Goal: Transaction & Acquisition: Book appointment/travel/reservation

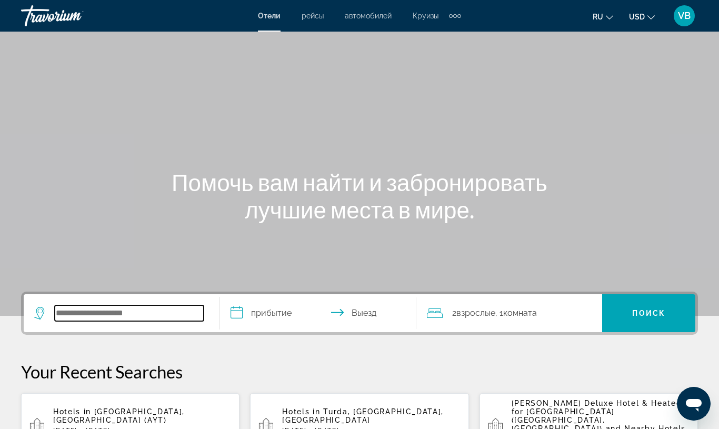
click at [97, 308] on input "Search hotel destination" at bounding box center [129, 313] width 149 height 16
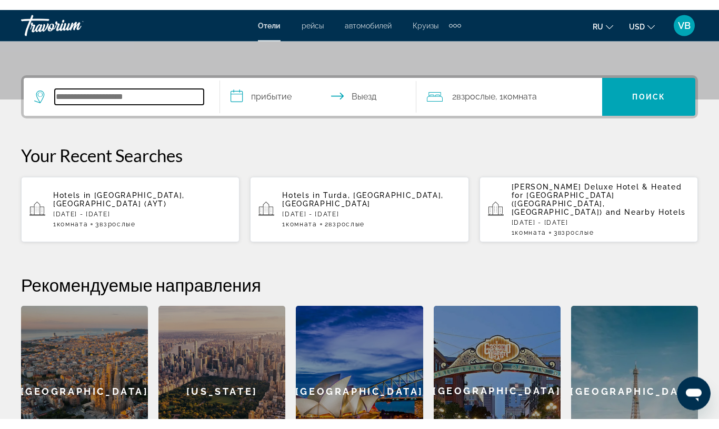
scroll to position [258, 0]
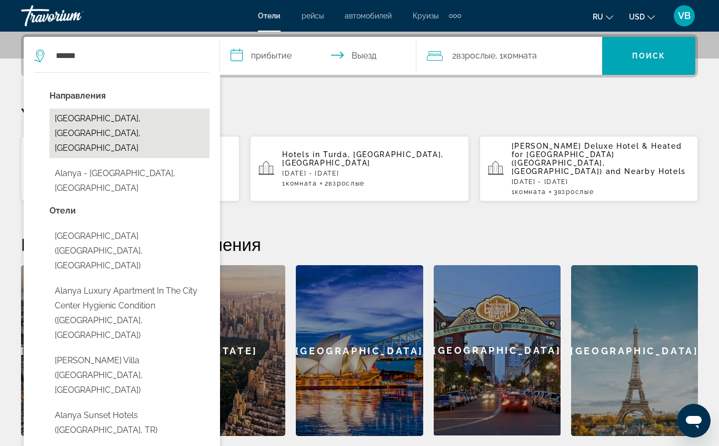
click at [124, 122] on button "[GEOGRAPHIC_DATA], [GEOGRAPHIC_DATA], [GEOGRAPHIC_DATA]" at bounding box center [130, 133] width 160 height 50
type input "**********"
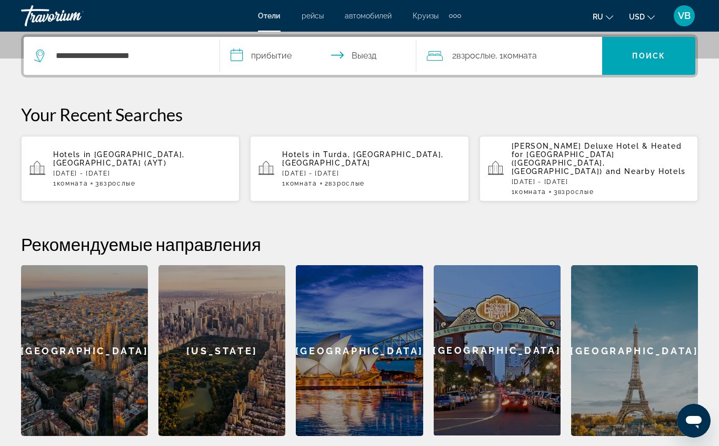
click at [281, 50] on input "**********" at bounding box center [320, 57] width 201 height 41
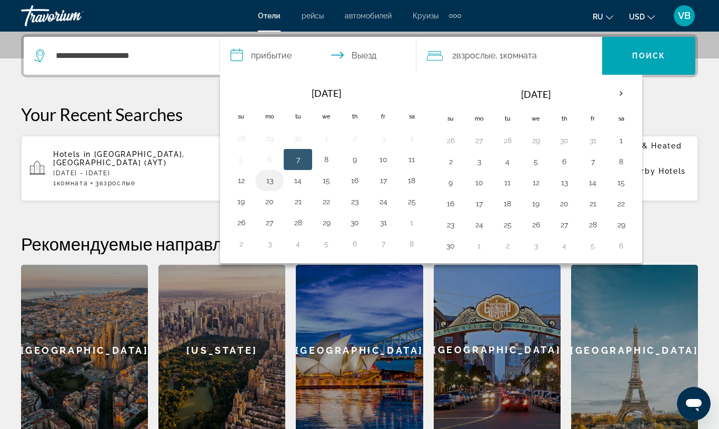
click at [267, 179] on button "13" at bounding box center [269, 180] width 17 height 15
click at [265, 187] on button "13" at bounding box center [269, 180] width 17 height 15
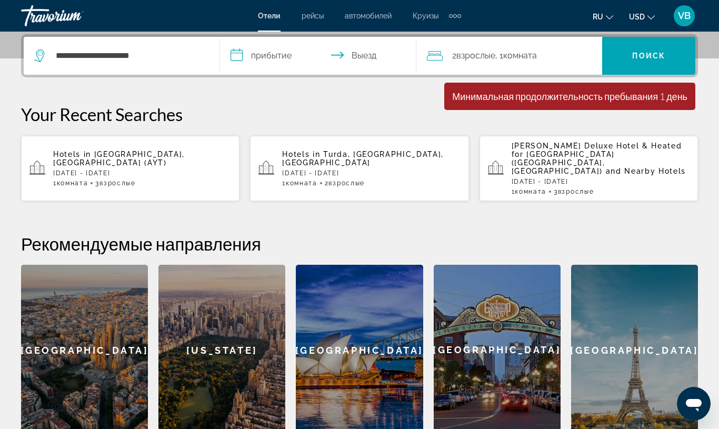
click at [268, 50] on input "**********" at bounding box center [320, 57] width 201 height 41
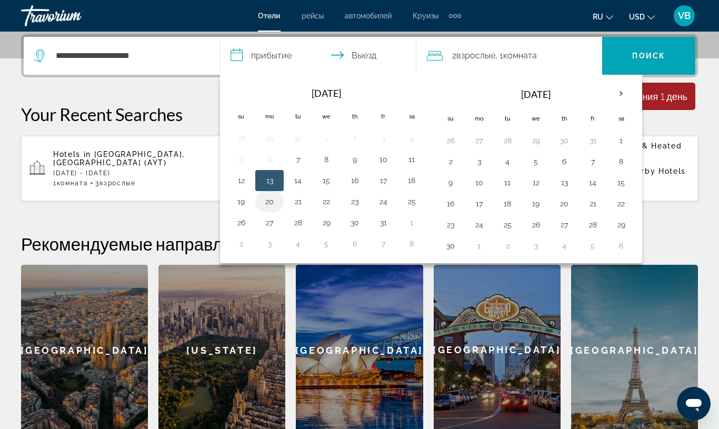
click at [269, 199] on button "20" at bounding box center [269, 201] width 17 height 15
click at [270, 176] on button "13" at bounding box center [269, 180] width 17 height 15
type input "**********"
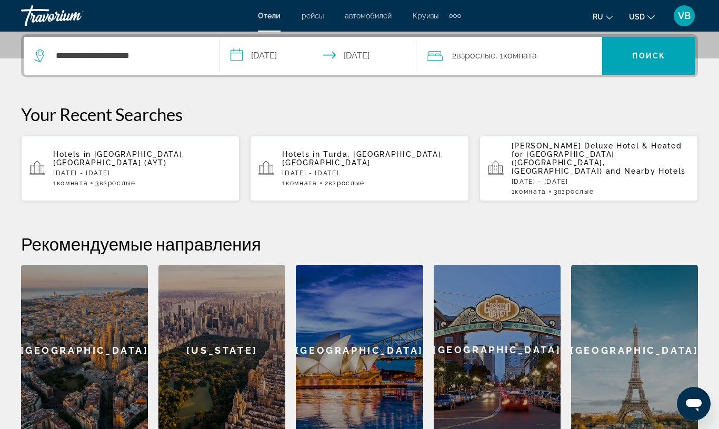
click at [489, 50] on span "2 Взрослый Взрослые" at bounding box center [473, 55] width 43 height 15
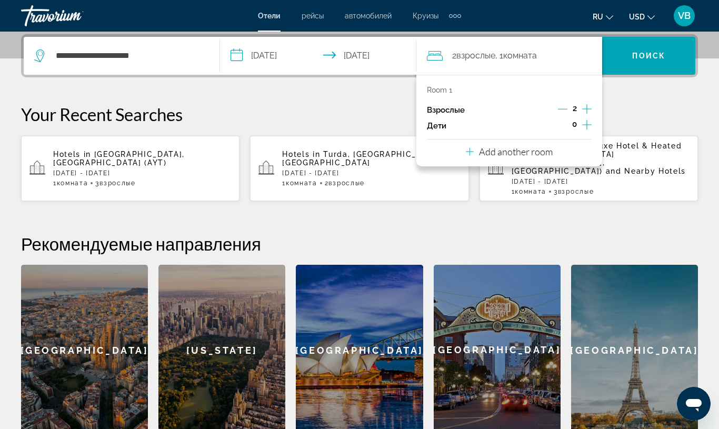
click at [586, 105] on icon "Increment adults" at bounding box center [586, 109] width 9 height 13
click at [655, 42] on span "Search" at bounding box center [648, 56] width 93 height 38
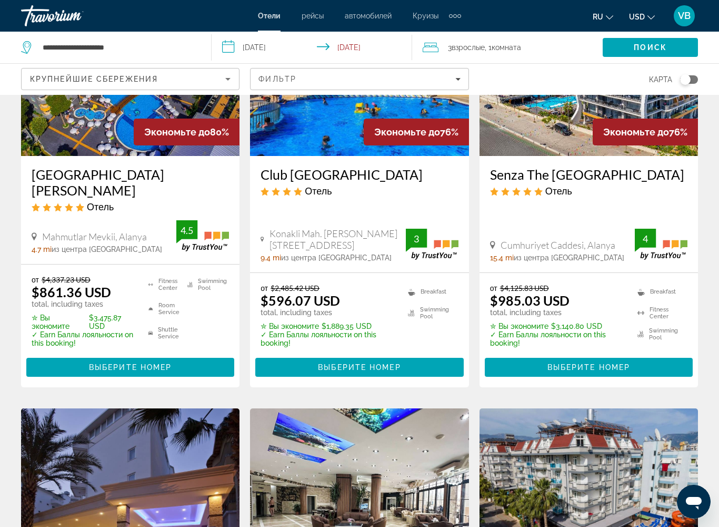
scroll to position [145, 0]
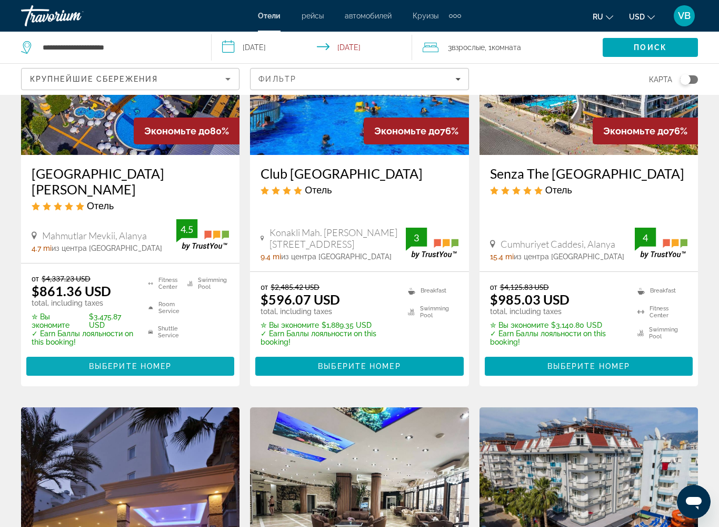
click at [133, 362] on span "Выберите номер" at bounding box center [130, 366] width 83 height 8
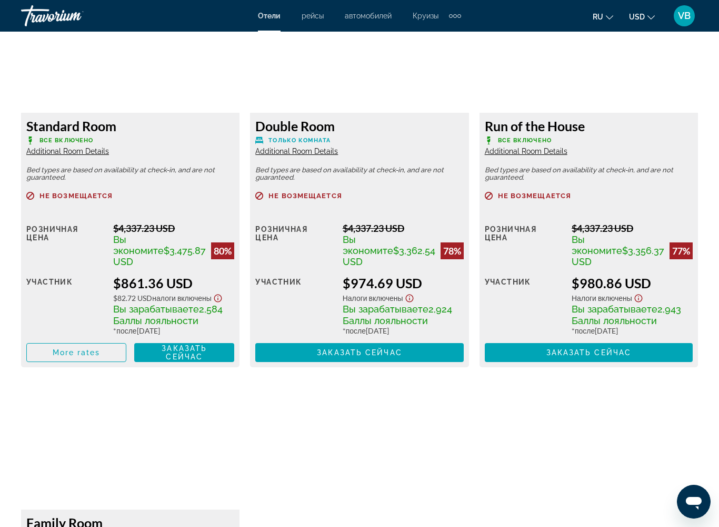
scroll to position [1686, 0]
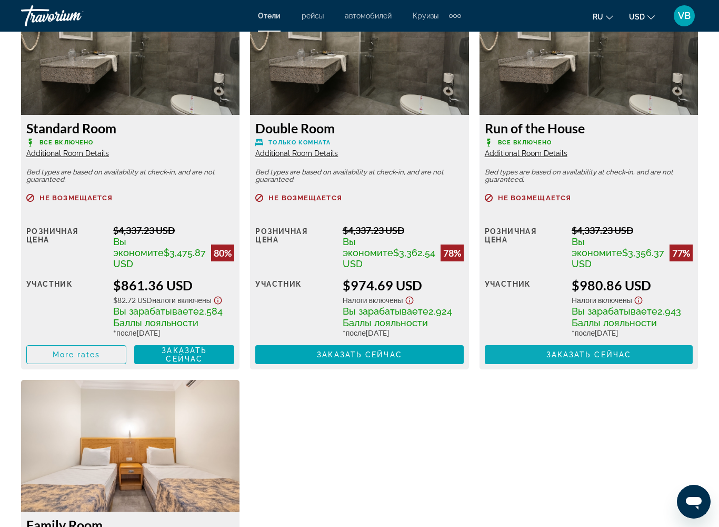
click at [574, 354] on span "Заказать сейчас" at bounding box center [589, 354] width 85 height 8
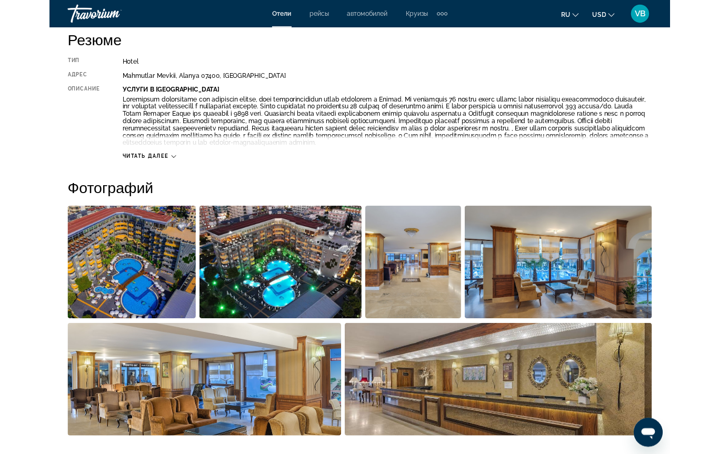
scroll to position [545, 0]
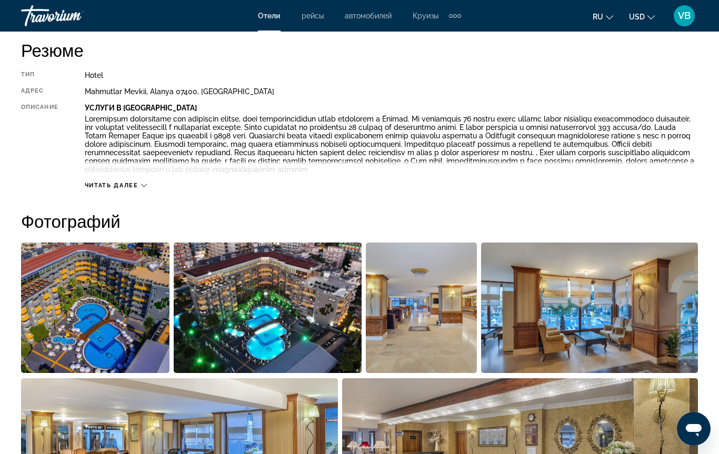
click at [154, 190] on div "Читать далее" at bounding box center [392, 175] width 614 height 29
click at [146, 189] on icon "Main content" at bounding box center [144, 186] width 6 height 6
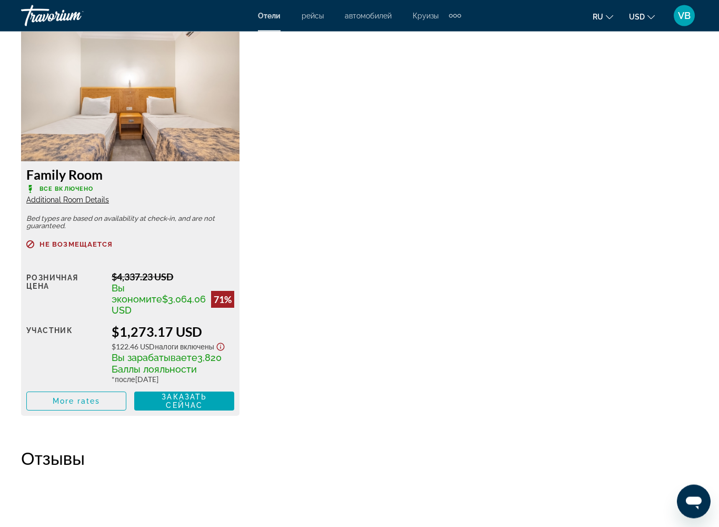
scroll to position [2036, 0]
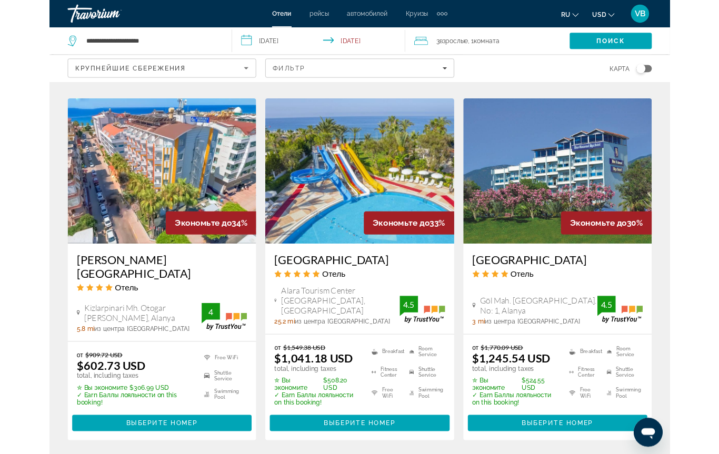
scroll to position [851, 0]
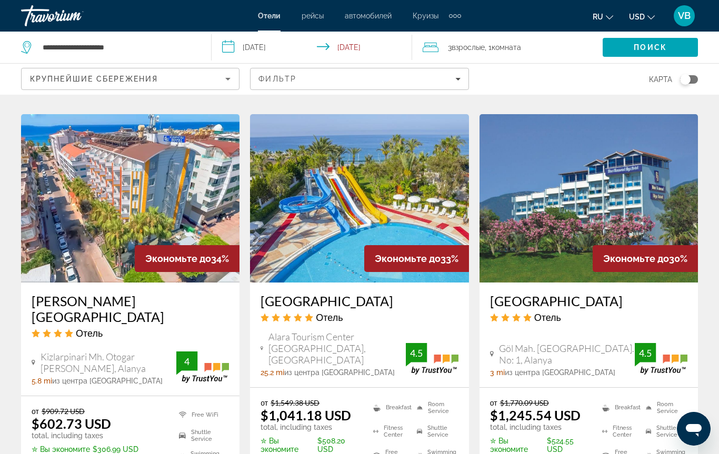
click at [170, 185] on img "Main content" at bounding box center [130, 198] width 219 height 169
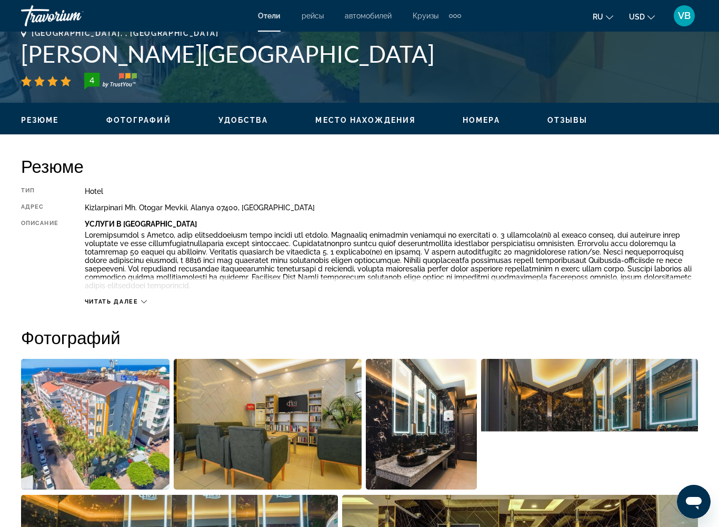
scroll to position [430, 0]
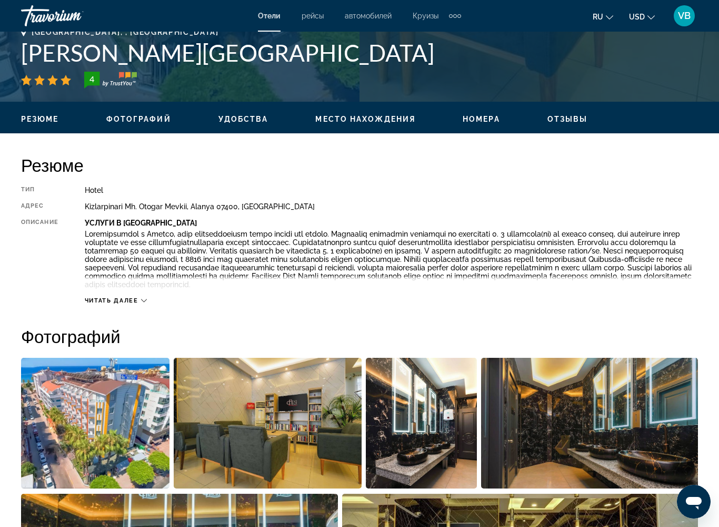
click at [147, 295] on div "Читать далее" at bounding box center [392, 289] width 614 height 29
click at [147, 301] on icon "Main content" at bounding box center [144, 301] width 6 height 6
click at [154, 298] on div "Читать меньше" at bounding box center [119, 300] width 69 height 7
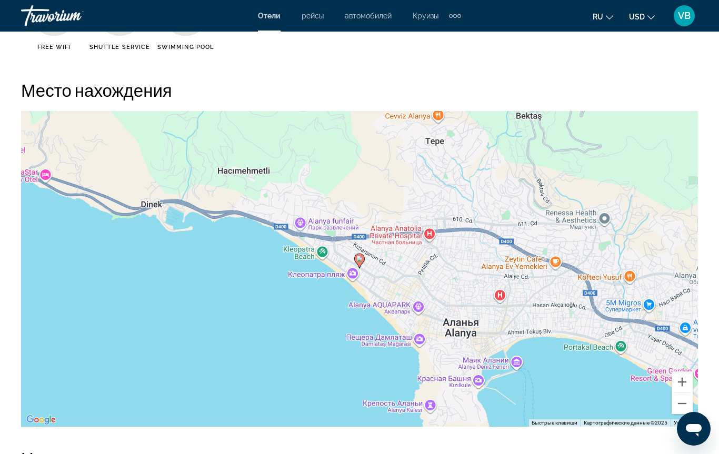
scroll to position [1125, 0]
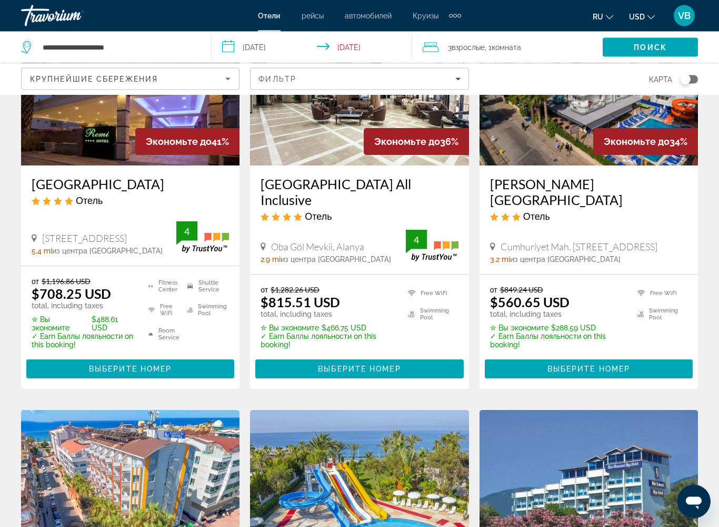
scroll to position [556, 0]
click at [337, 364] on span "Выберите номер" at bounding box center [359, 368] width 83 height 8
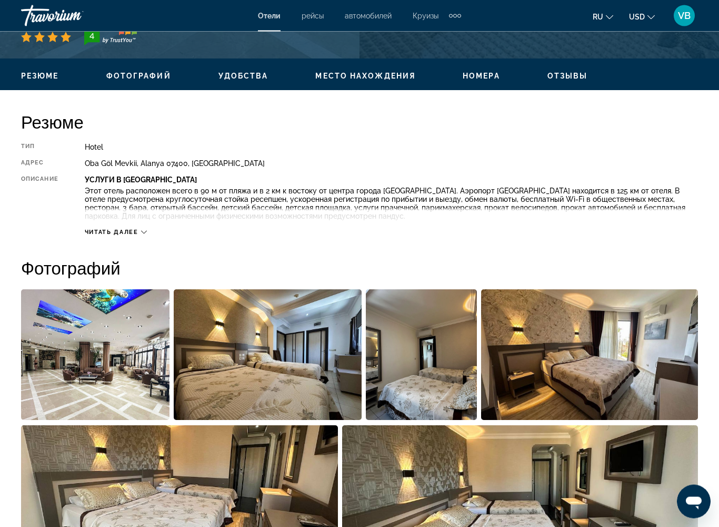
scroll to position [473, 0]
click at [138, 230] on span "Читать далее" at bounding box center [112, 232] width 54 height 7
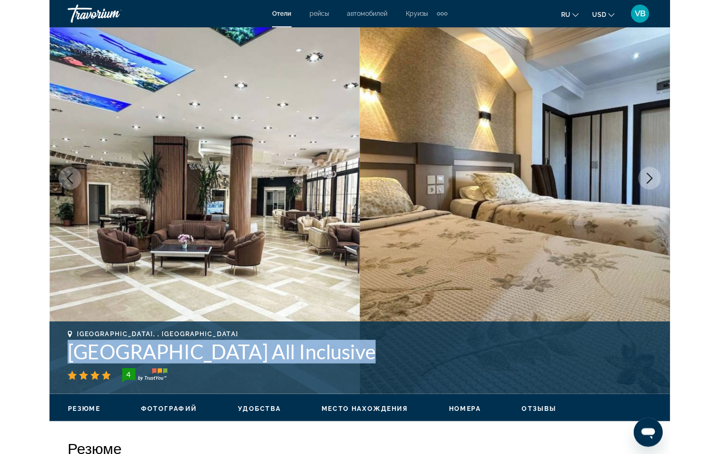
scroll to position [104, 0]
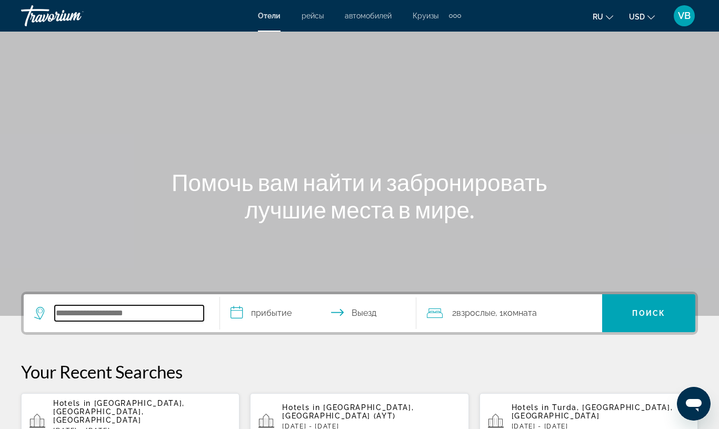
click at [106, 317] on input "Search hotel destination" at bounding box center [129, 313] width 149 height 16
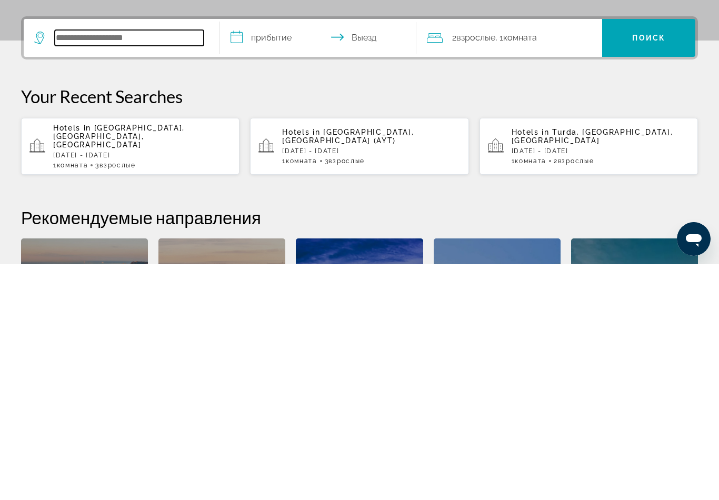
scroll to position [43, 0]
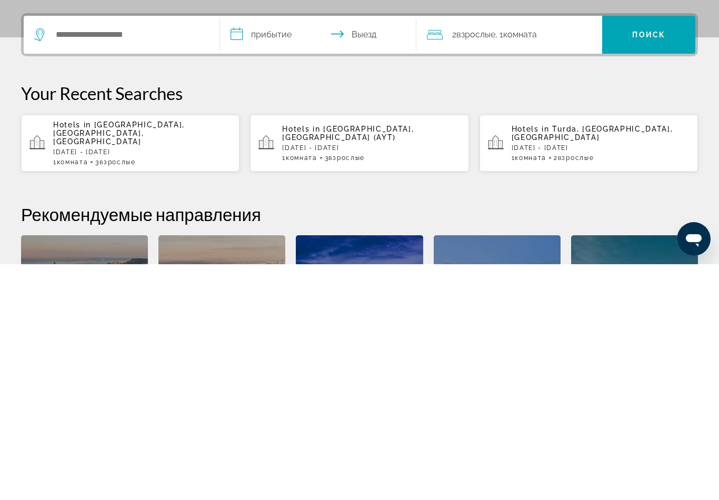
click at [156, 357] on div "Hotels in Alanya, Antalya, Turkey Mon, 13 Oct - Mon, 20 Oct 1 Комната номера 3 …" at bounding box center [142, 379] width 178 height 45
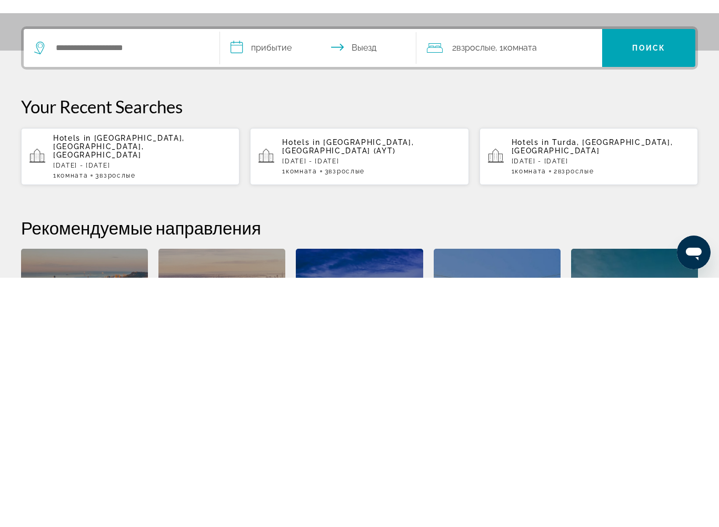
scroll to position [279, 0]
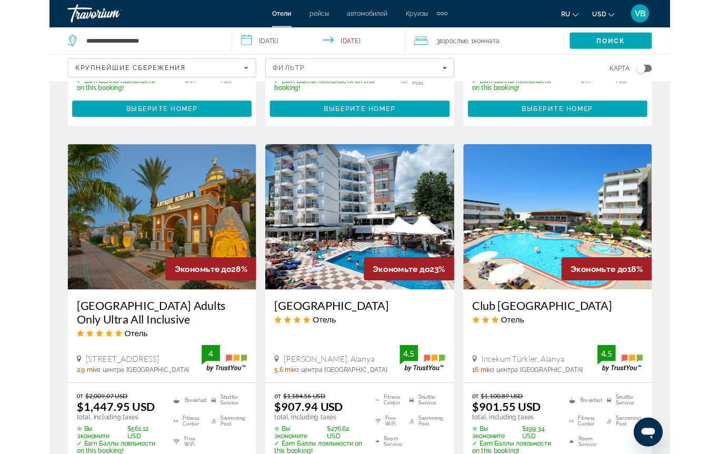
scroll to position [1242, 0]
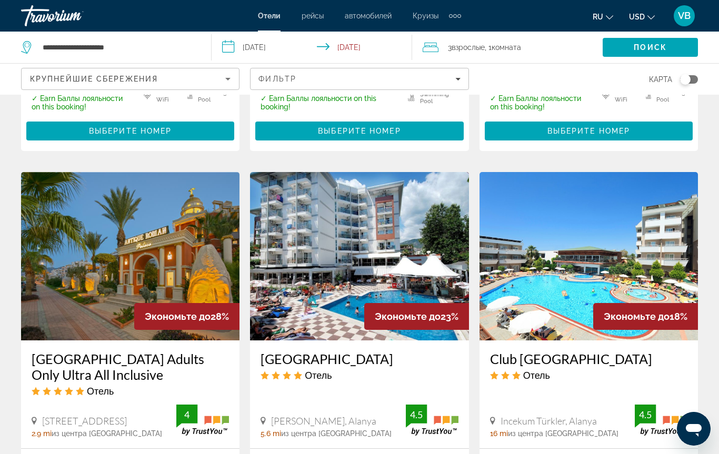
click at [157, 192] on img "Main content" at bounding box center [130, 256] width 219 height 169
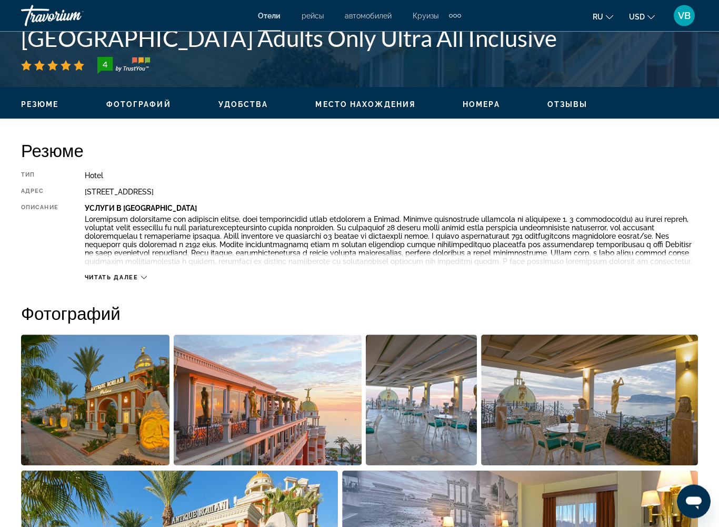
scroll to position [446, 0]
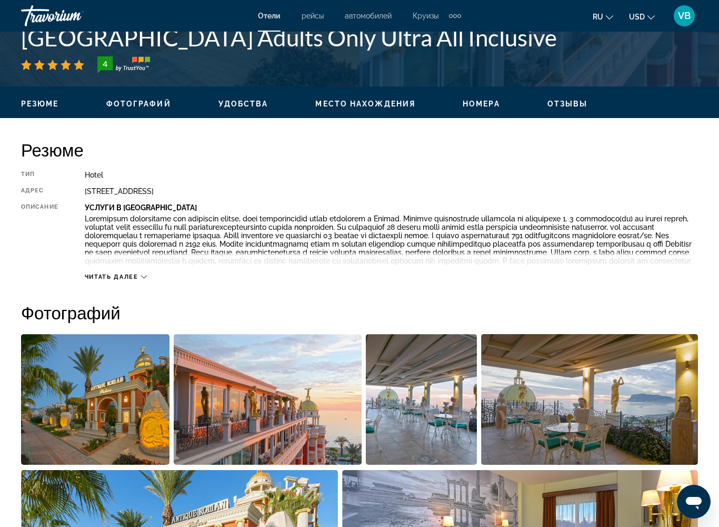
click at [143, 280] on icon "Main content" at bounding box center [144, 277] width 6 height 6
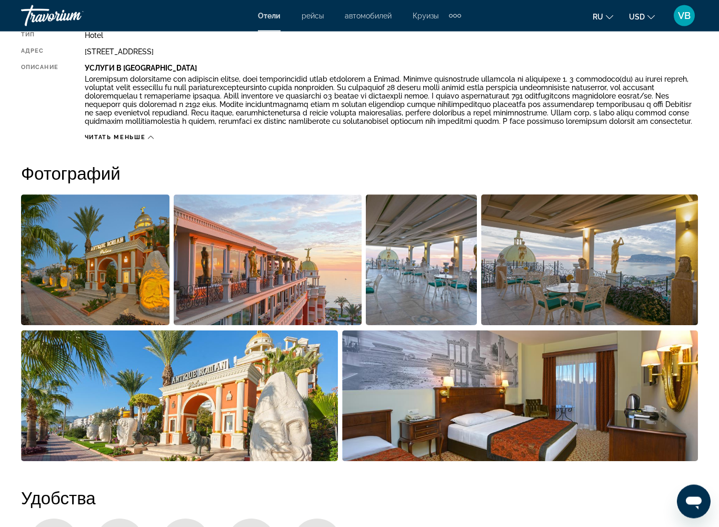
scroll to position [587, 0]
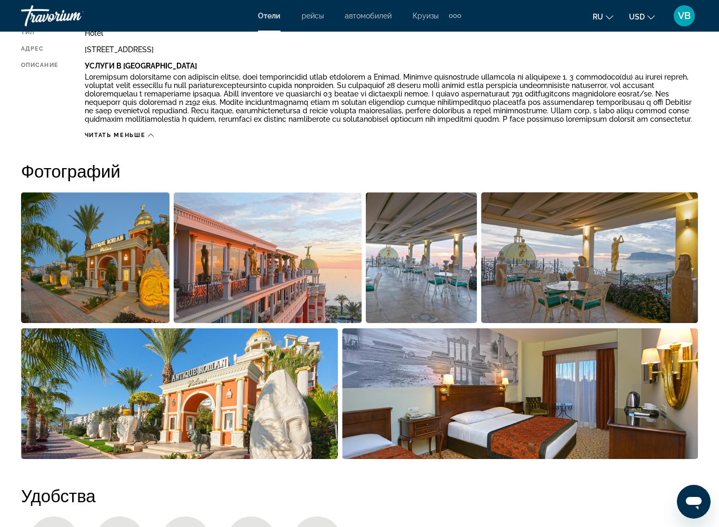
click at [304, 278] on img "Open full-screen image slider" at bounding box center [268, 257] width 188 height 131
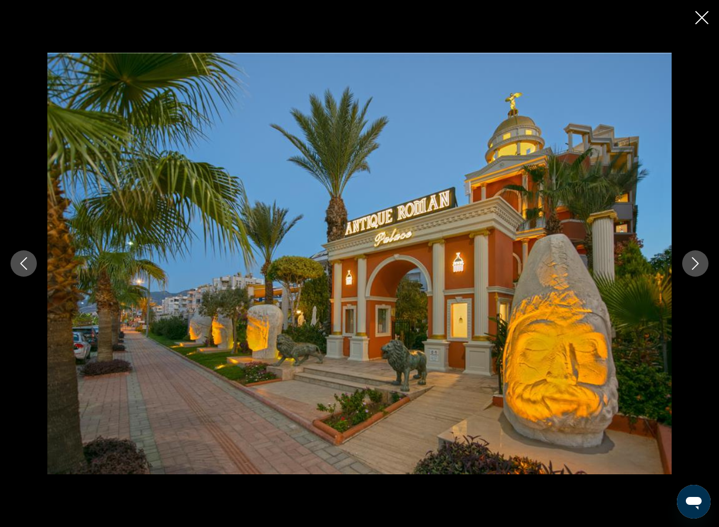
click at [687, 262] on button "Next image" at bounding box center [696, 263] width 26 height 26
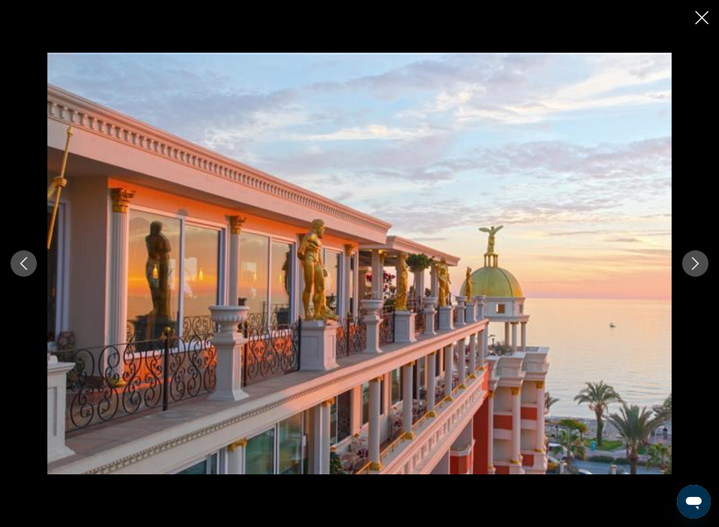
click at [686, 262] on button "Next image" at bounding box center [696, 263] width 26 height 26
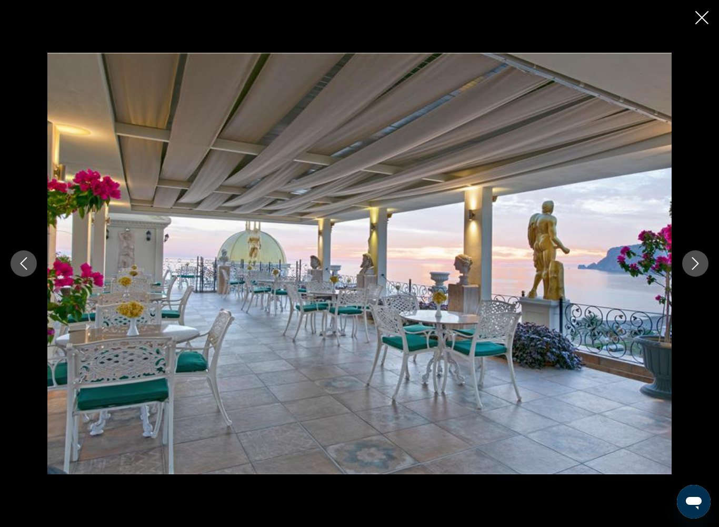
click at [696, 259] on icon "Next image" at bounding box center [695, 263] width 13 height 13
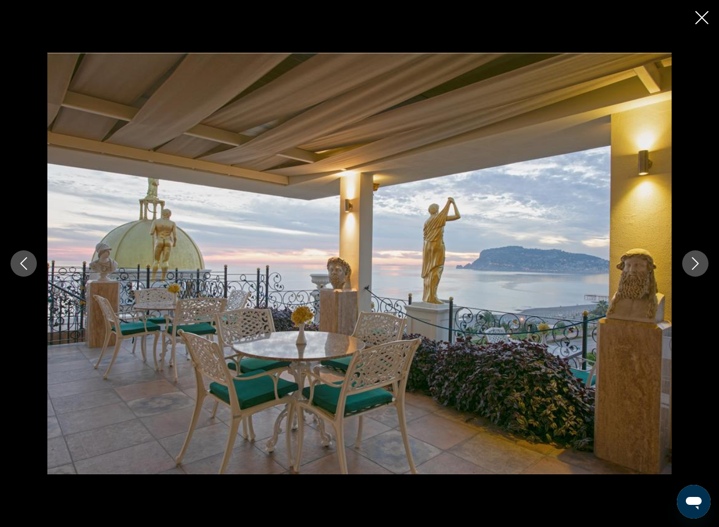
click at [693, 263] on icon "Next image" at bounding box center [695, 263] width 13 height 13
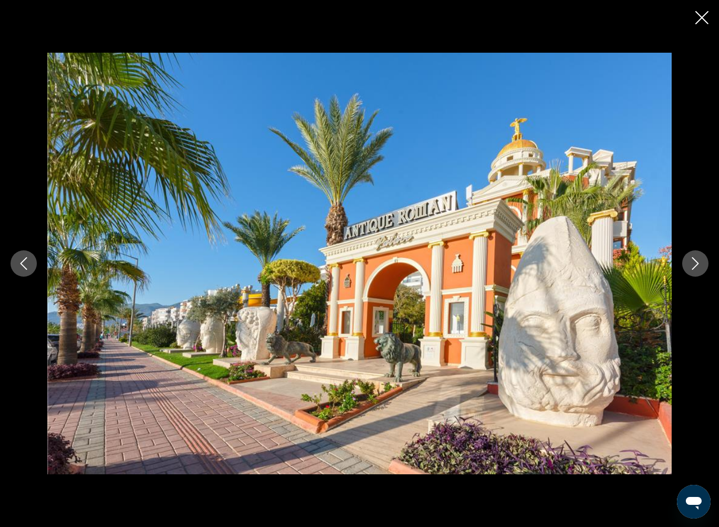
click at [694, 256] on button "Next image" at bounding box center [696, 263] width 26 height 26
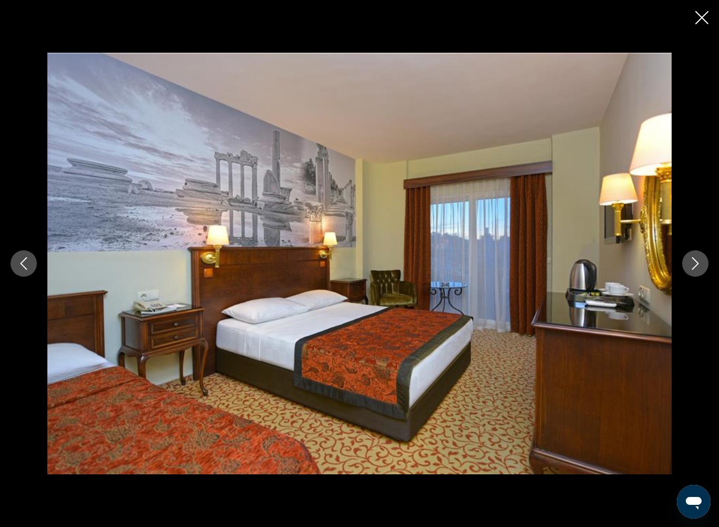
click at [694, 260] on icon "Next image" at bounding box center [695, 263] width 13 height 13
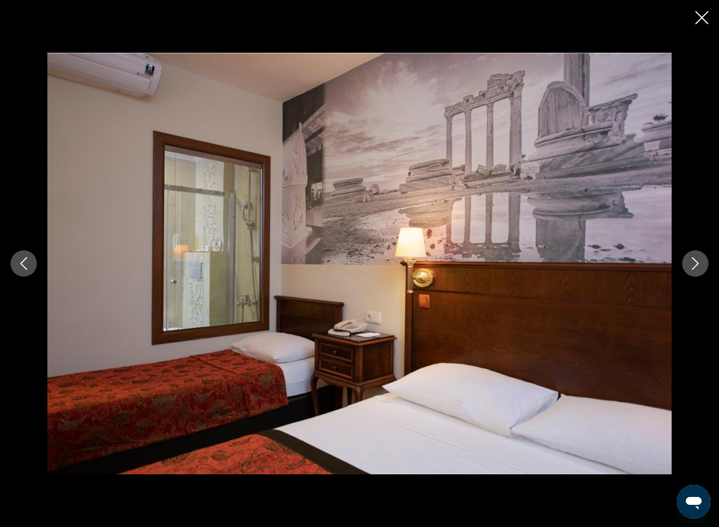
click at [693, 261] on icon "Next image" at bounding box center [695, 263] width 13 height 13
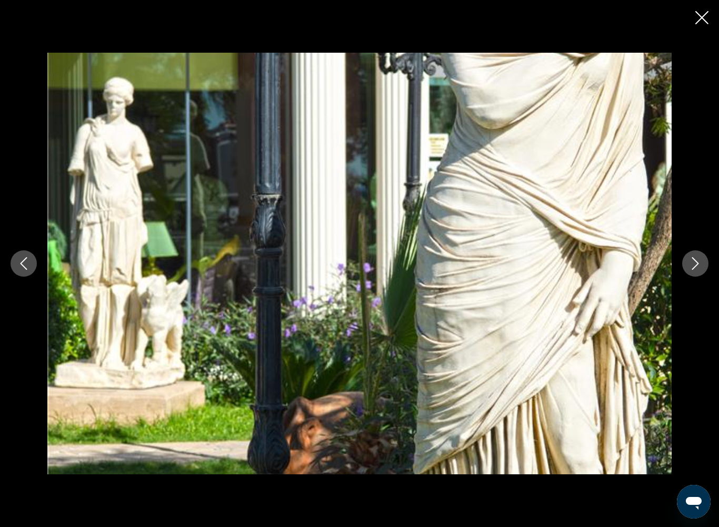
click at [691, 255] on button "Next image" at bounding box center [696, 263] width 26 height 26
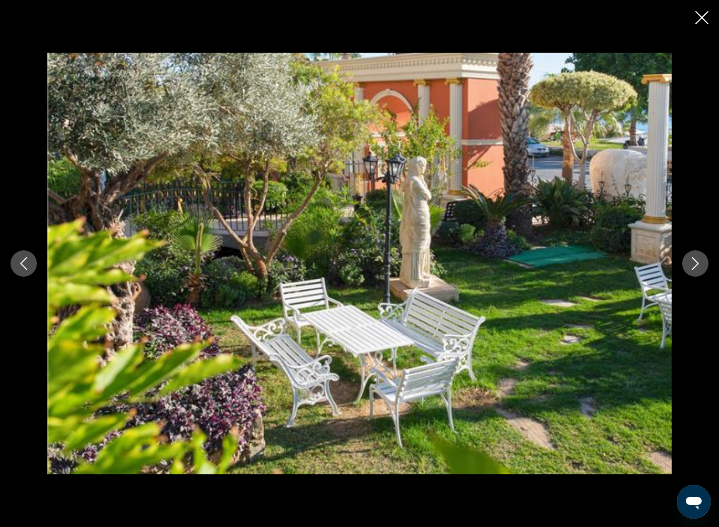
click at [693, 258] on icon "Next image" at bounding box center [695, 263] width 13 height 13
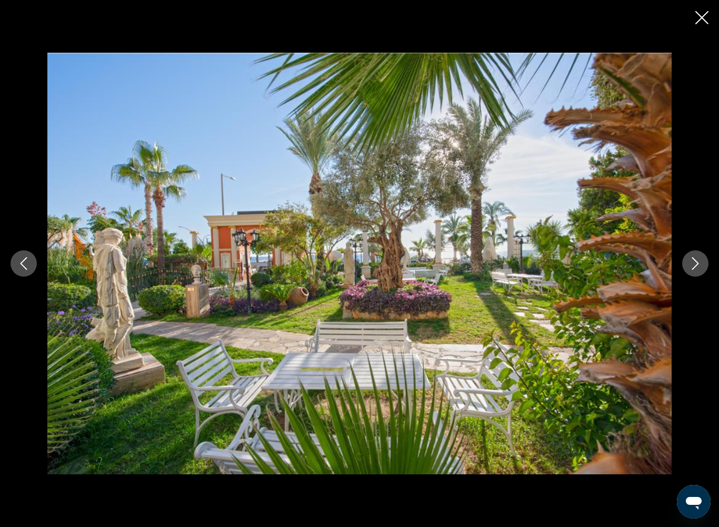
click at [695, 256] on button "Next image" at bounding box center [696, 263] width 26 height 26
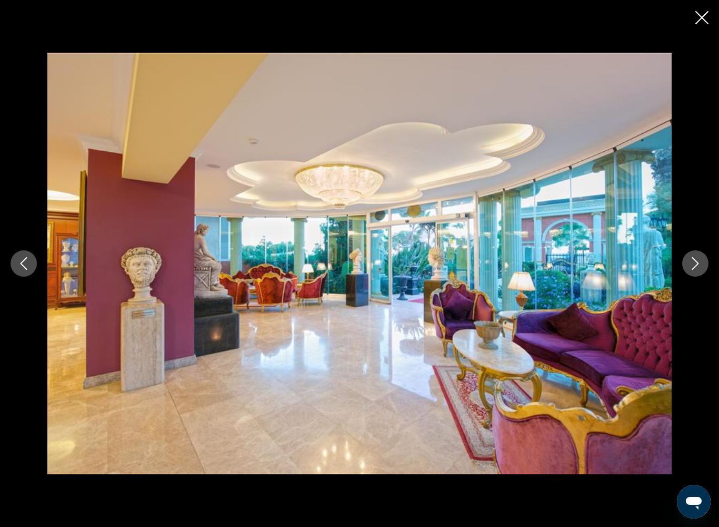
click at [690, 260] on icon "Next image" at bounding box center [695, 263] width 13 height 13
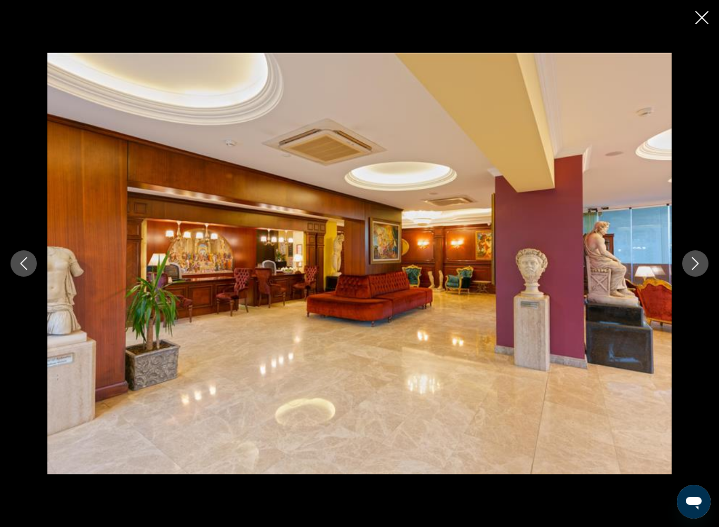
click at [686, 254] on button "Next image" at bounding box center [696, 263] width 26 height 26
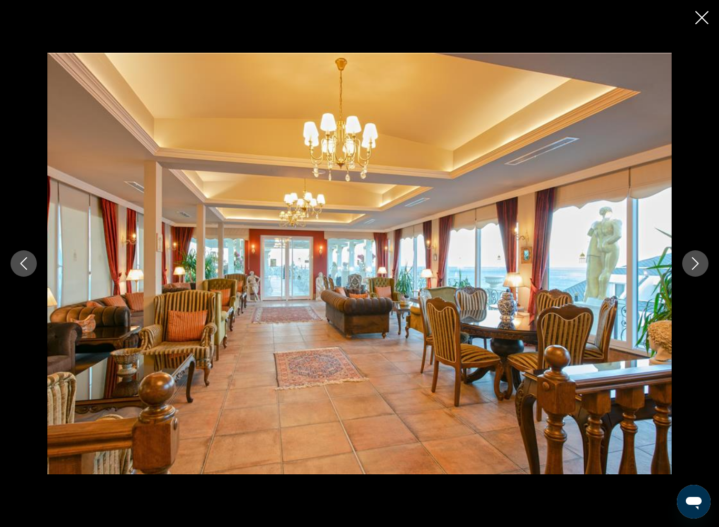
click at [696, 260] on icon "Next image" at bounding box center [695, 263] width 13 height 13
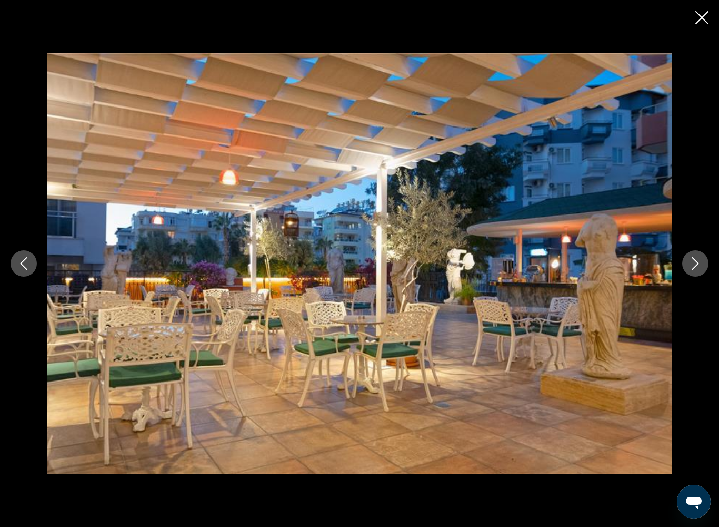
click at [696, 254] on button "Next image" at bounding box center [696, 263] width 26 height 26
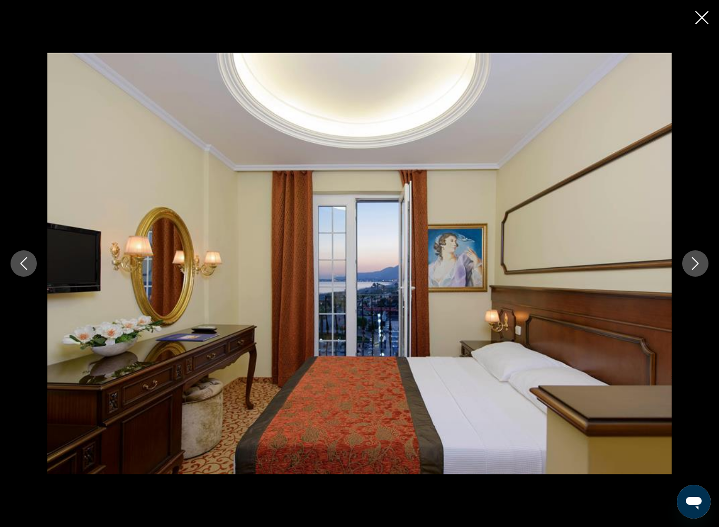
click at [694, 260] on icon "Next image" at bounding box center [695, 263] width 13 height 13
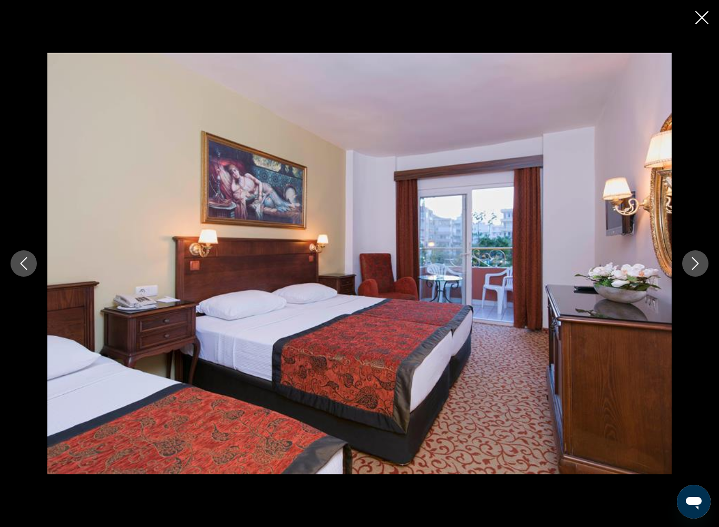
click at [694, 259] on icon "Next image" at bounding box center [695, 263] width 13 height 13
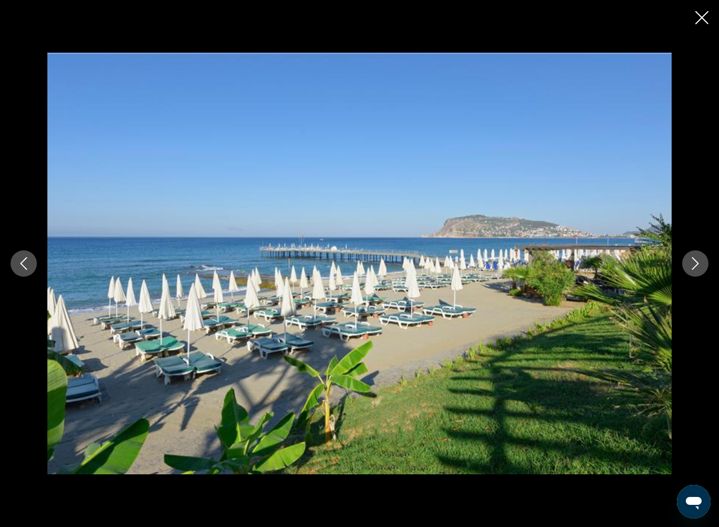
click at [699, 255] on button "Next image" at bounding box center [696, 263] width 26 height 26
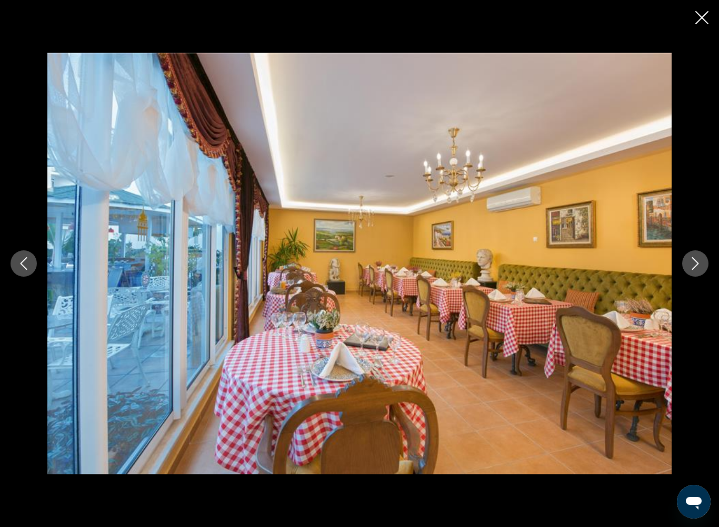
click at [687, 256] on button "Next image" at bounding box center [696, 263] width 26 height 26
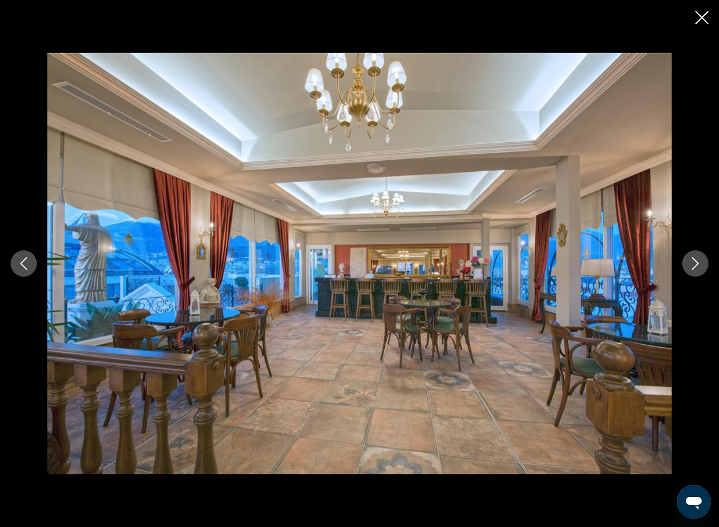
click at [698, 251] on button "Next image" at bounding box center [696, 263] width 26 height 26
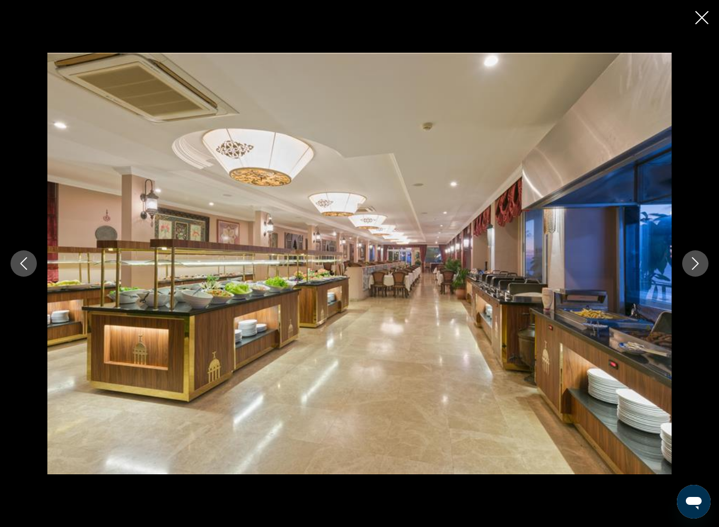
click at [694, 254] on button "Next image" at bounding box center [696, 263] width 26 height 26
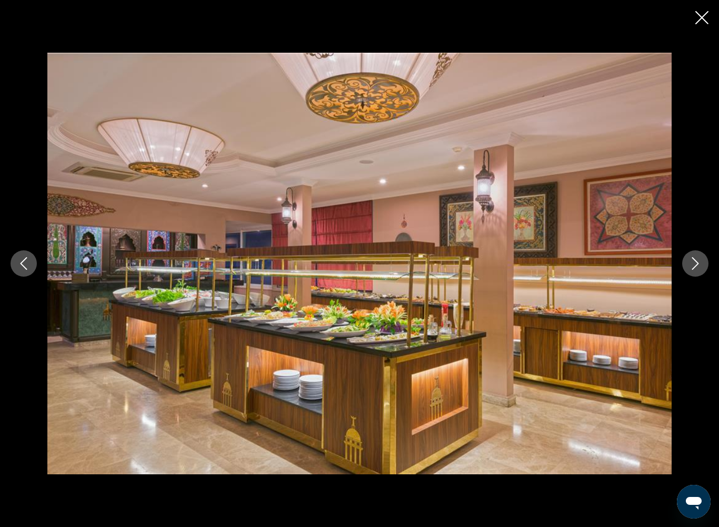
click at [690, 252] on button "Next image" at bounding box center [696, 263] width 26 height 26
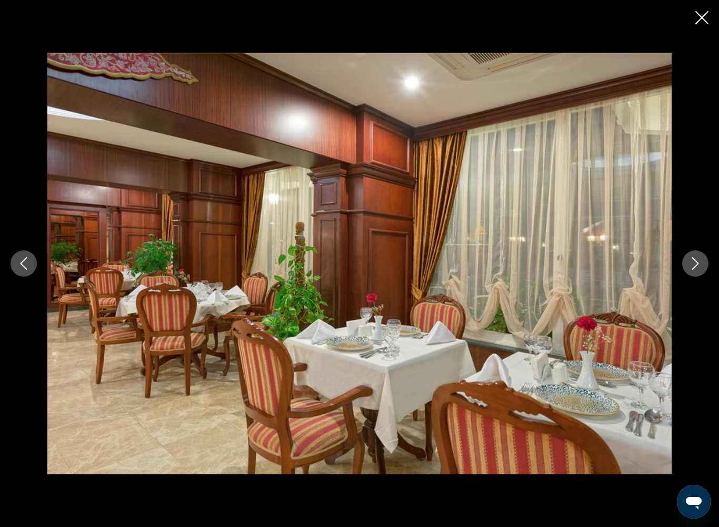
click at [688, 253] on button "Next image" at bounding box center [696, 263] width 26 height 26
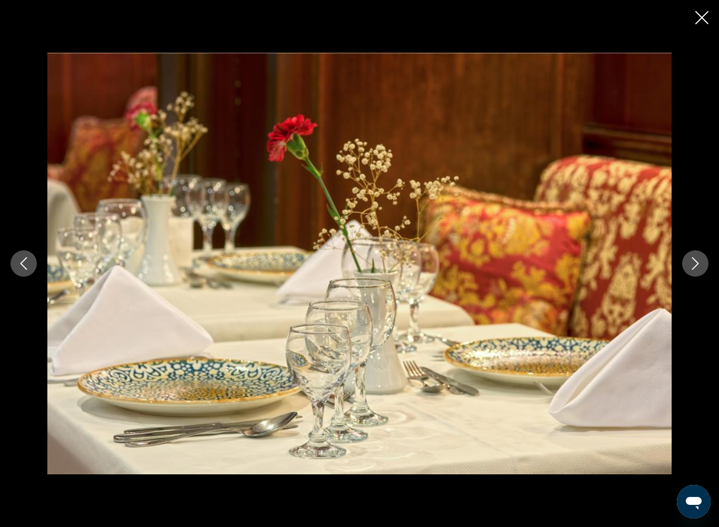
click at [691, 254] on button "Next image" at bounding box center [696, 263] width 26 height 26
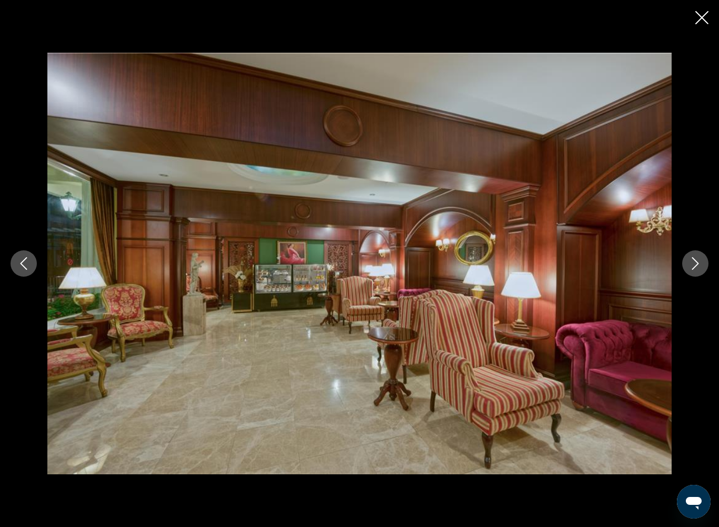
click at [691, 256] on button "Next image" at bounding box center [696, 263] width 26 height 26
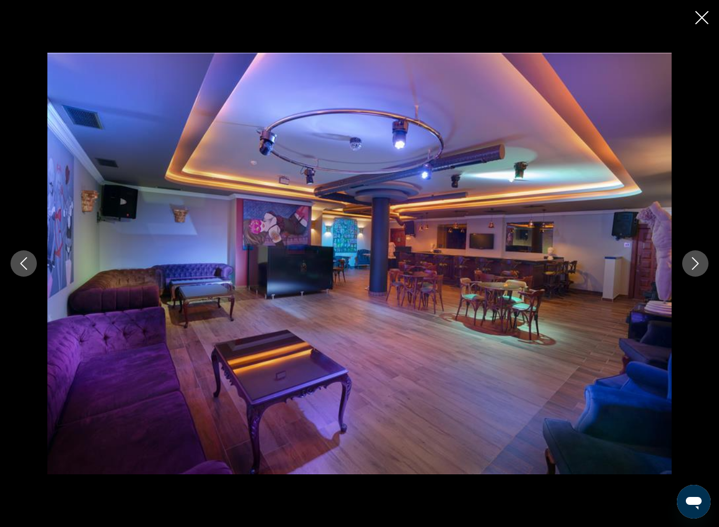
click at [700, 268] on icon "Next image" at bounding box center [695, 263] width 13 height 13
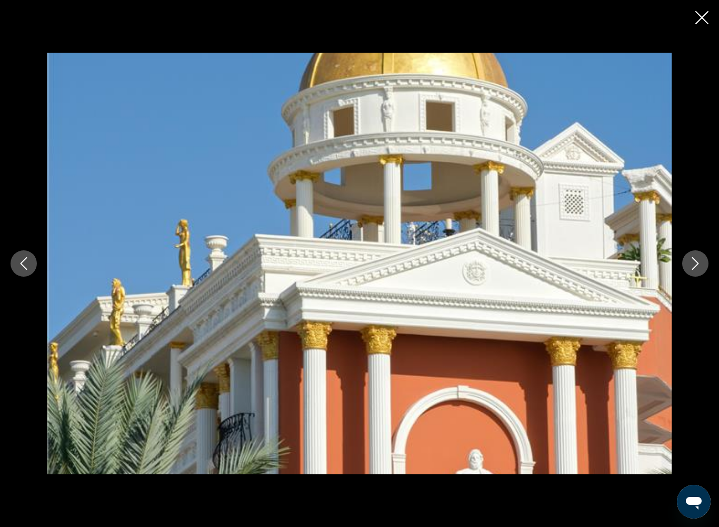
click at [697, 258] on icon "Next image" at bounding box center [695, 263] width 13 height 13
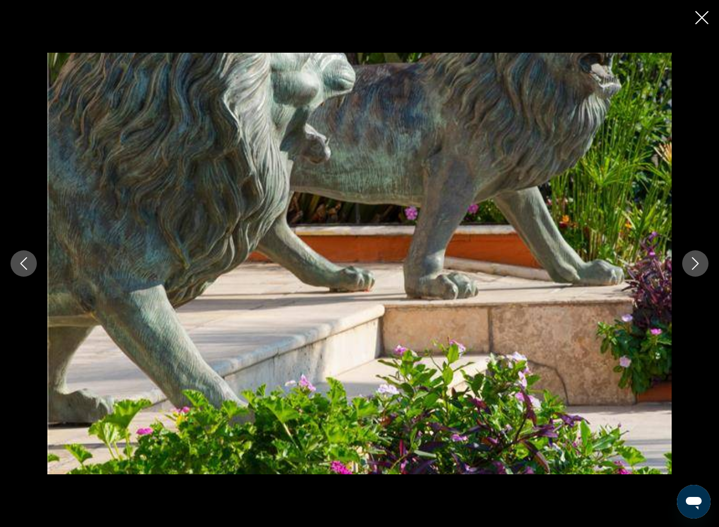
click at [693, 255] on button "Next image" at bounding box center [696, 263] width 26 height 26
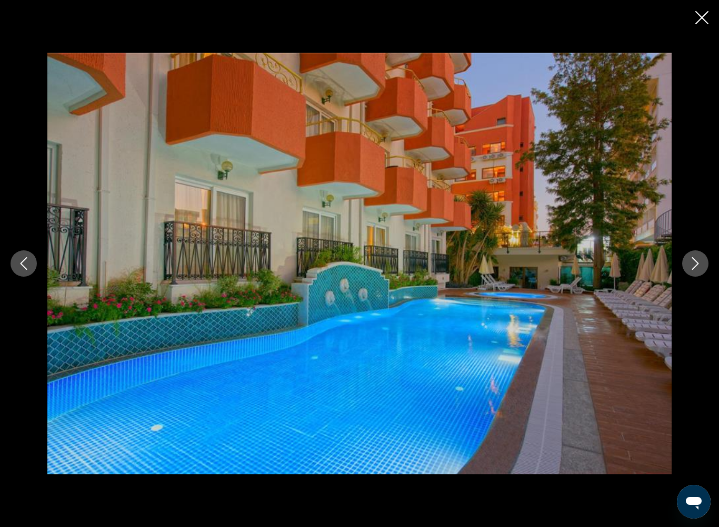
click at [692, 259] on icon "Next image" at bounding box center [695, 263] width 13 height 13
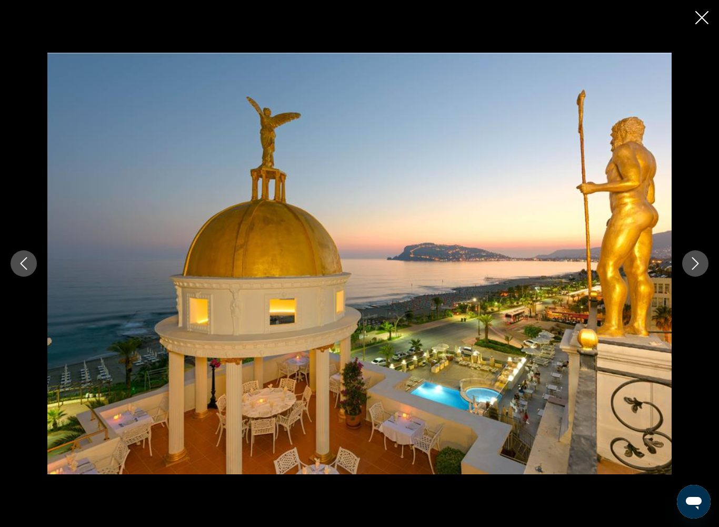
click at [686, 256] on button "Next image" at bounding box center [696, 263] width 26 height 26
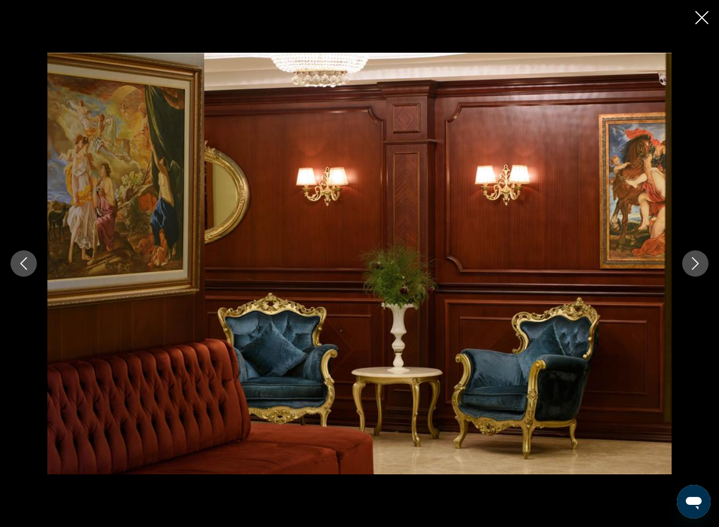
click at [693, 262] on icon "Next image" at bounding box center [695, 263] width 13 height 13
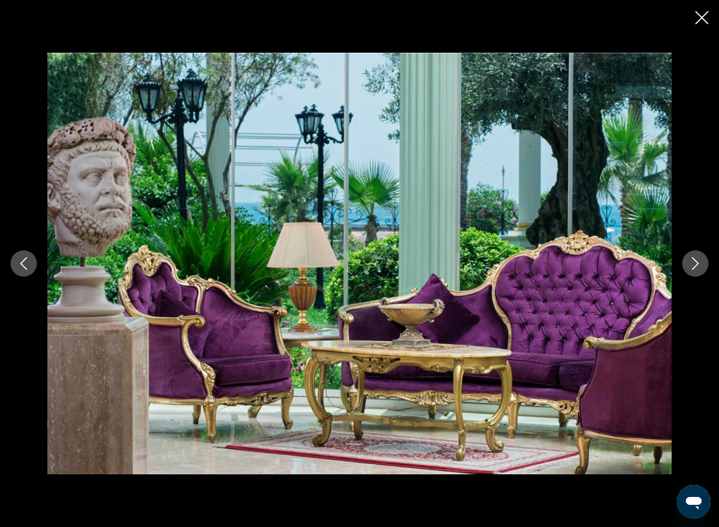
click at [690, 265] on icon "Next image" at bounding box center [695, 263] width 13 height 13
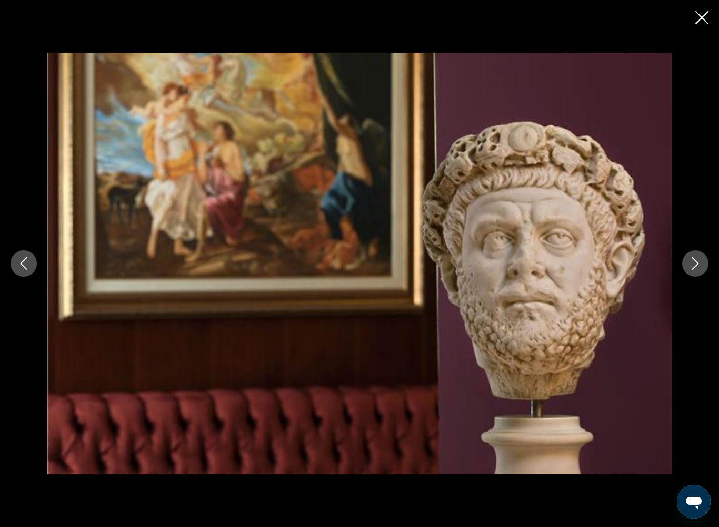
click at [692, 266] on icon "Next image" at bounding box center [695, 263] width 13 height 13
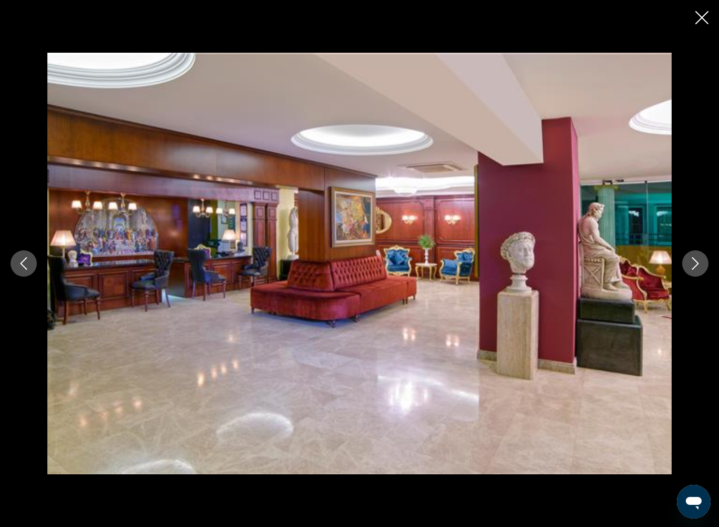
click at [699, 16] on icon "Close slideshow" at bounding box center [702, 17] width 13 height 13
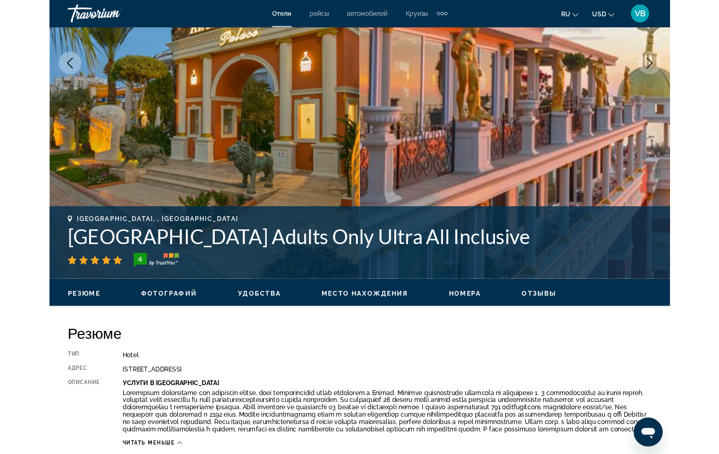
scroll to position [239, 0]
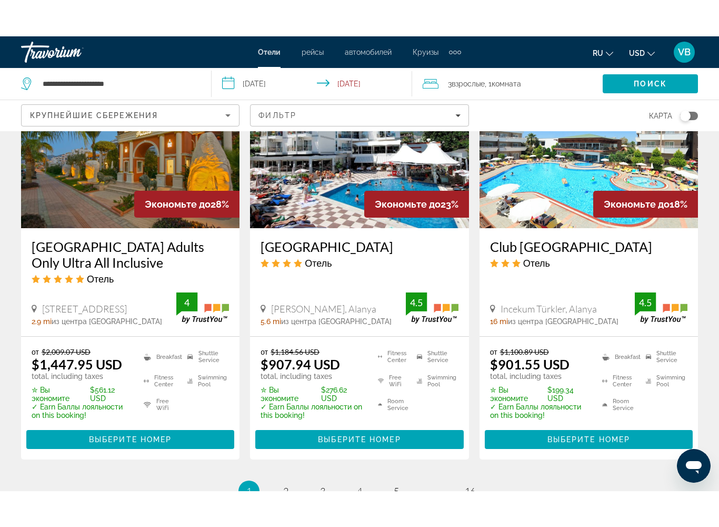
scroll to position [1392, 0]
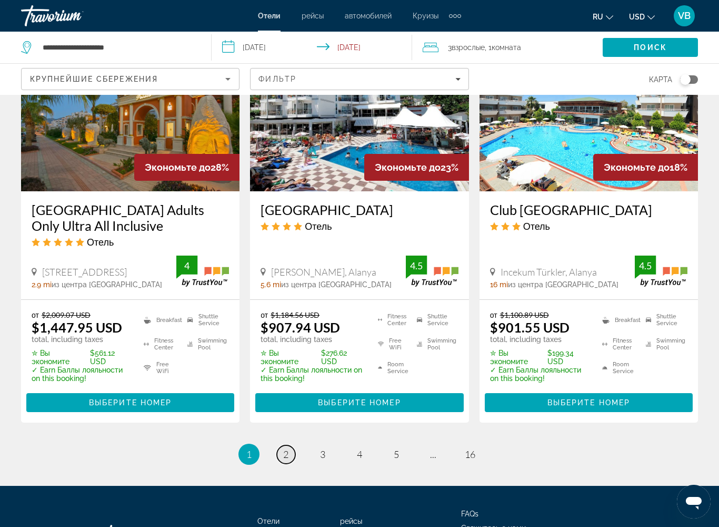
click at [291, 429] on link "page 2" at bounding box center [286, 454] width 18 height 18
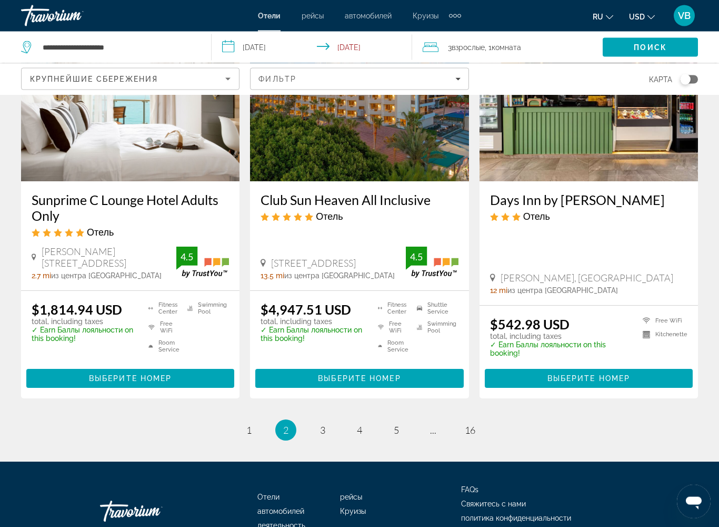
scroll to position [1369, 0]
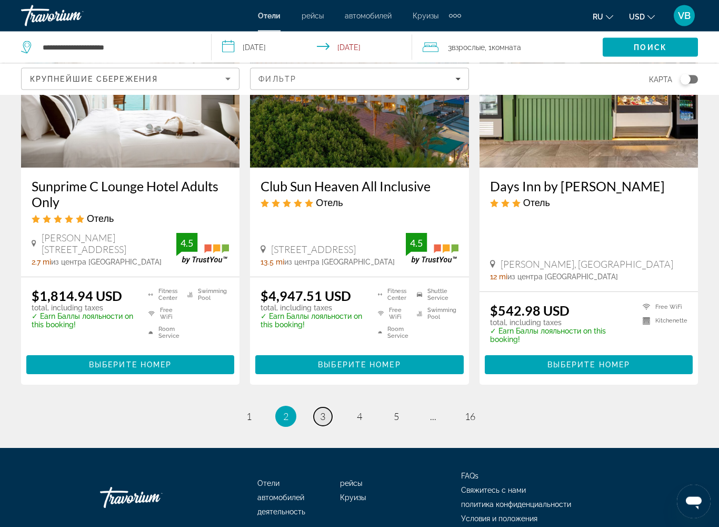
click at [328, 408] on link "page 3" at bounding box center [323, 417] width 18 height 18
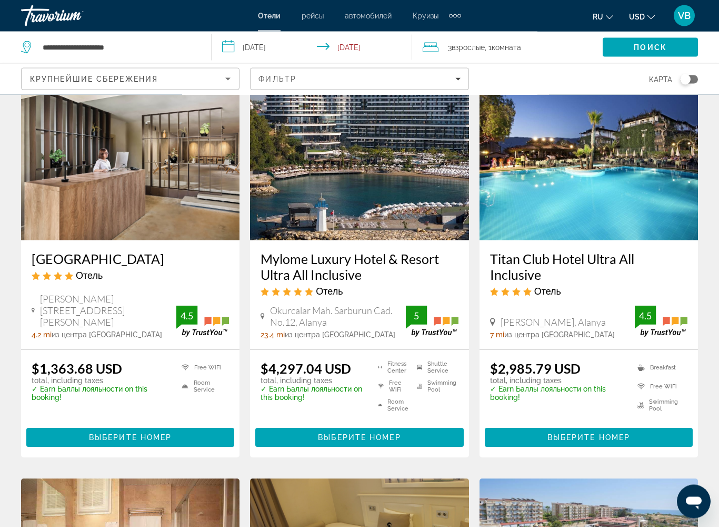
scroll to position [451, 0]
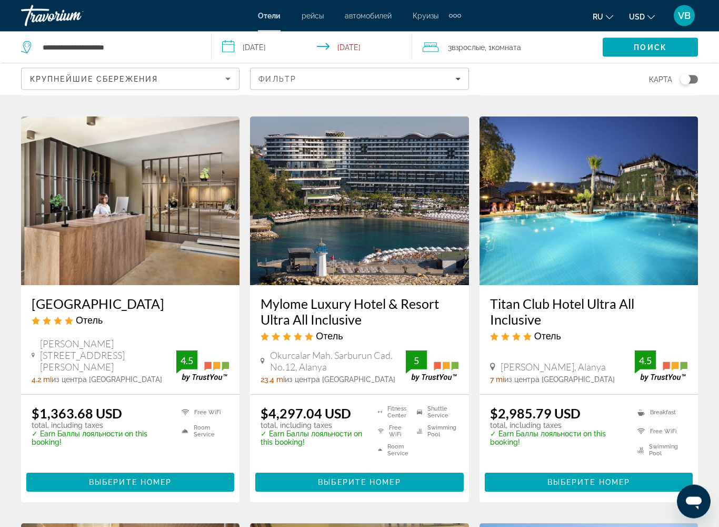
click at [633, 257] on img "Main content" at bounding box center [589, 201] width 219 height 169
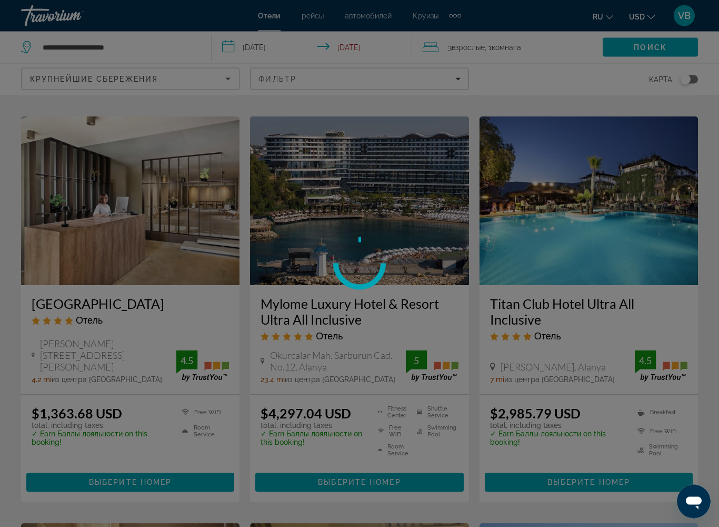
scroll to position [406, 0]
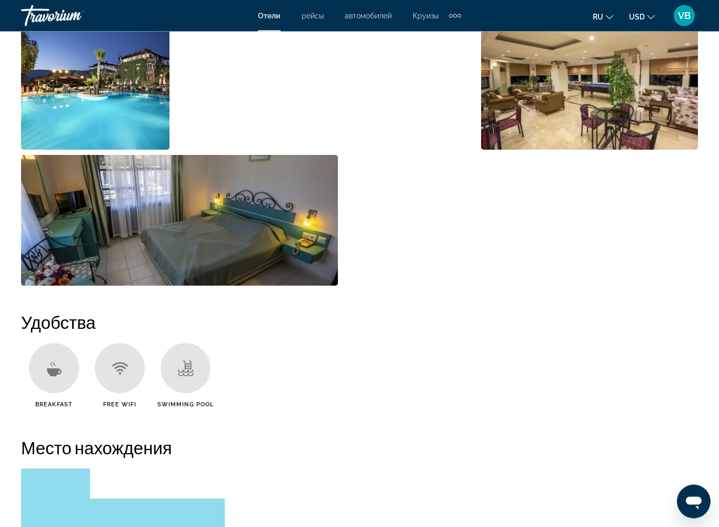
scroll to position [744, 0]
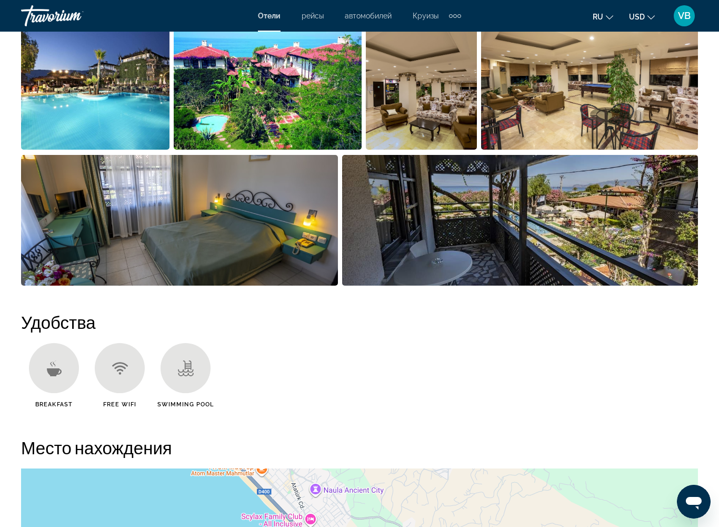
click at [249, 230] on img "Open full-screen image slider" at bounding box center [179, 220] width 317 height 131
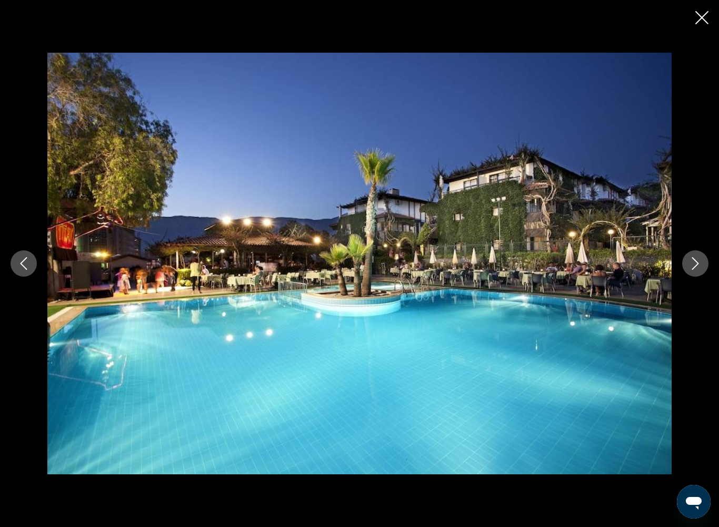
click at [685, 247] on div "prev next" at bounding box center [359, 263] width 719 height 421
click at [690, 259] on icon "Next image" at bounding box center [695, 263] width 13 height 13
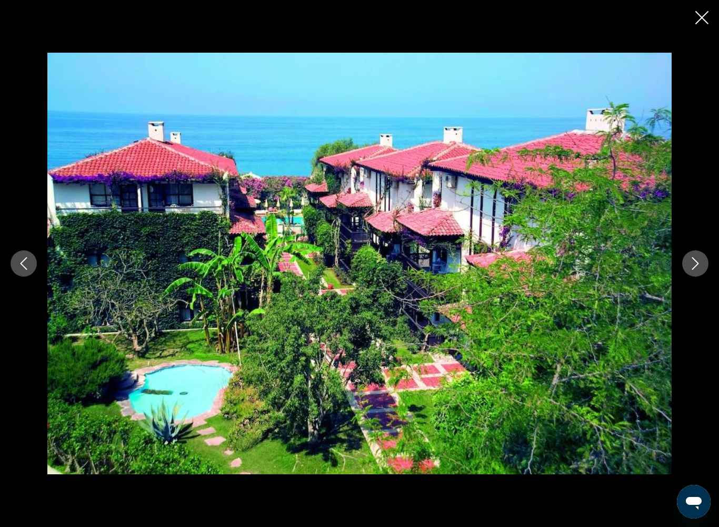
click at [694, 258] on icon "Next image" at bounding box center [695, 263] width 13 height 13
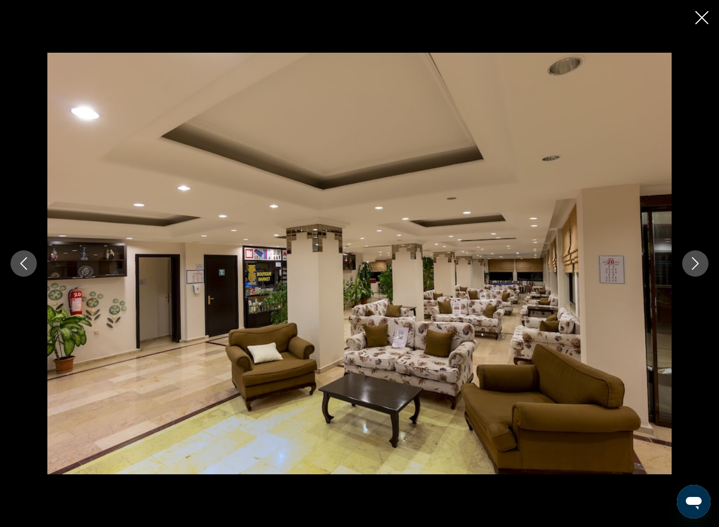
click at [695, 256] on button "Next image" at bounding box center [696, 263] width 26 height 26
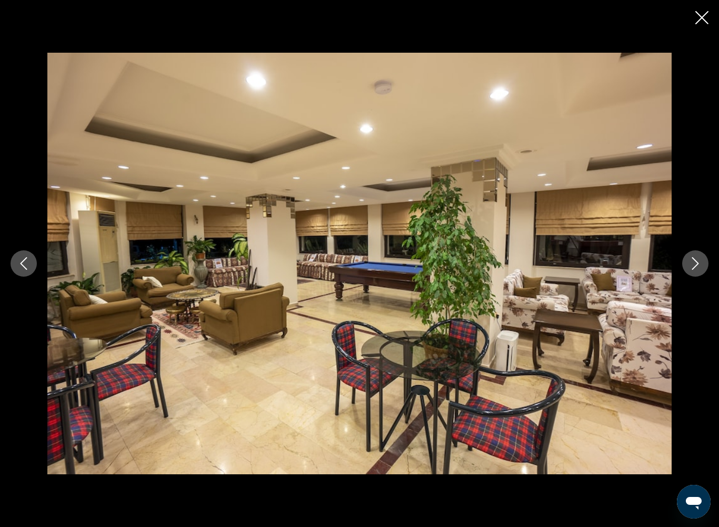
click at [691, 260] on icon "Next image" at bounding box center [695, 263] width 13 height 13
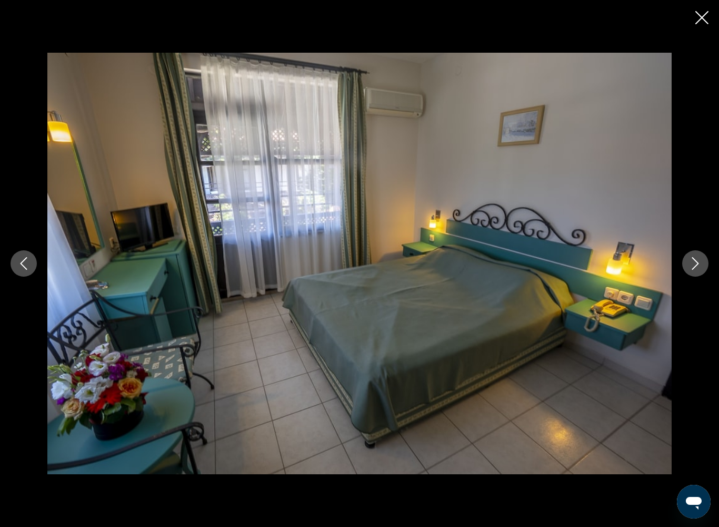
click at [693, 265] on icon "Next image" at bounding box center [695, 263] width 13 height 13
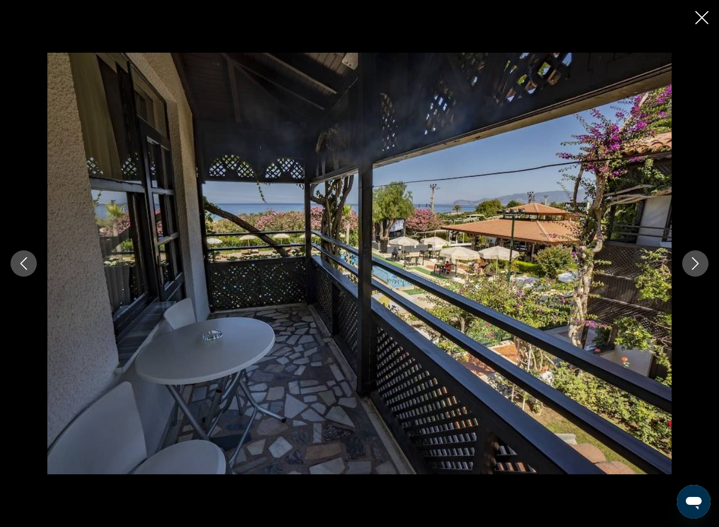
click at [690, 258] on icon "Next image" at bounding box center [695, 263] width 13 height 13
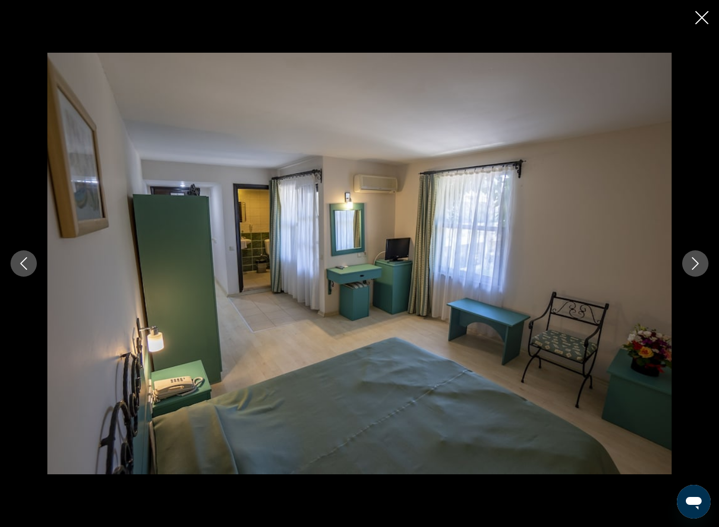
click at [697, 263] on icon "Next image" at bounding box center [695, 263] width 13 height 13
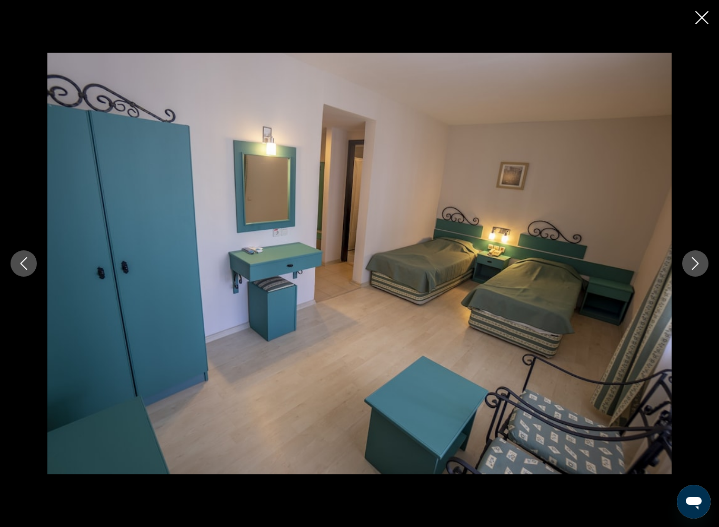
click at [686, 259] on button "Next image" at bounding box center [696, 263] width 26 height 26
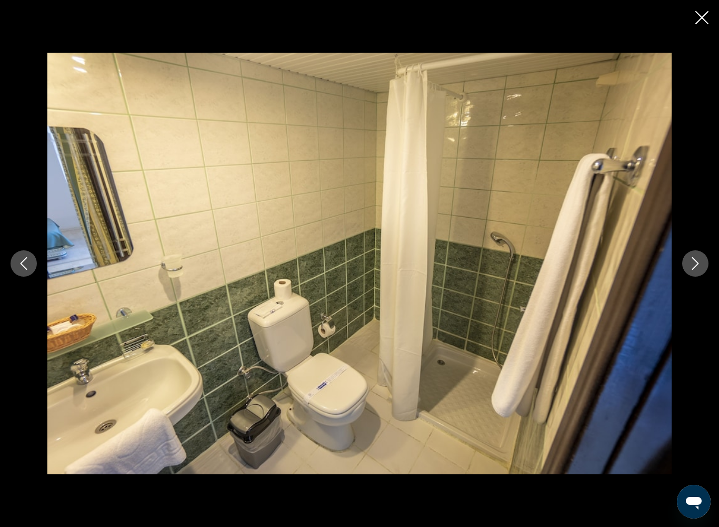
click at [690, 259] on icon "Next image" at bounding box center [695, 263] width 13 height 13
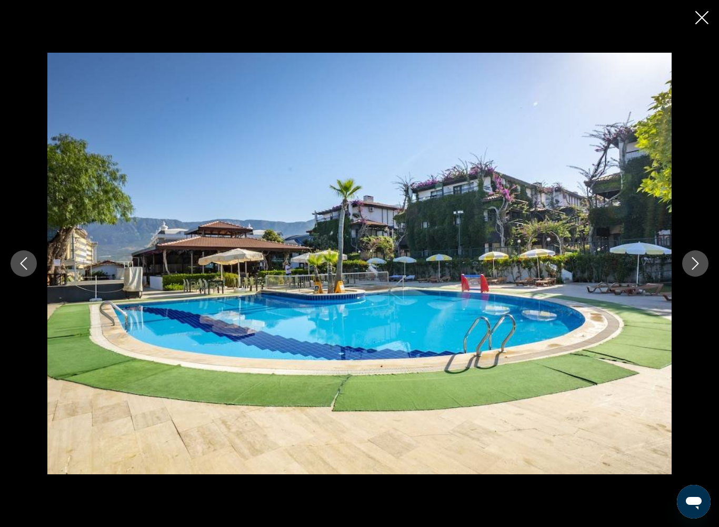
click at [692, 265] on icon "Next image" at bounding box center [695, 263] width 13 height 13
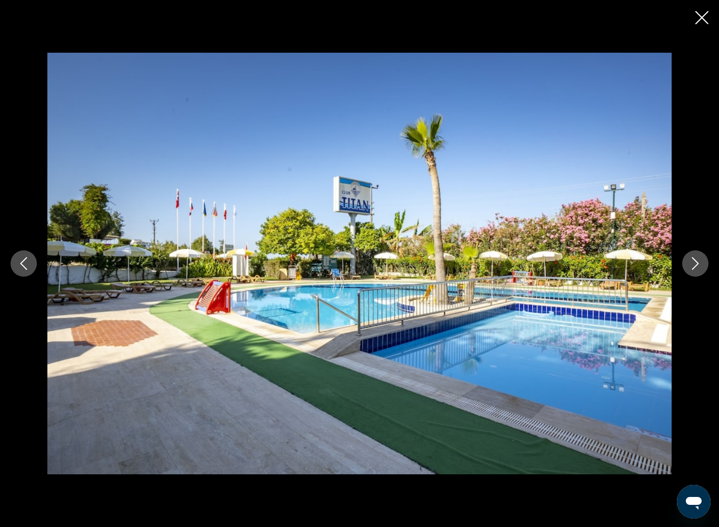
click at [691, 259] on icon "Next image" at bounding box center [695, 263] width 13 height 13
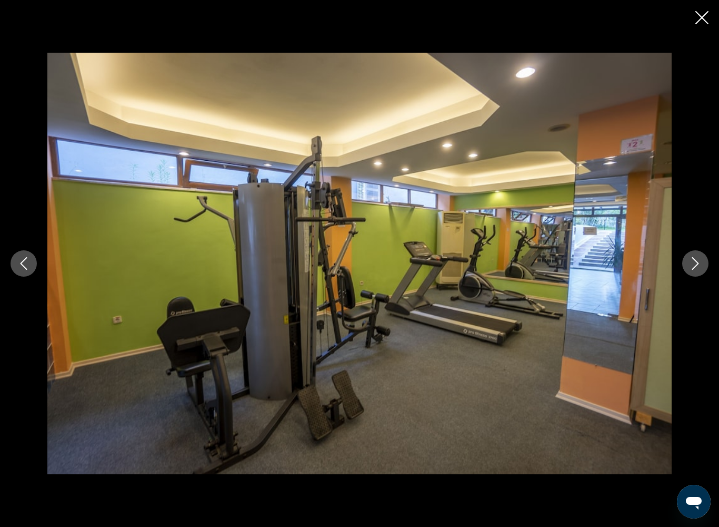
click at [694, 260] on icon "Next image" at bounding box center [695, 263] width 13 height 13
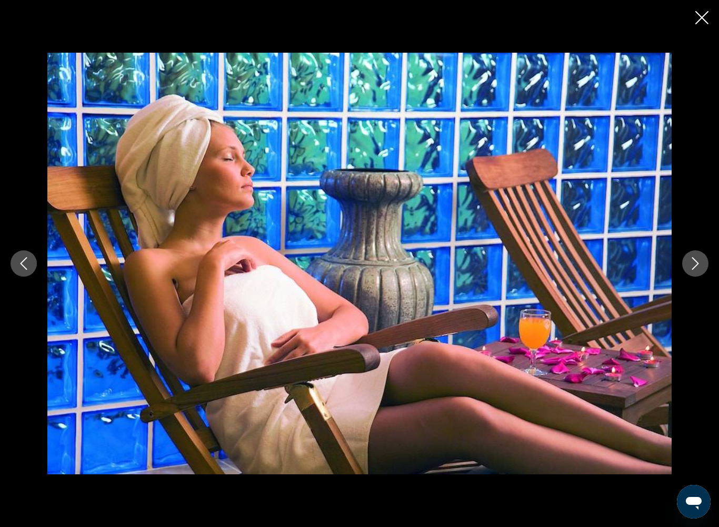
click at [690, 262] on icon "Next image" at bounding box center [695, 263] width 13 height 13
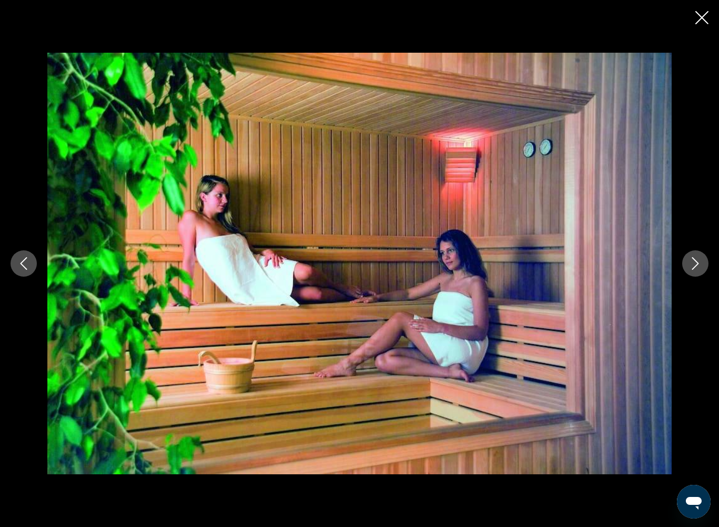
click at [690, 263] on icon "Next image" at bounding box center [695, 263] width 13 height 13
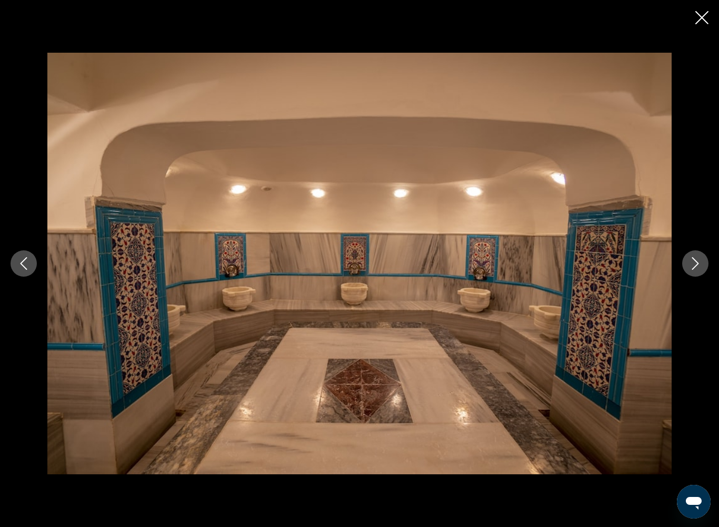
click at [687, 258] on button "Next image" at bounding box center [696, 263] width 26 height 26
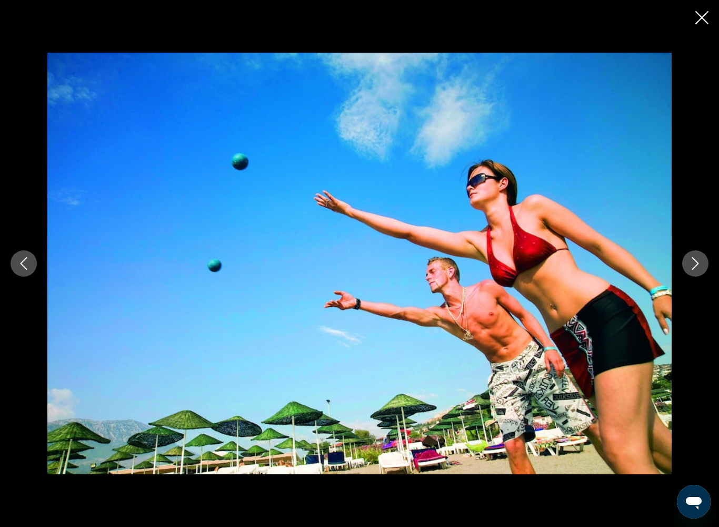
click at [694, 260] on icon "Next image" at bounding box center [695, 263] width 13 height 13
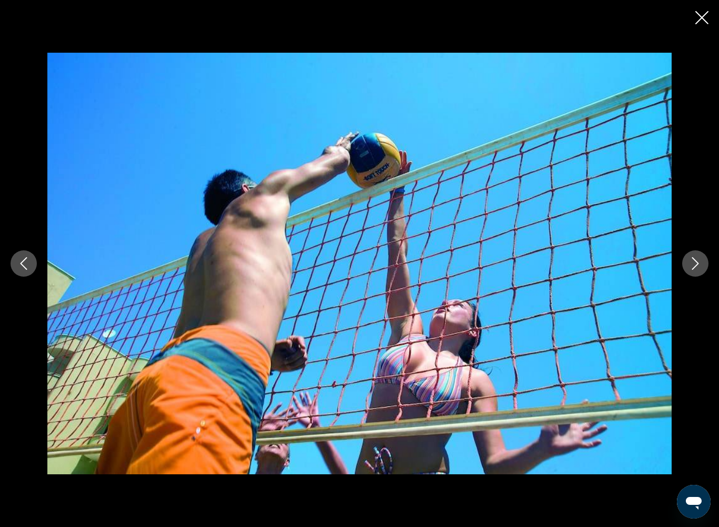
click at [23, 258] on icon "Previous image" at bounding box center [23, 263] width 13 height 13
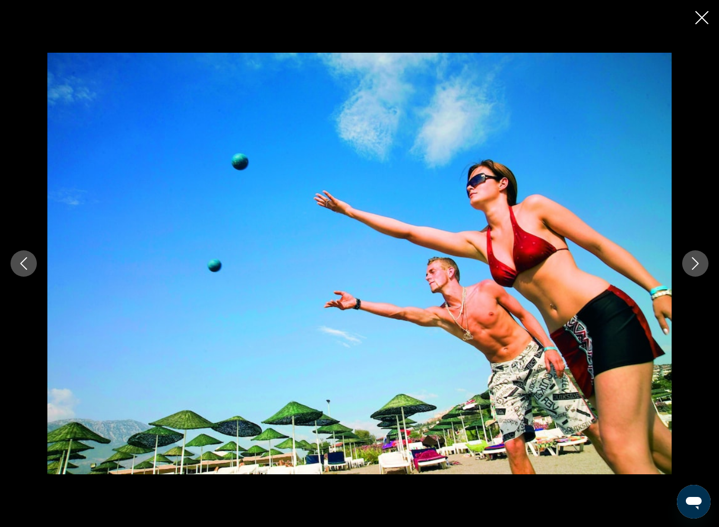
click at [704, 12] on icon "Close slideshow" at bounding box center [702, 17] width 13 height 13
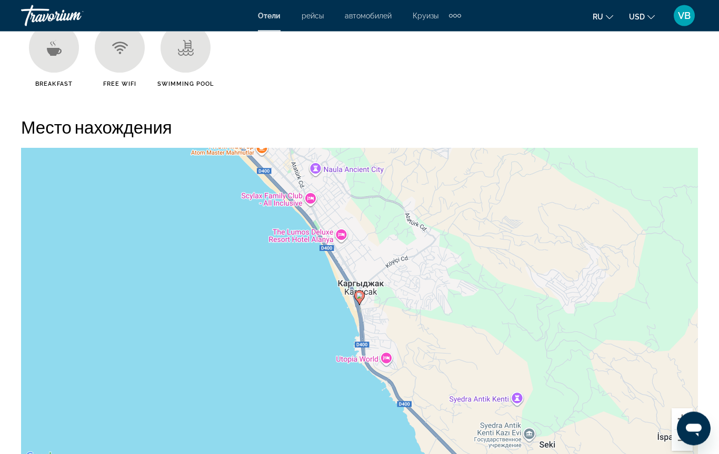
scroll to position [1061, 0]
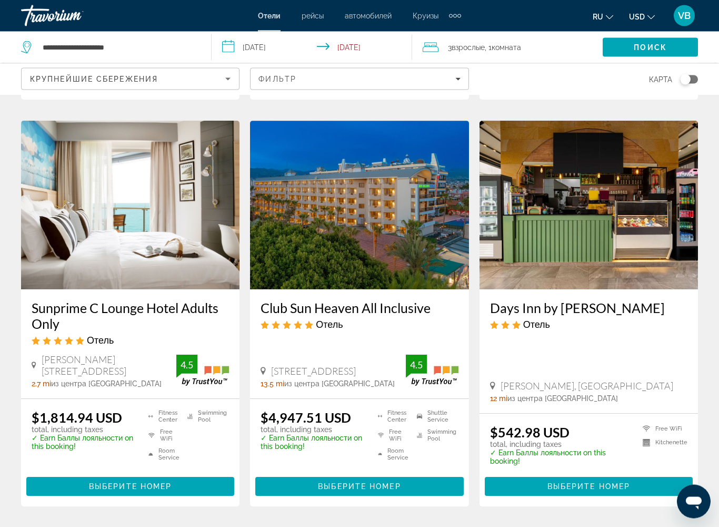
scroll to position [1246, 0]
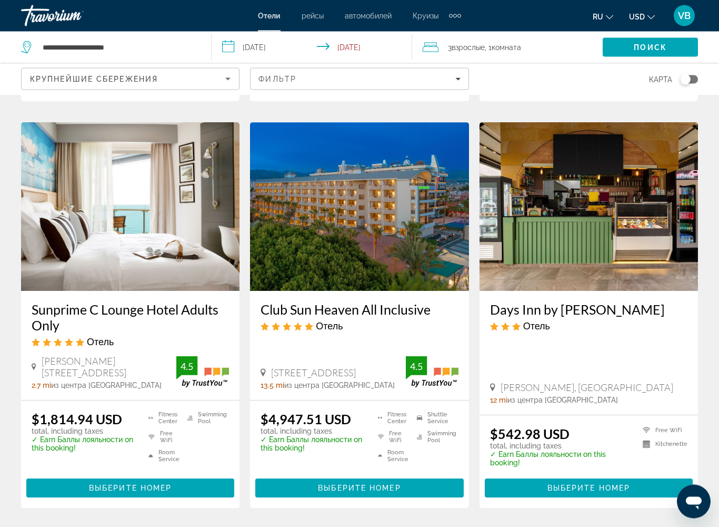
click at [174, 203] on img "Main content" at bounding box center [130, 207] width 219 height 169
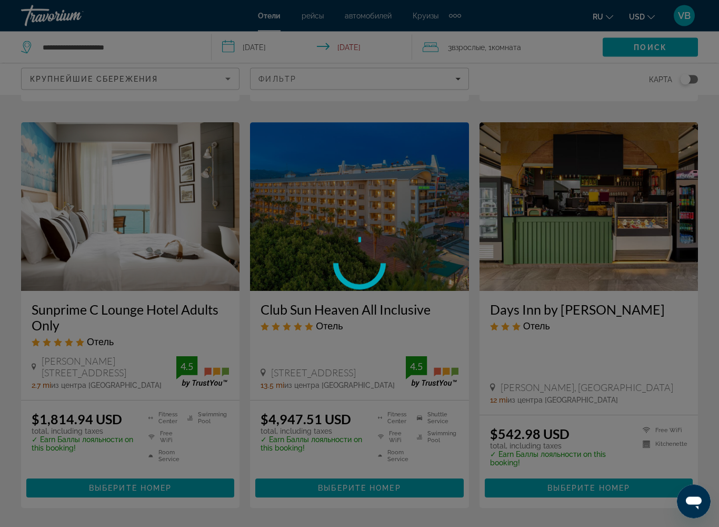
scroll to position [1247, 0]
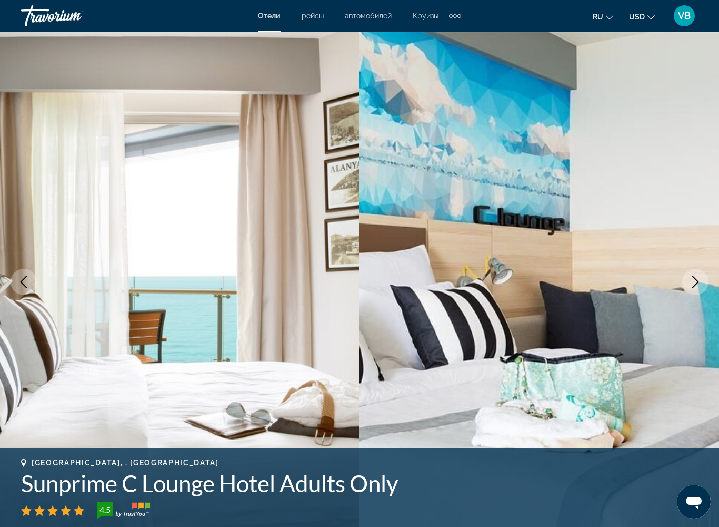
click at [698, 273] on button "Next image" at bounding box center [696, 282] width 26 height 26
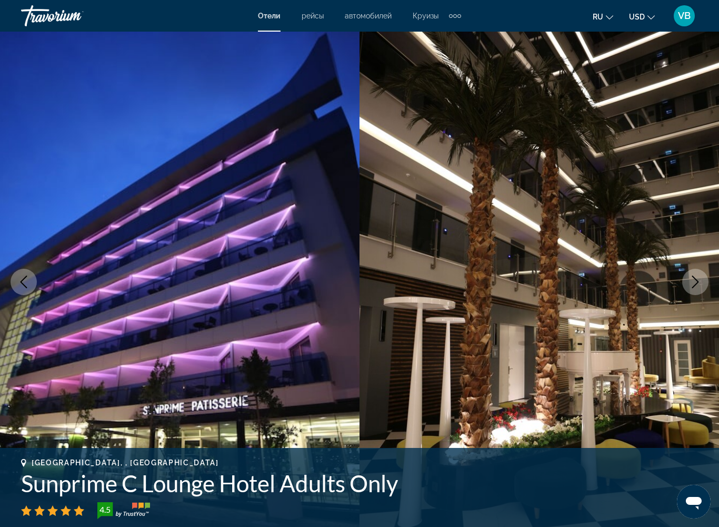
click at [693, 277] on icon "Next image" at bounding box center [695, 281] width 13 height 13
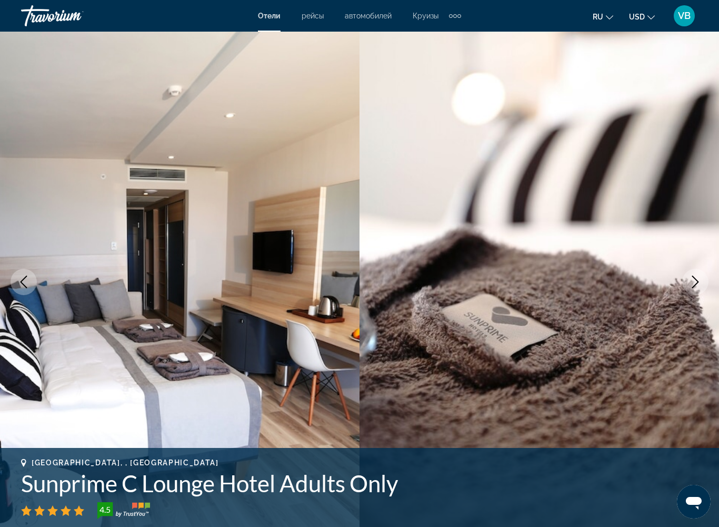
click at [687, 282] on button "Next image" at bounding box center [696, 282] width 26 height 26
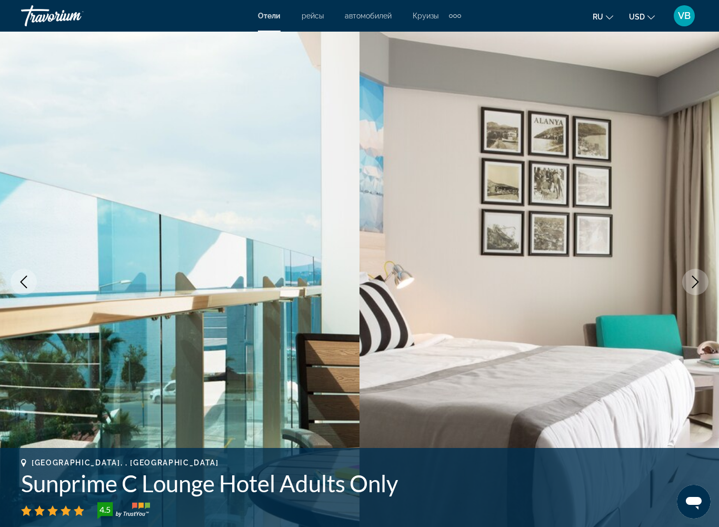
click at [694, 278] on icon "Next image" at bounding box center [695, 281] width 13 height 13
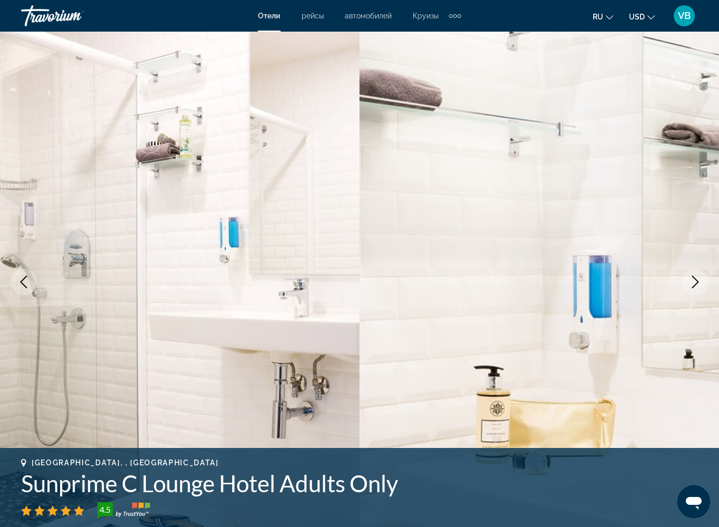
click at [694, 281] on icon "Next image" at bounding box center [695, 281] width 13 height 13
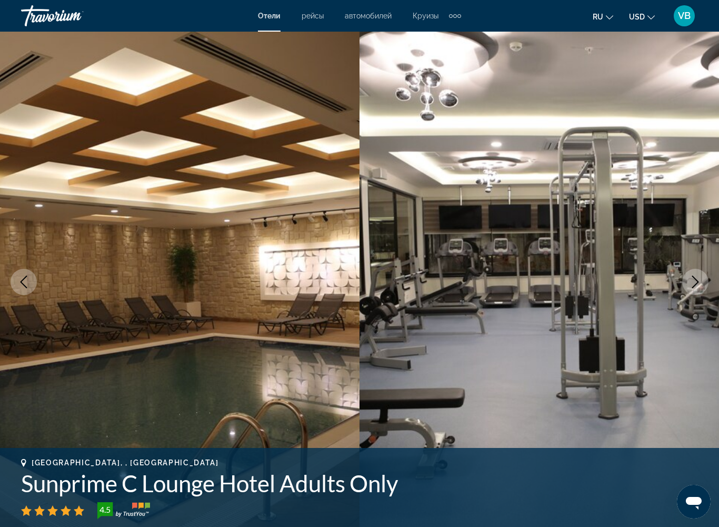
click at [687, 278] on button "Next image" at bounding box center [696, 282] width 26 height 26
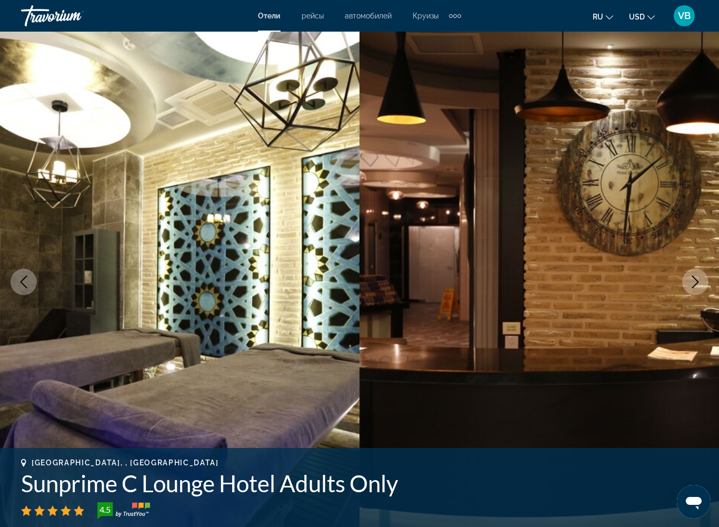
click at [689, 281] on icon "Next image" at bounding box center [695, 281] width 13 height 13
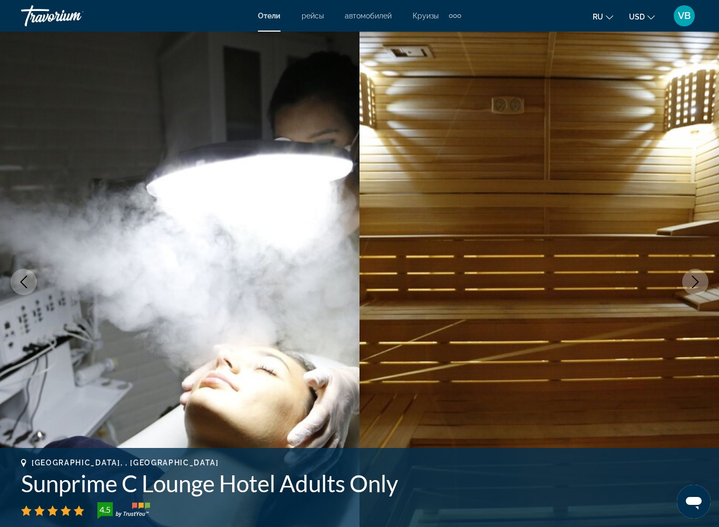
click at [687, 284] on button "Next image" at bounding box center [696, 282] width 26 height 26
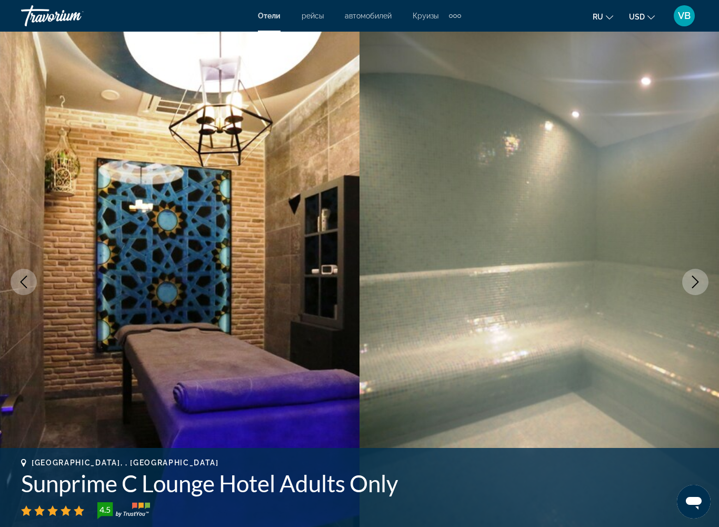
click at [684, 281] on button "Next image" at bounding box center [696, 282] width 26 height 26
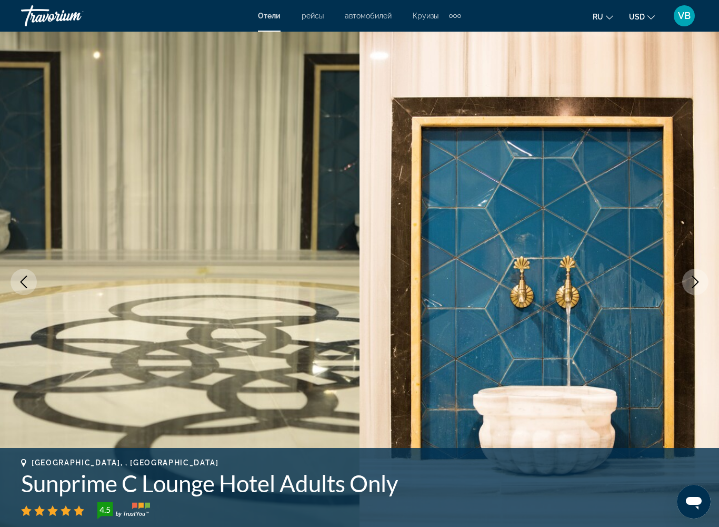
click at [693, 282] on icon "Next image" at bounding box center [695, 281] width 13 height 13
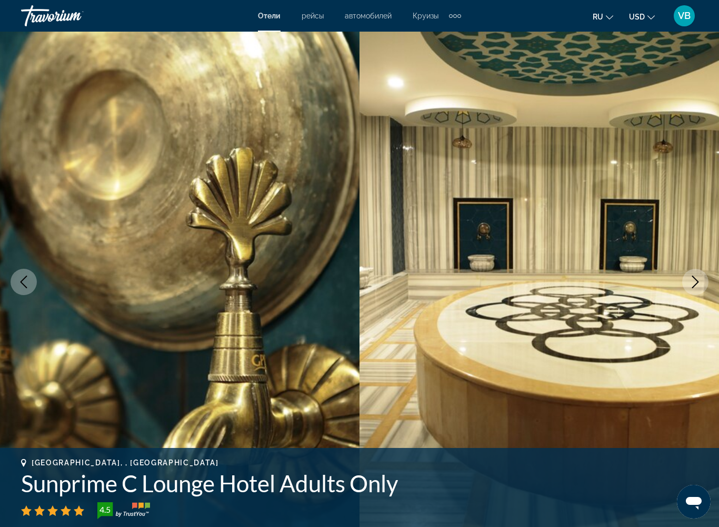
click at [697, 282] on icon "Next image" at bounding box center [695, 281] width 13 height 13
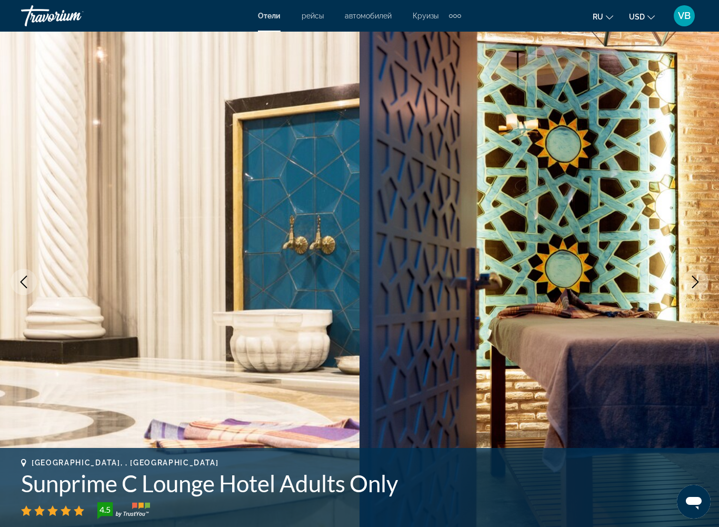
click at [702, 283] on button "Next image" at bounding box center [696, 282] width 26 height 26
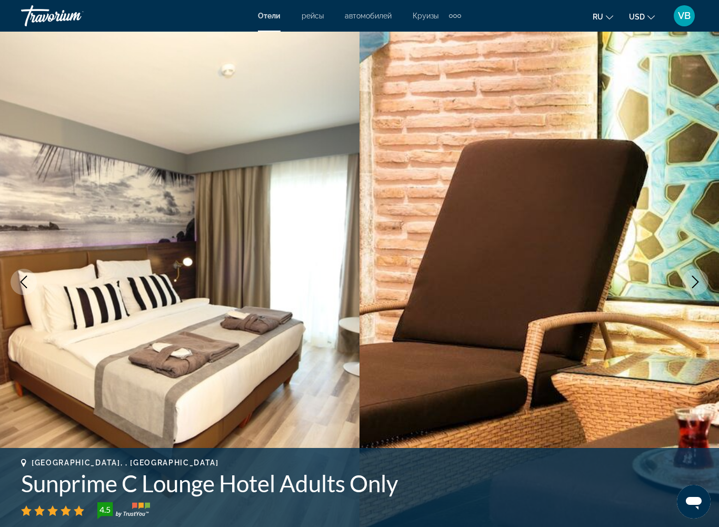
click at [693, 279] on icon "Next image" at bounding box center [695, 281] width 13 height 13
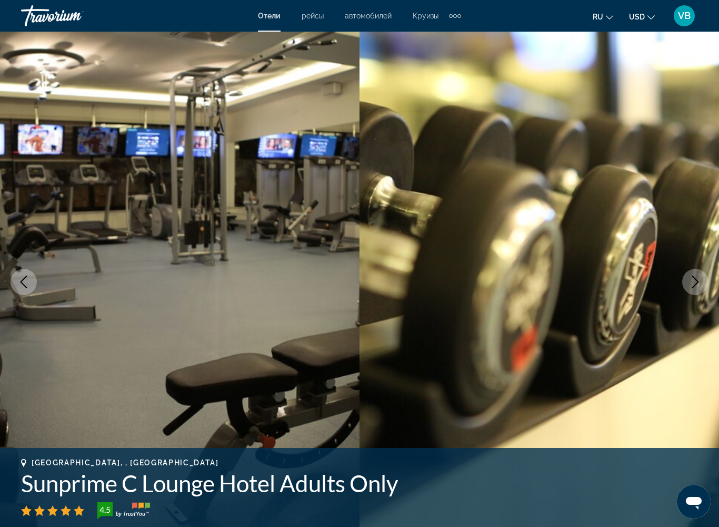
click at [690, 281] on icon "Next image" at bounding box center [695, 281] width 13 height 13
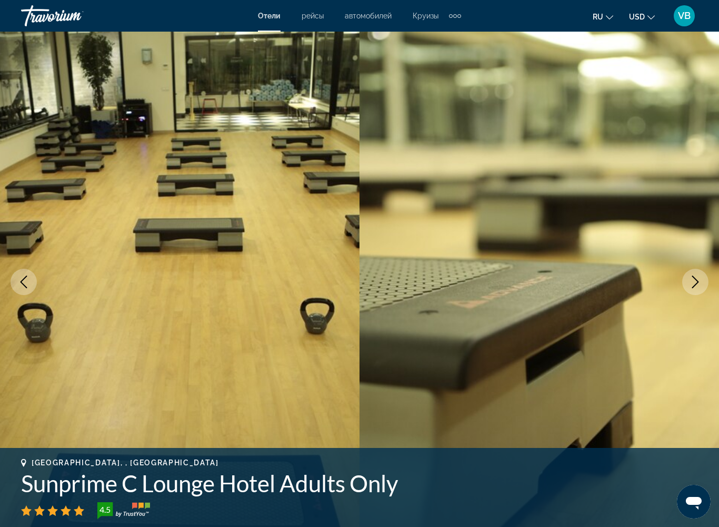
click at [698, 282] on icon "Next image" at bounding box center [696, 281] width 7 height 13
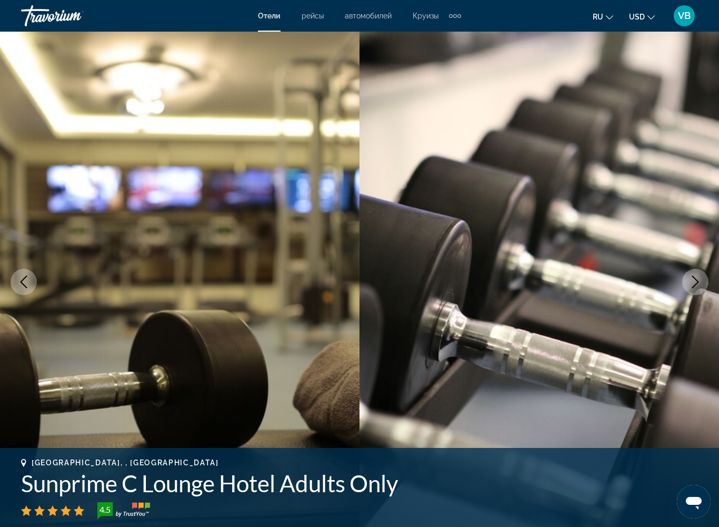
click at [687, 281] on button "Next image" at bounding box center [696, 282] width 26 height 26
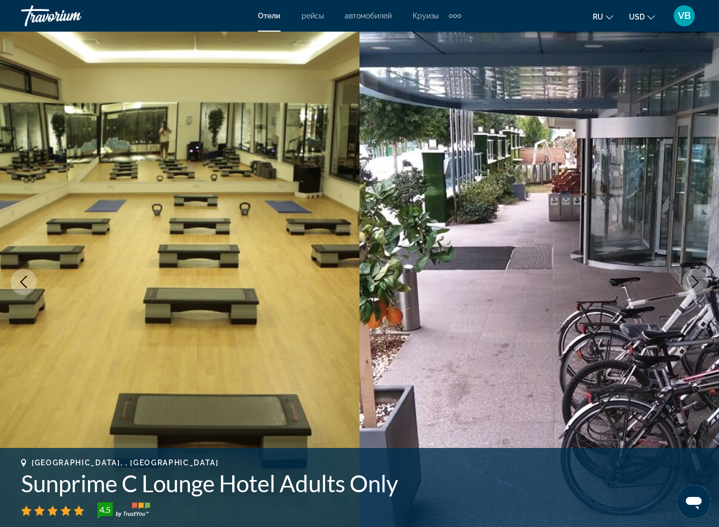
click at [691, 281] on icon "Next image" at bounding box center [695, 281] width 13 height 13
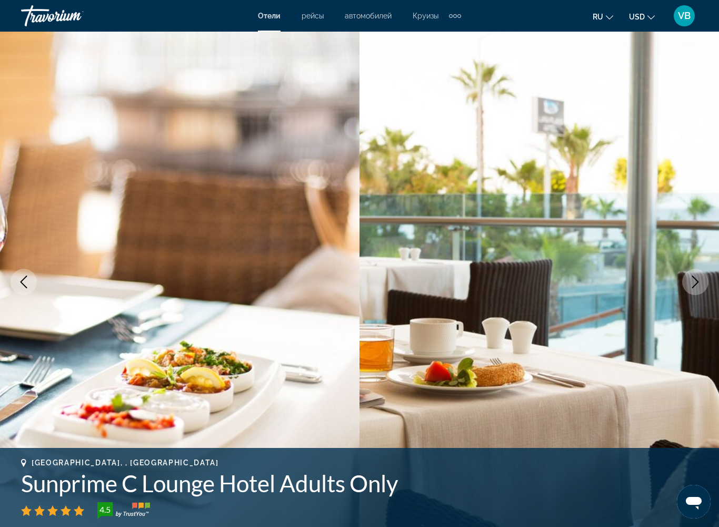
click at [706, 282] on button "Next image" at bounding box center [696, 282] width 26 height 26
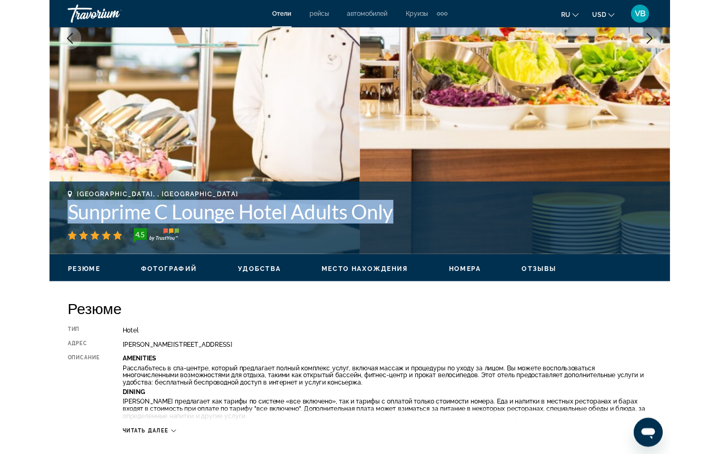
scroll to position [267, 0]
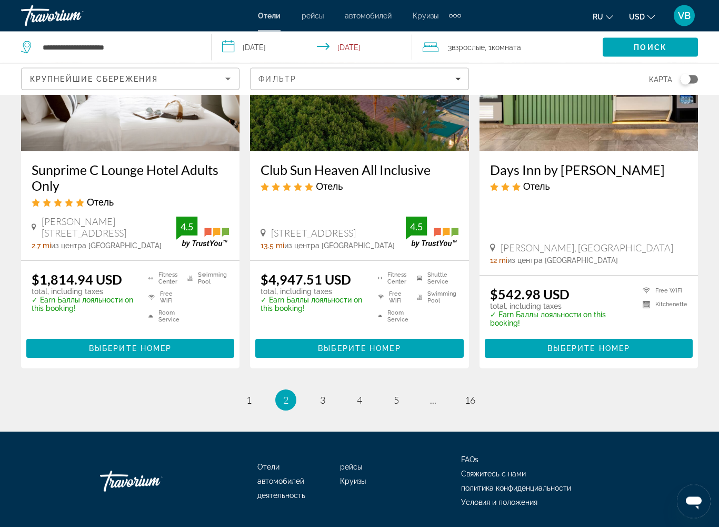
scroll to position [1399, 0]
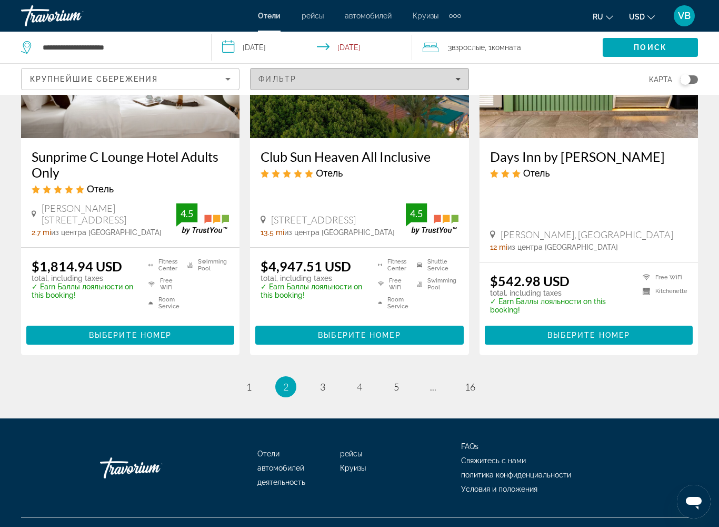
click at [452, 78] on div "Фильтр" at bounding box center [360, 79] width 202 height 8
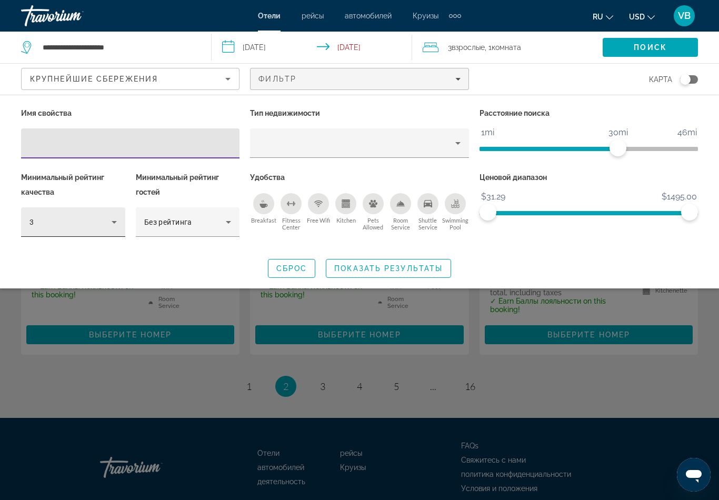
click at [115, 218] on icon "Hotel Filters" at bounding box center [114, 222] width 13 height 13
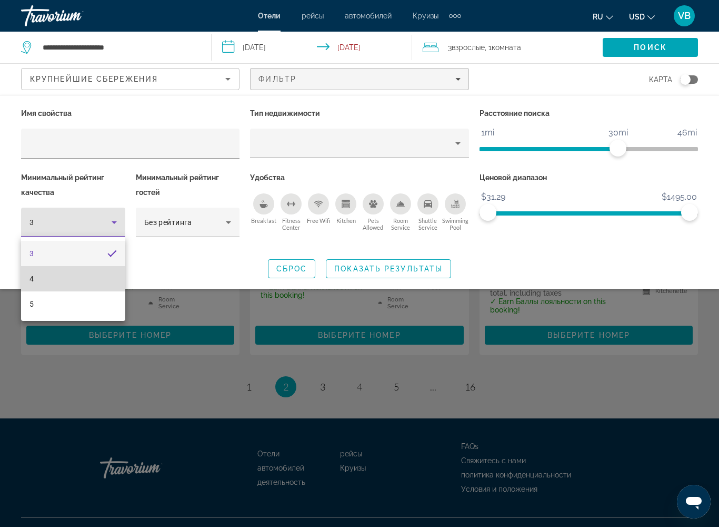
click at [74, 275] on mat-option "4" at bounding box center [73, 278] width 104 height 25
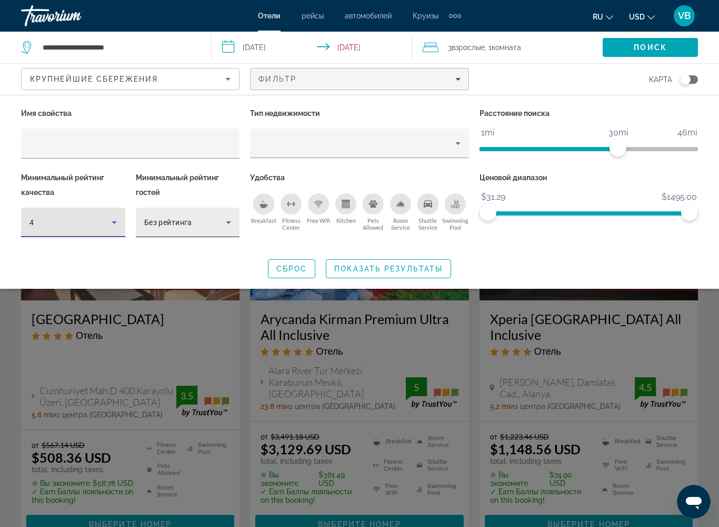
click at [221, 218] on div "Без рейтинга" at bounding box center [185, 222] width 82 height 13
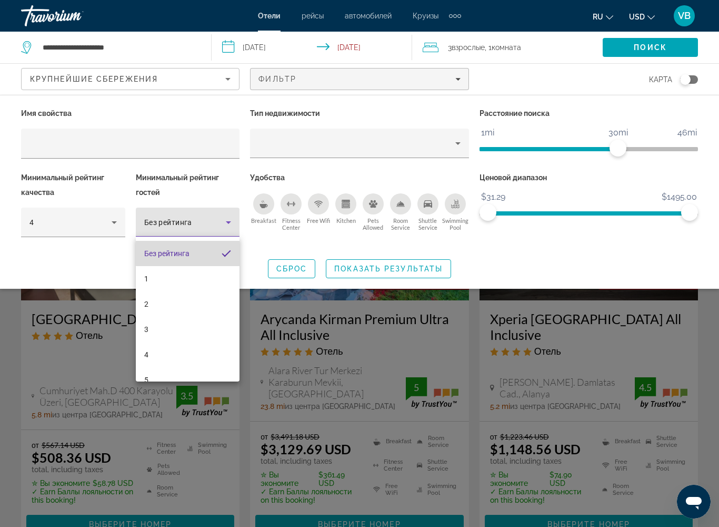
click at [231, 252] on mat-pseudo-checkbox at bounding box center [226, 253] width 9 height 9
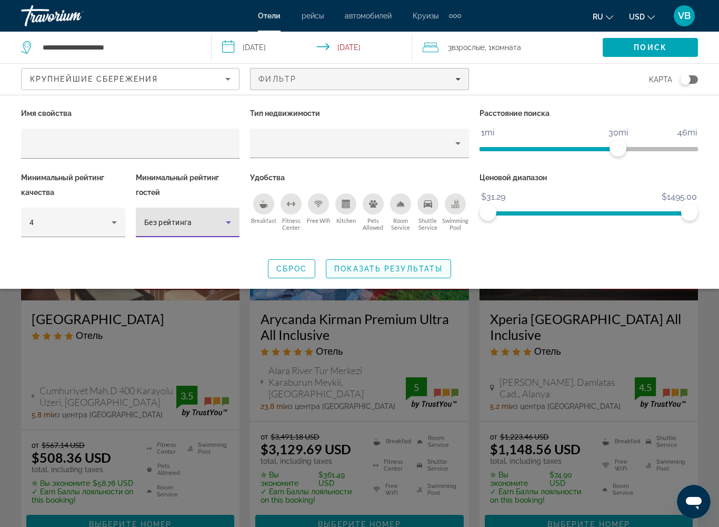
click at [399, 266] on span "Показать результаты" at bounding box center [388, 268] width 108 height 8
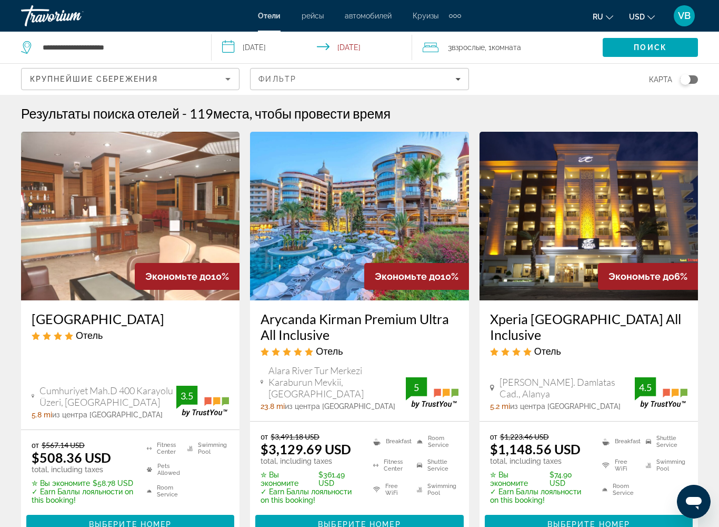
click at [224, 80] on icon "Sort by" at bounding box center [228, 79] width 13 height 13
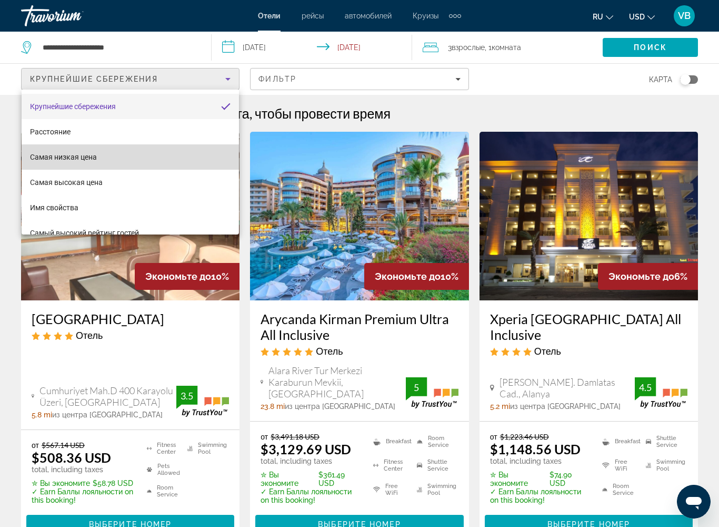
click at [92, 156] on span "Самая низкая цена" at bounding box center [63, 157] width 67 height 8
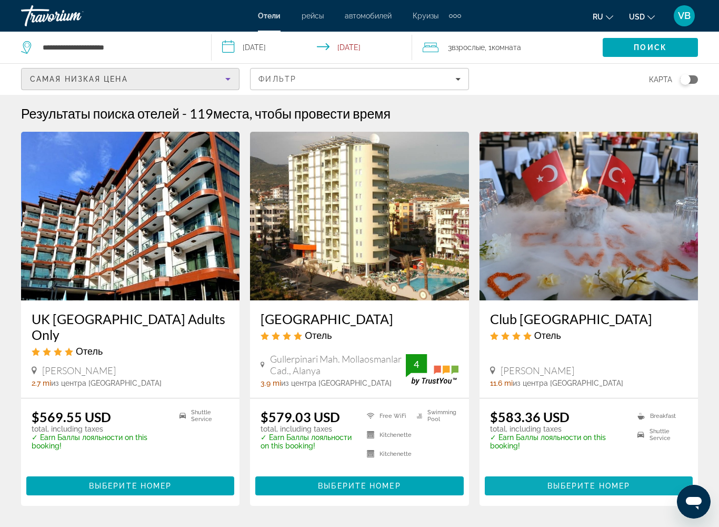
click at [636, 429] on span "Main content" at bounding box center [589, 485] width 208 height 25
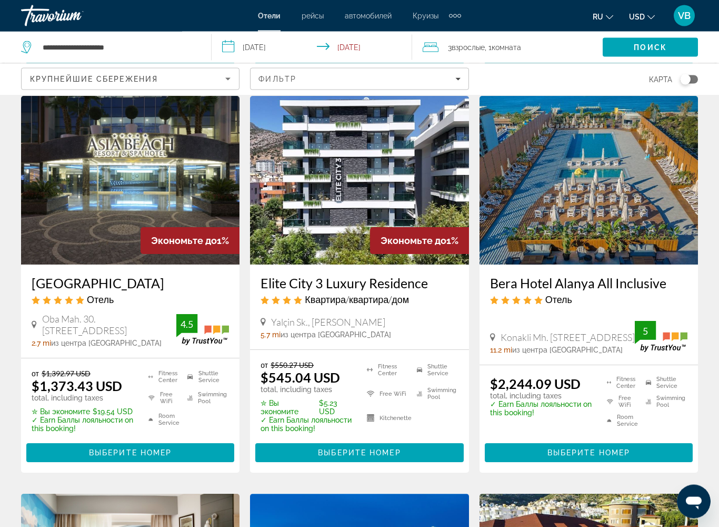
scroll to position [470, 0]
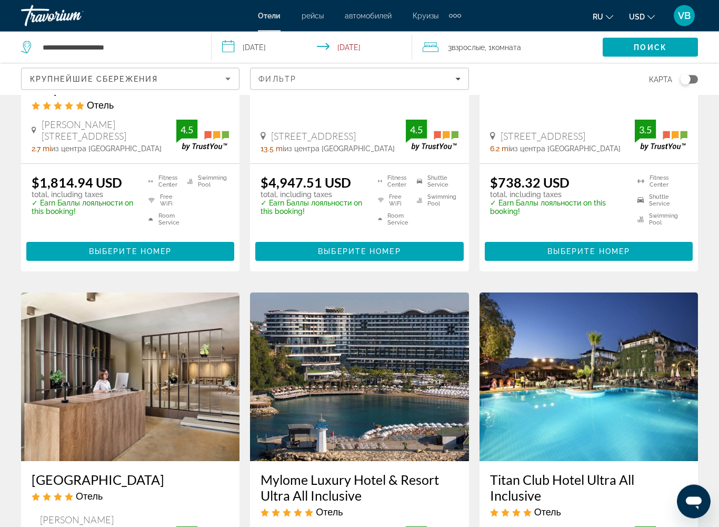
click at [222, 75] on div "Крупнейшие сбережения" at bounding box center [127, 79] width 195 height 13
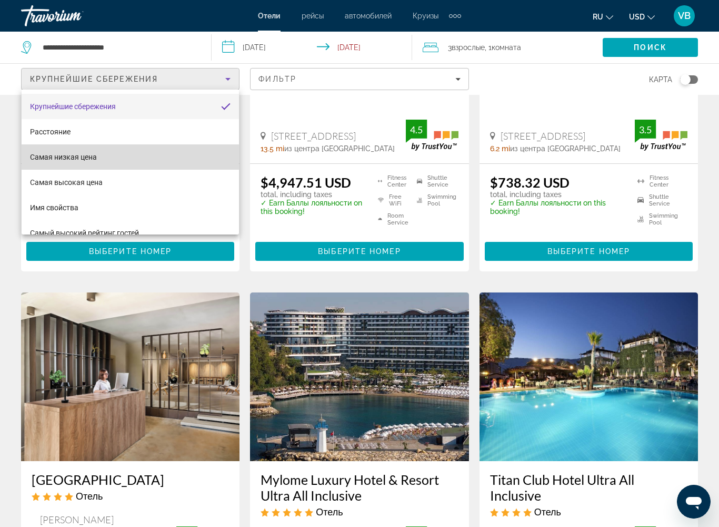
click at [92, 155] on span "Самая низкая цена" at bounding box center [63, 157] width 67 height 8
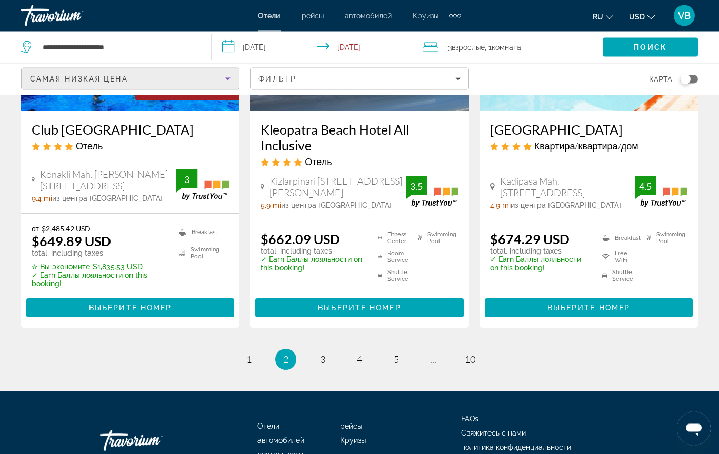
scroll to position [1394, 0]
click at [328, 351] on link "page 3" at bounding box center [323, 360] width 18 height 18
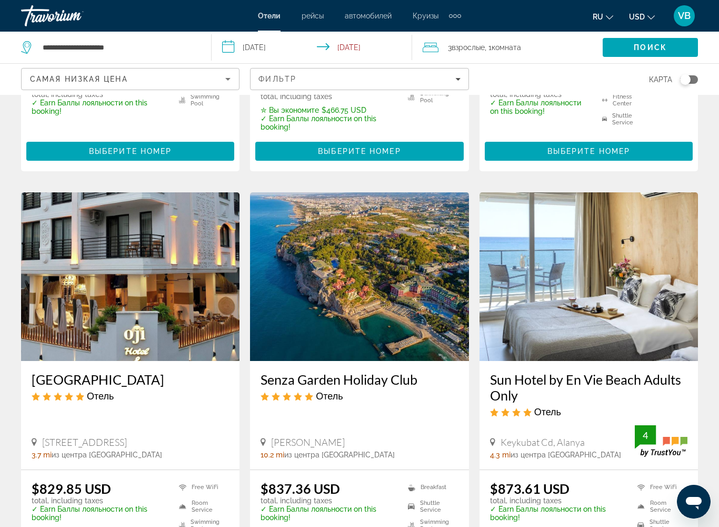
scroll to position [1162, 0]
click at [631, 299] on img "Main content" at bounding box center [589, 277] width 219 height 169
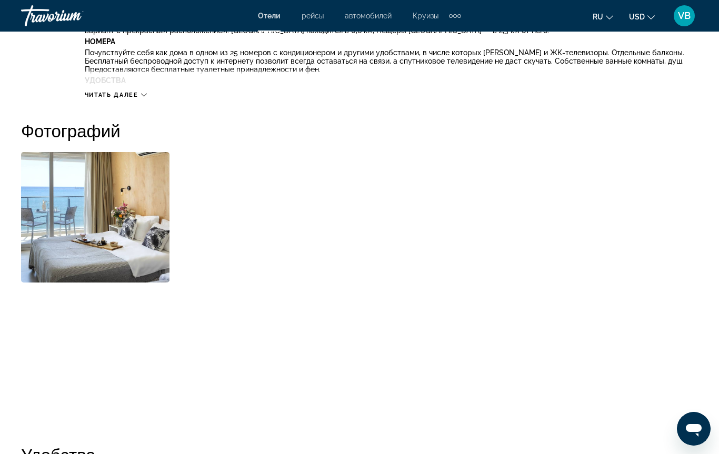
scroll to position [641, 0]
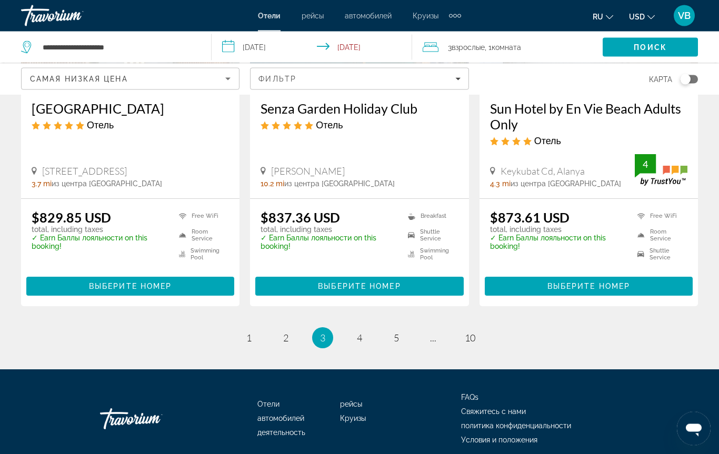
scroll to position [1448, 0]
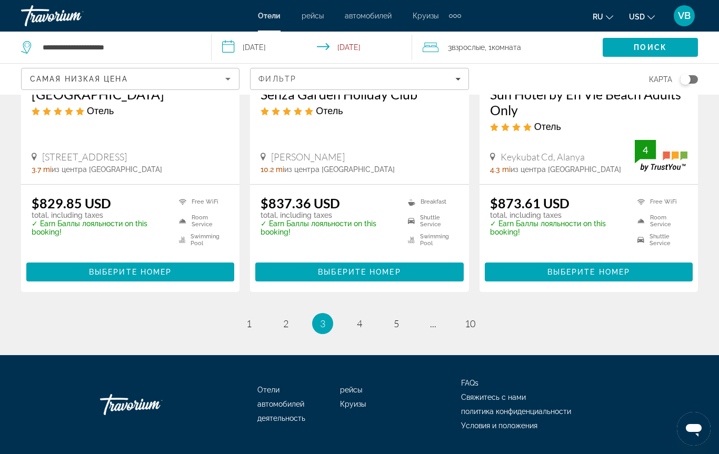
click at [347, 313] on ul "3 / 10 page 1 page 2 You're on page 3 page 4 page 5 page ... page 10" at bounding box center [359, 323] width 677 height 21
click at [355, 314] on link "page 4" at bounding box center [360, 323] width 18 height 18
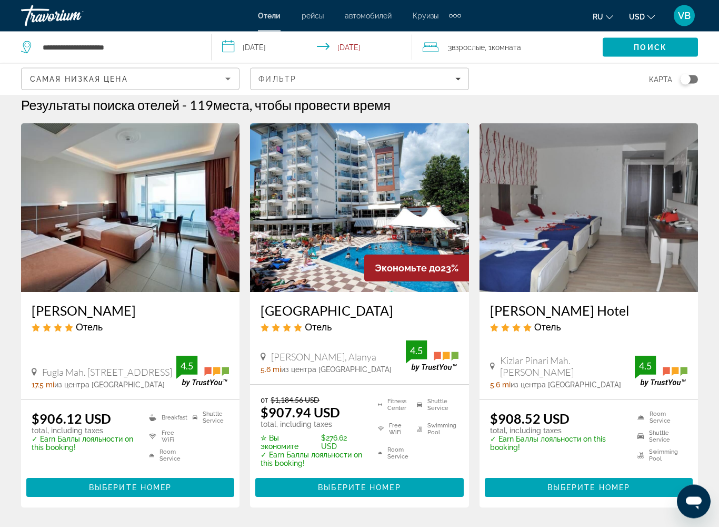
scroll to position [8, 0]
click at [580, 309] on h3 "Kleopatra Micador Hotel" at bounding box center [588, 310] width 197 height 16
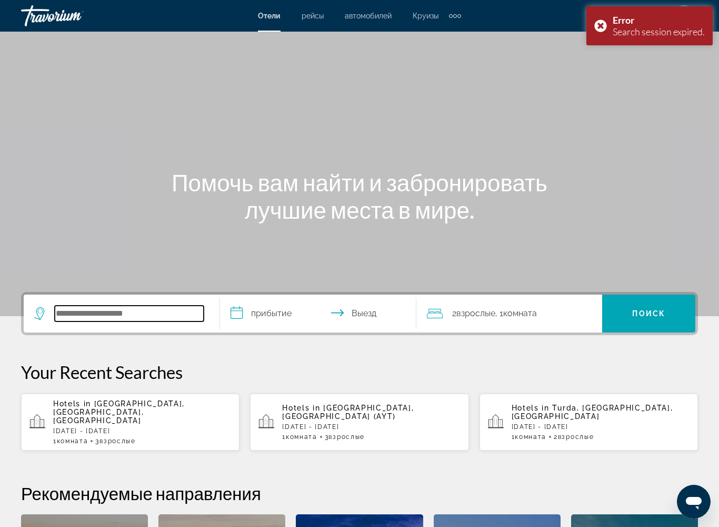
click at [103, 317] on input "Search hotel destination" at bounding box center [129, 313] width 149 height 16
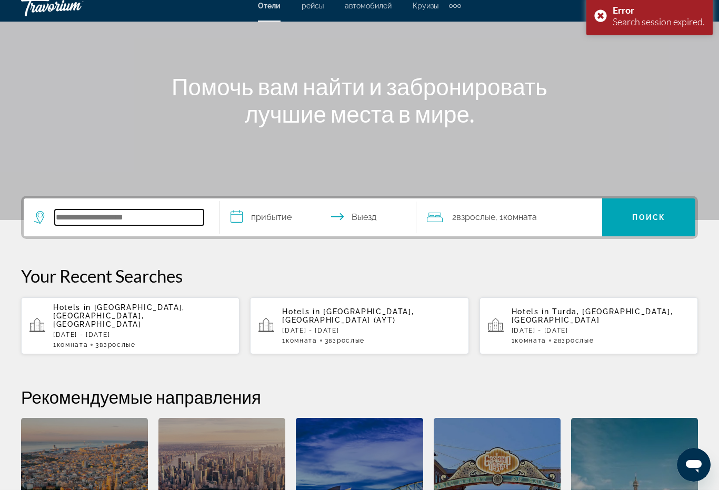
scroll to position [248, 0]
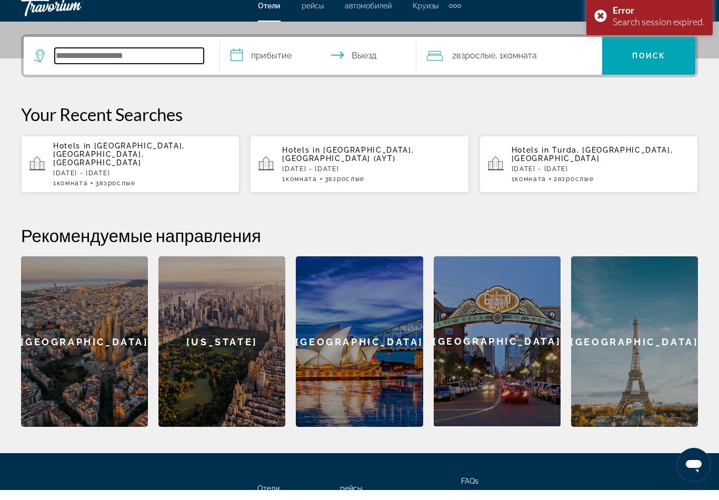
click at [93, 58] on input "Search hotel destination" at bounding box center [129, 66] width 149 height 16
click at [120, 152] on div "Hotels in Alanya, Antalya, Turkey Mon, 13 Oct - Mon, 20 Oct 1 Комната номера 3 …" at bounding box center [142, 174] width 178 height 45
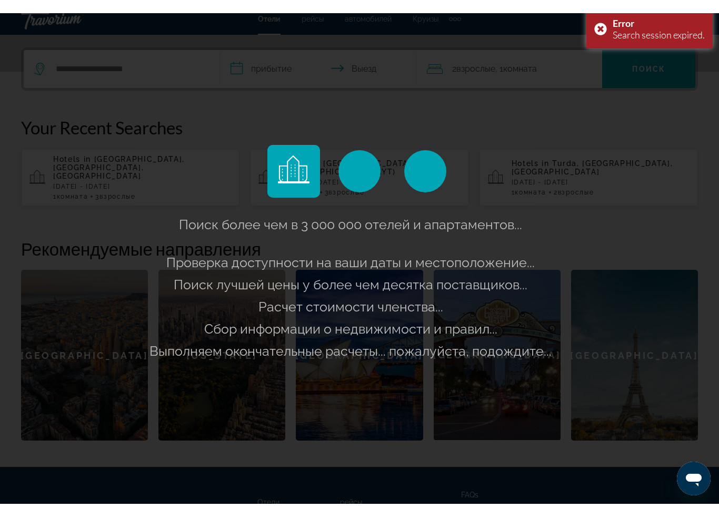
scroll to position [258, 0]
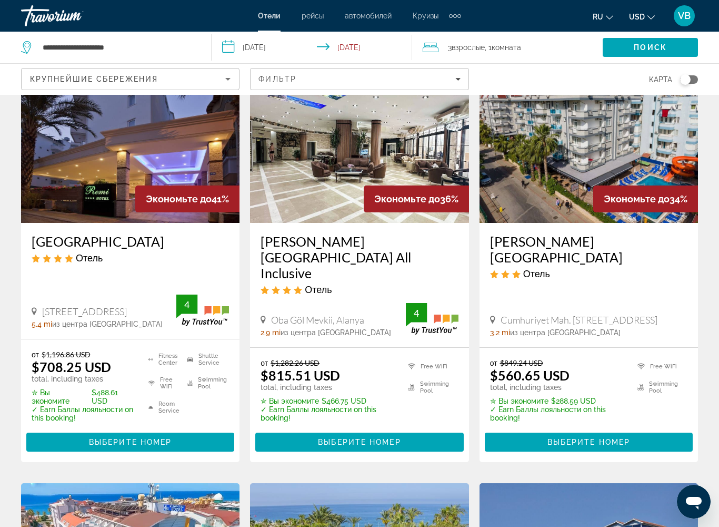
scroll to position [498, 0]
click at [171, 150] on img "Main content" at bounding box center [130, 139] width 219 height 169
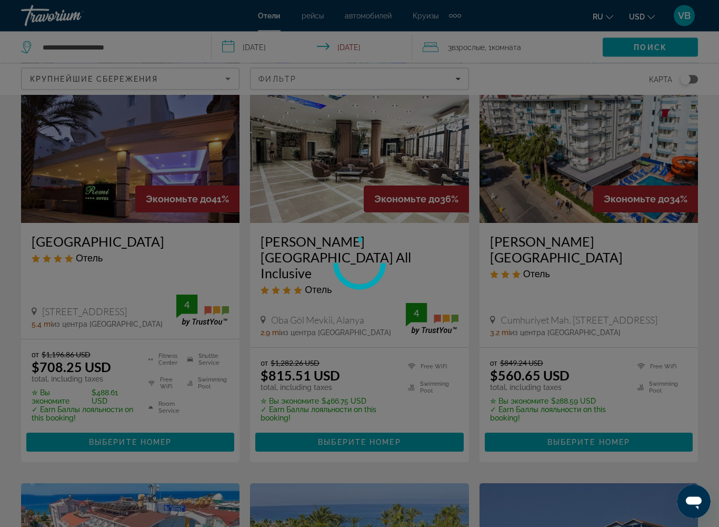
scroll to position [498, 0]
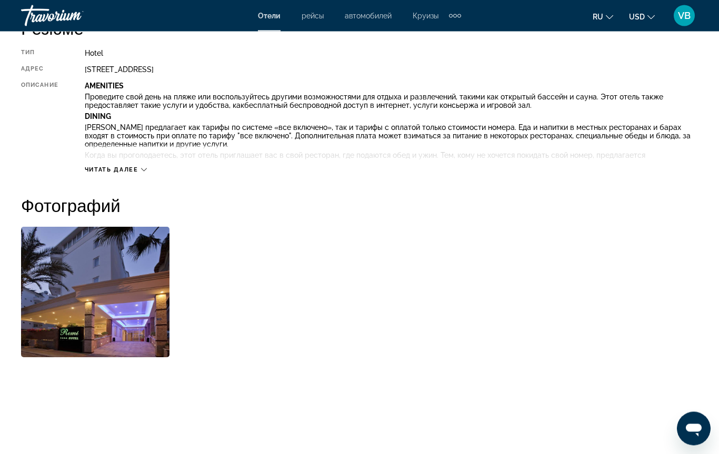
scroll to position [528, 0]
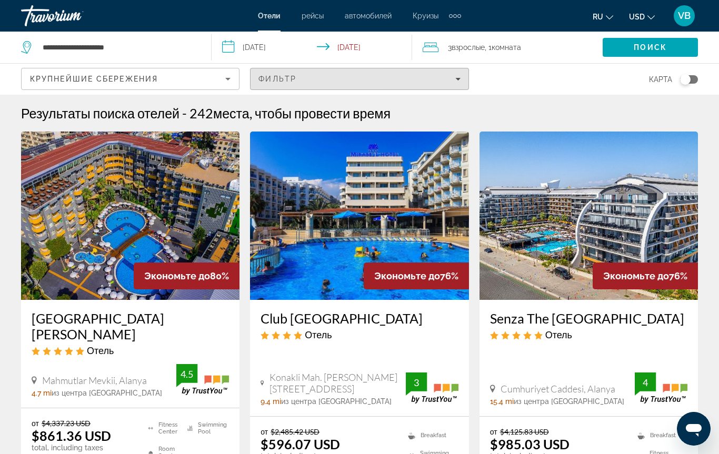
click at [461, 73] on span "Filters" at bounding box center [360, 78] width 218 height 25
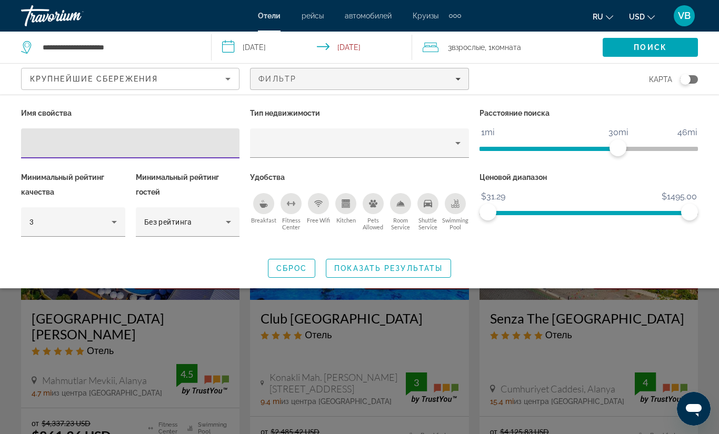
click at [232, 77] on icon "Sort by" at bounding box center [228, 79] width 13 height 13
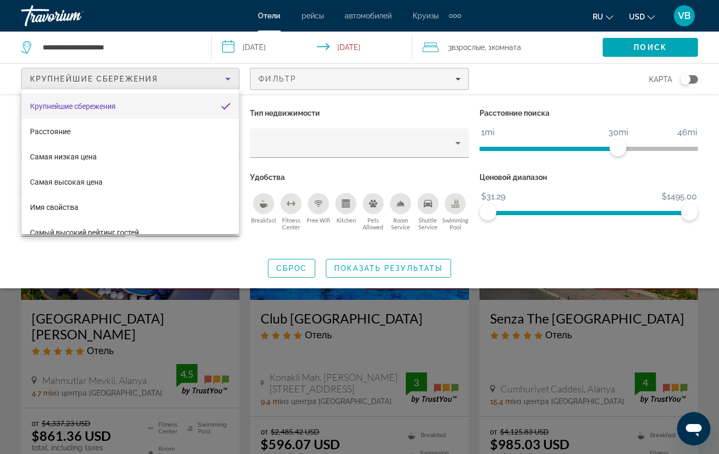
click at [460, 74] on div at bounding box center [359, 227] width 719 height 454
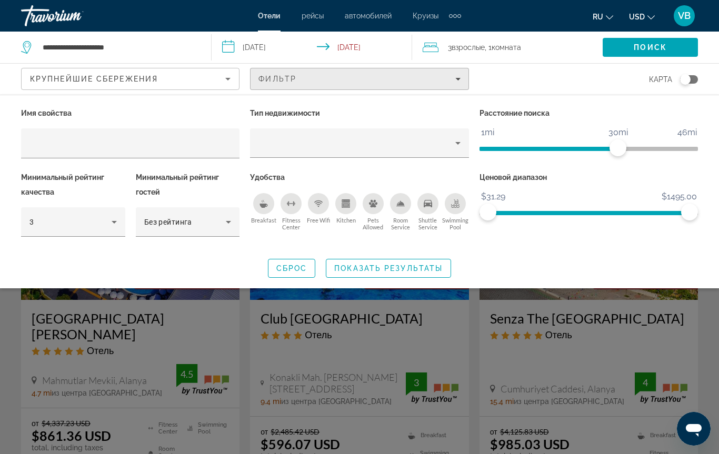
click at [453, 75] on div "Фильтр" at bounding box center [360, 79] width 202 height 8
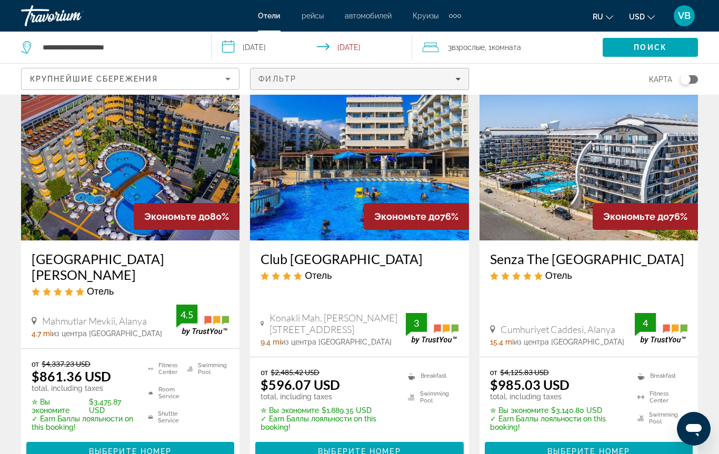
scroll to position [59, 0]
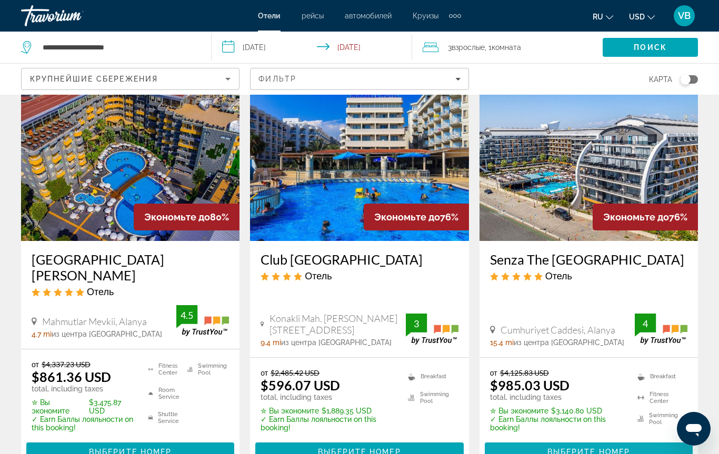
click at [589, 429] on span "Выберите номер" at bounding box center [589, 452] width 83 height 8
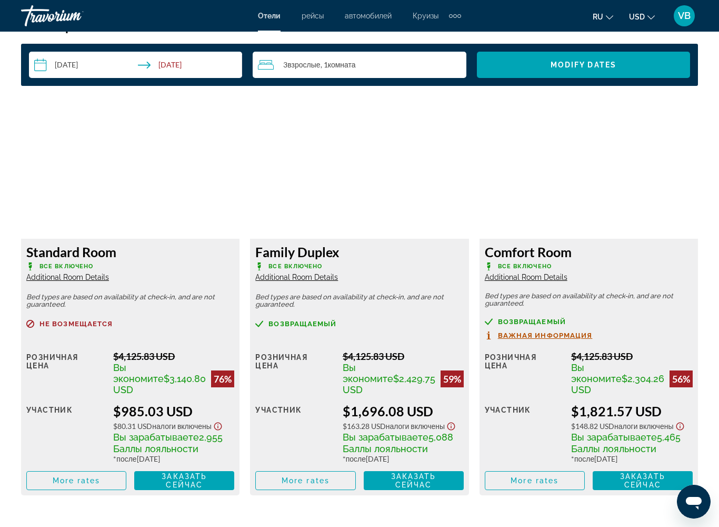
scroll to position [1560, 0]
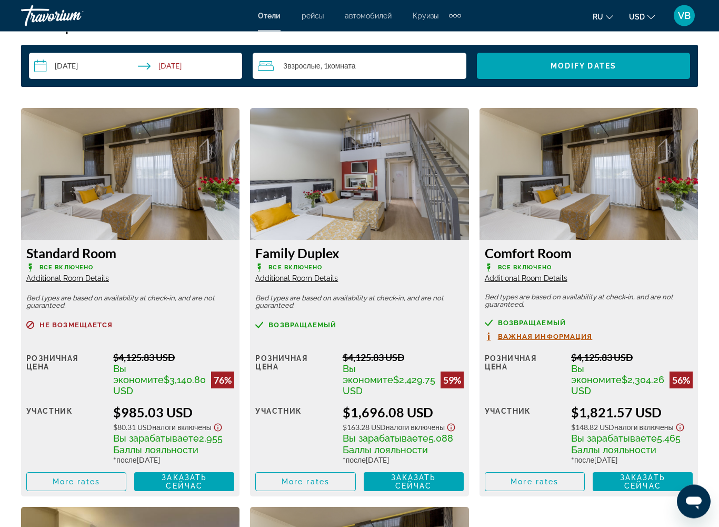
click at [388, 189] on img "Main content" at bounding box center [359, 174] width 219 height 132
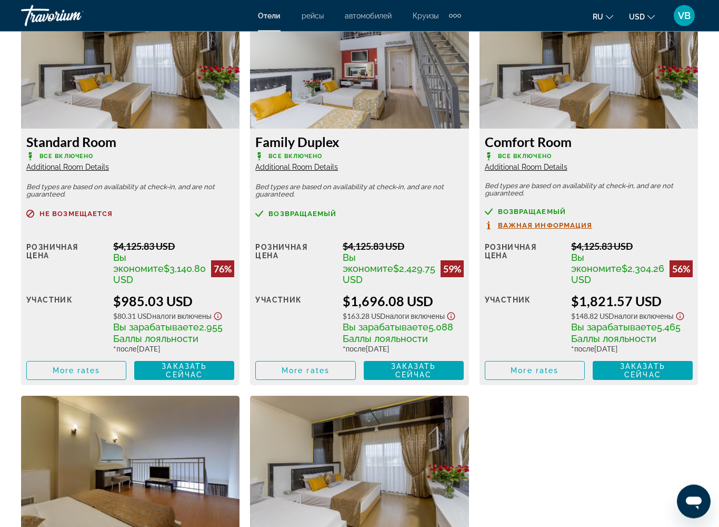
scroll to position [1682, 0]
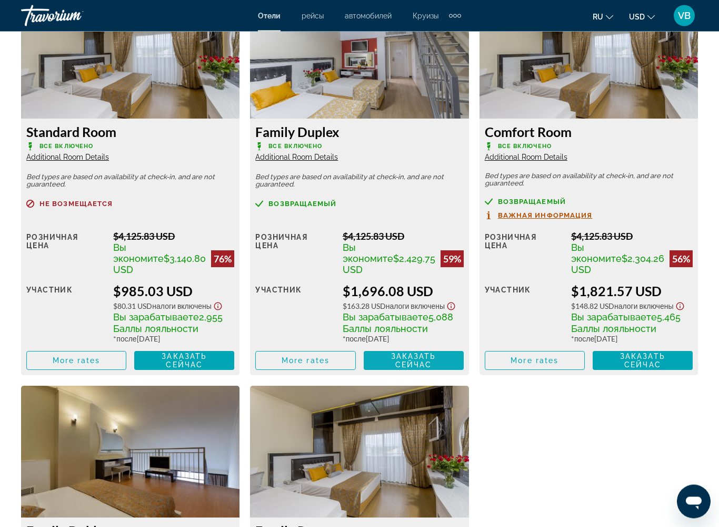
click at [420, 369] on span "Заказать сейчас" at bounding box center [413, 360] width 45 height 17
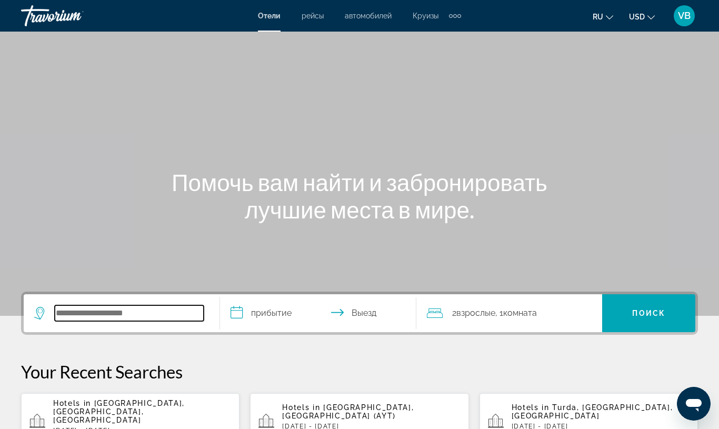
click at [99, 307] on input "Search hotel destination" at bounding box center [129, 313] width 149 height 16
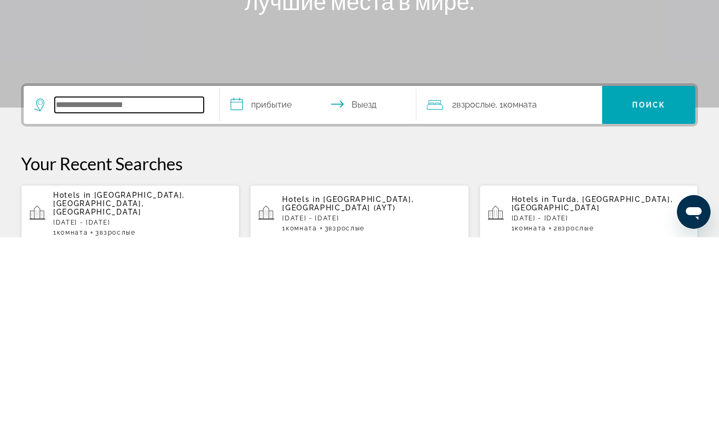
click at [85, 305] on input "Search hotel destination" at bounding box center [129, 313] width 149 height 16
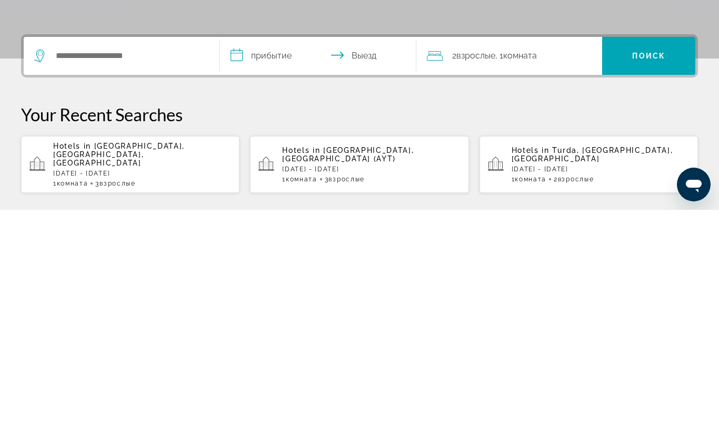
click at [147, 378] on span "[GEOGRAPHIC_DATA], [GEOGRAPHIC_DATA], [GEOGRAPHIC_DATA]" at bounding box center [119, 390] width 132 height 25
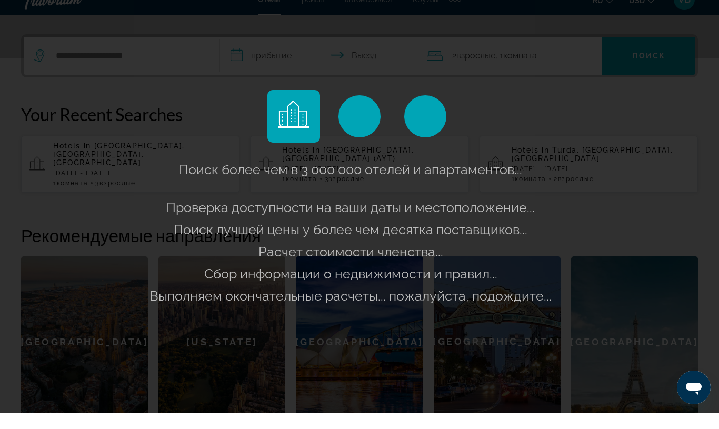
scroll to position [258, 0]
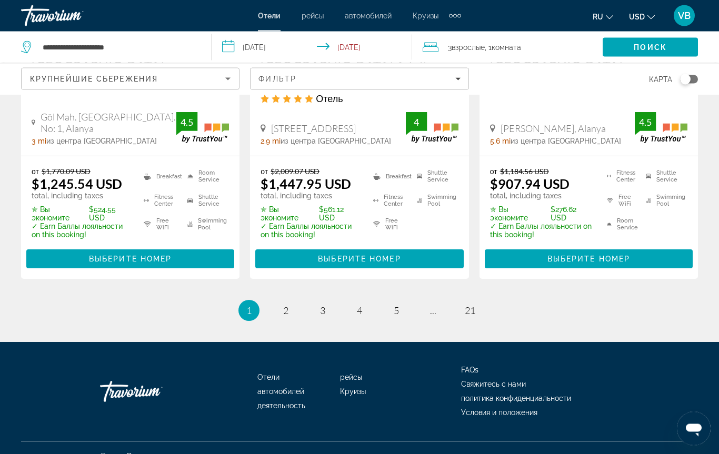
scroll to position [1504, 0]
click at [383, 300] on ul "1 / 21 You're on page 1 page 2 page 3 page 4 page 5 page ... page 21" at bounding box center [359, 310] width 677 height 21
click at [394, 305] on span "5" at bounding box center [396, 311] width 5 height 12
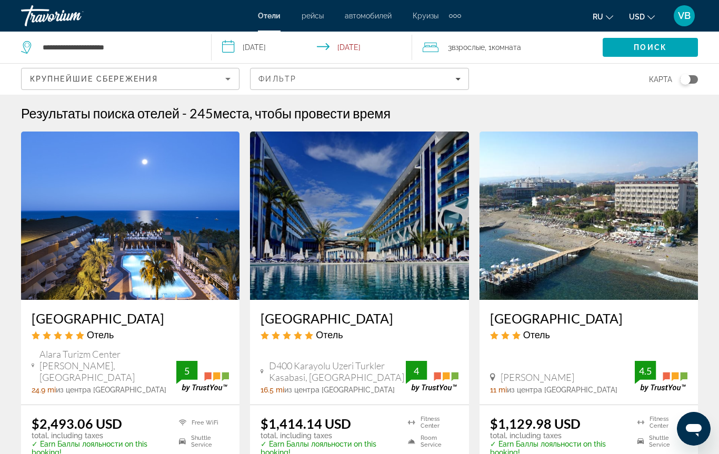
click at [401, 232] on img "Main content" at bounding box center [359, 216] width 219 height 169
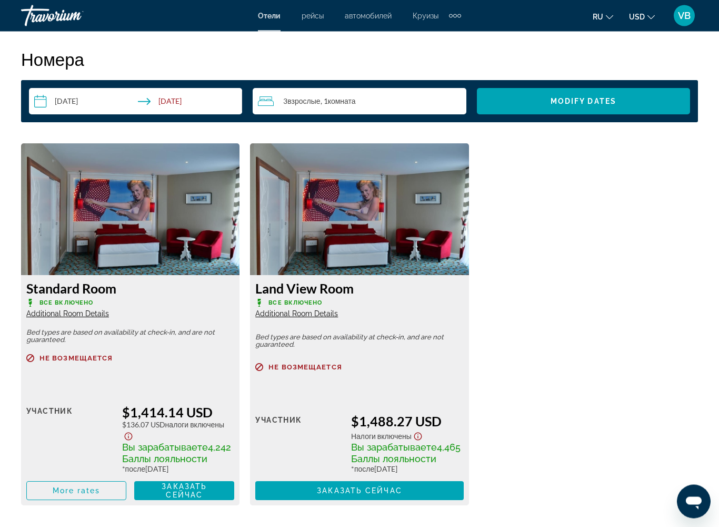
scroll to position [1526, 0]
click at [385, 429] on span "Заказать сейчас" at bounding box center [359, 490] width 85 height 8
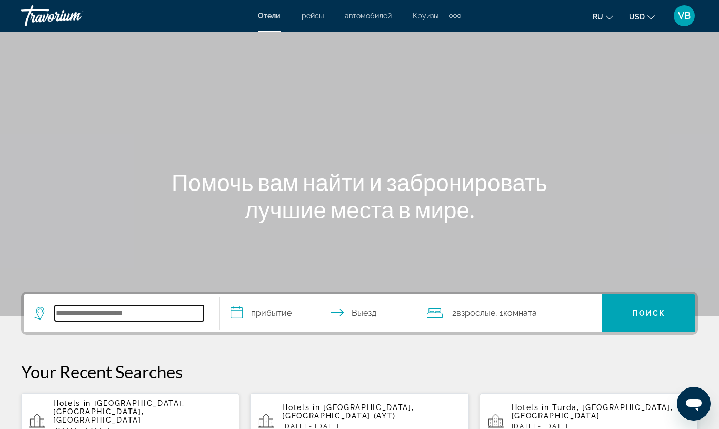
click at [92, 305] on input "Search hotel destination" at bounding box center [129, 313] width 149 height 16
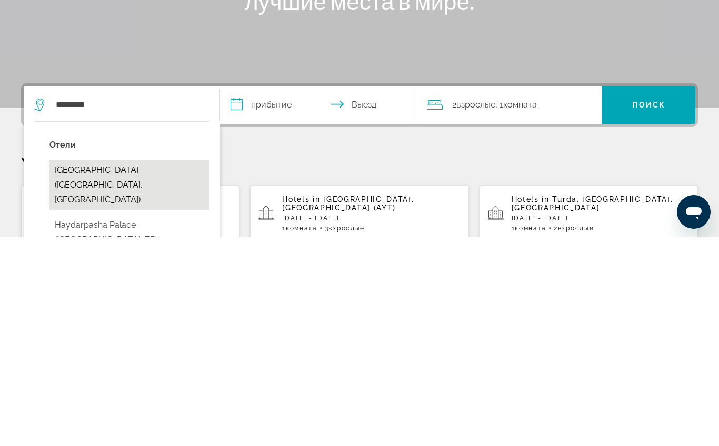
click at [153, 369] on button "Haydarpasa Hotel (Istanbul, TR)" at bounding box center [130, 394] width 160 height 50
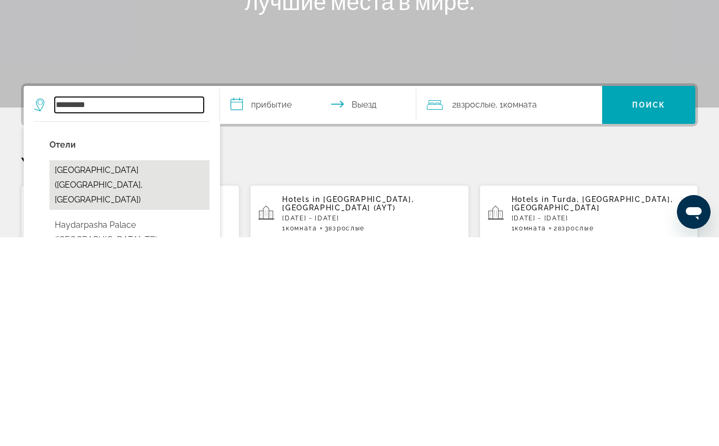
type input "**********"
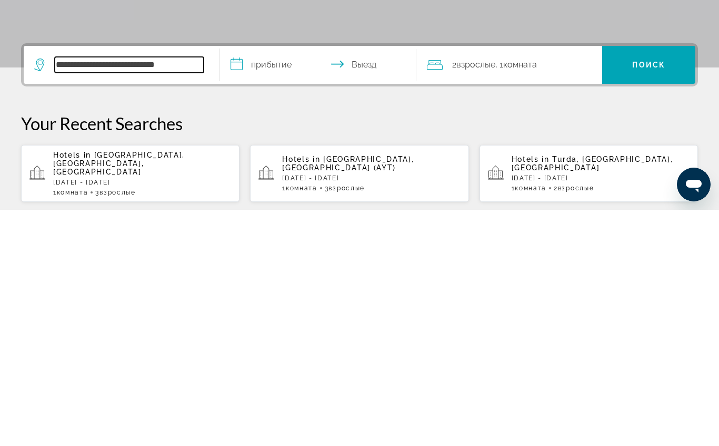
scroll to position [22, 0]
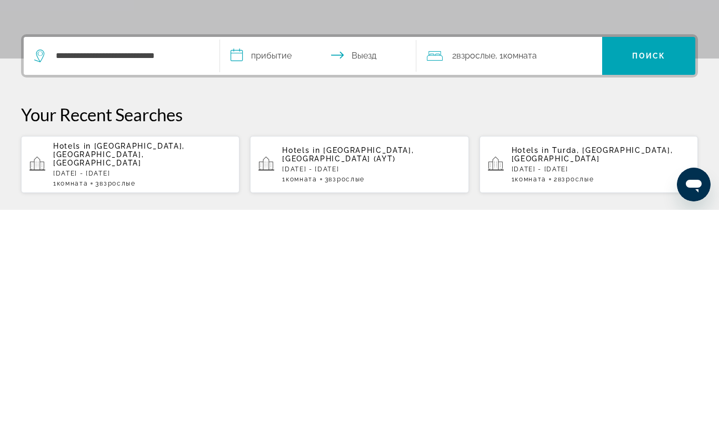
click at [288, 273] on input "**********" at bounding box center [320, 293] width 201 height 41
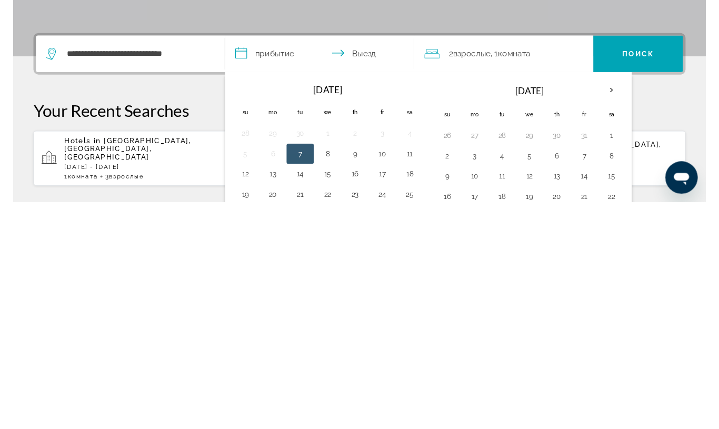
scroll to position [258, 0]
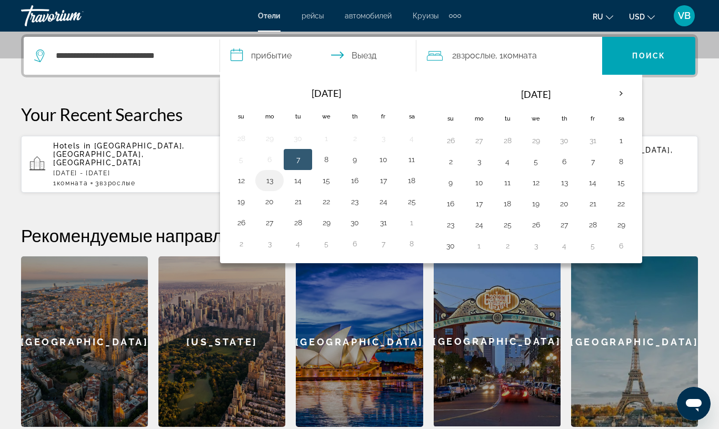
click at [273, 177] on button "13" at bounding box center [269, 180] width 17 height 15
click at [264, 186] on button "13" at bounding box center [269, 180] width 17 height 15
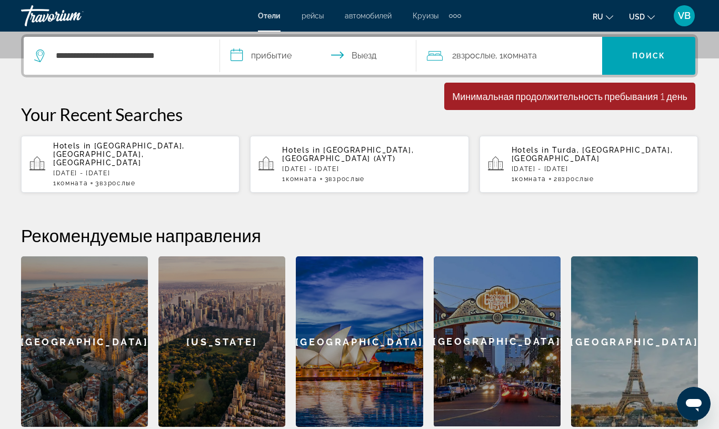
click at [272, 53] on input "**********" at bounding box center [320, 57] width 201 height 41
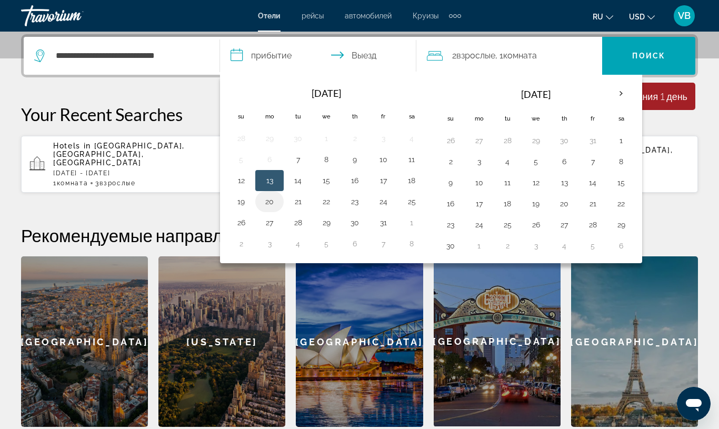
click at [264, 195] on button "20" at bounding box center [269, 201] width 17 height 15
click at [266, 179] on button "13" at bounding box center [269, 180] width 17 height 15
type input "**********"
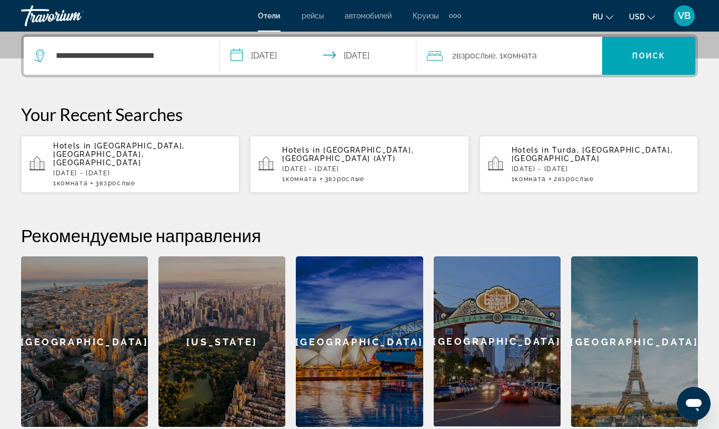
click at [496, 53] on span "Взрослые" at bounding box center [476, 56] width 39 height 10
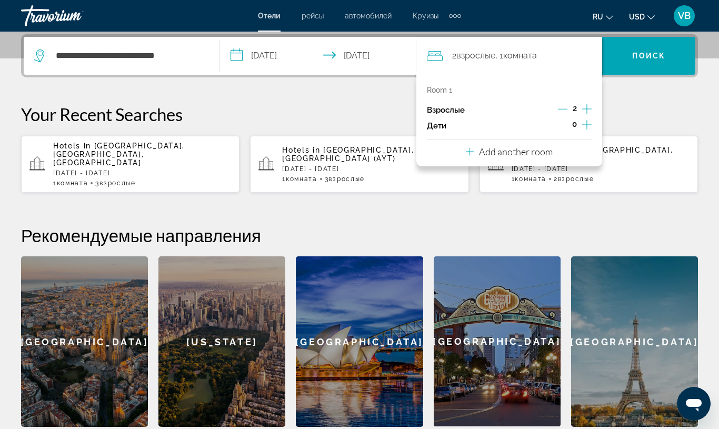
click at [584, 105] on icon "Increment adults" at bounding box center [586, 109] width 9 height 13
click at [650, 47] on span "Search" at bounding box center [648, 55] width 93 height 25
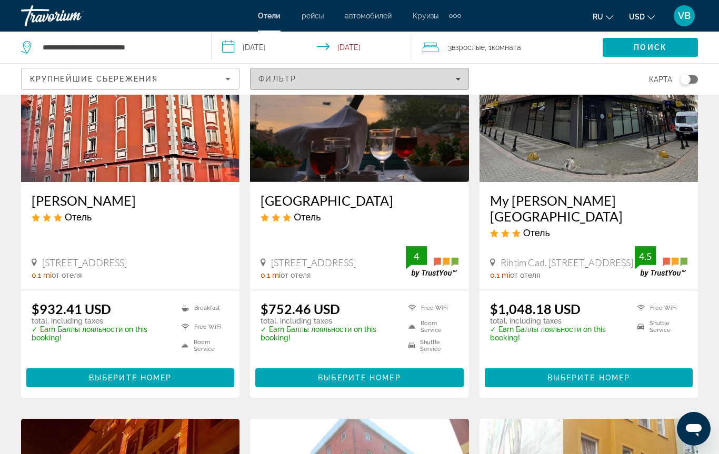
click at [368, 80] on div "Фильтр" at bounding box center [360, 79] width 202 height 8
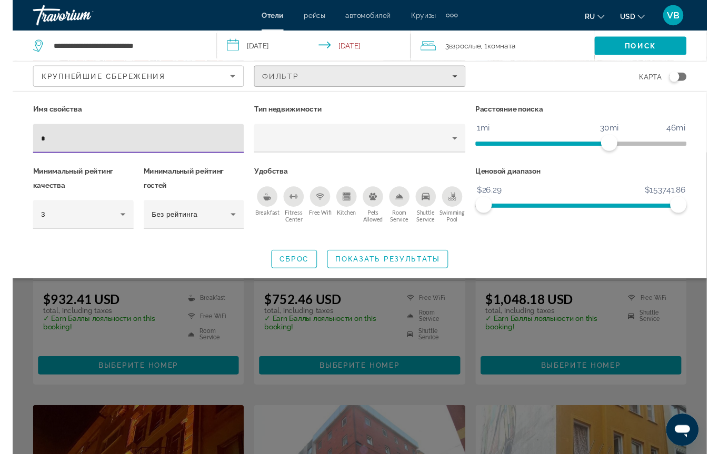
scroll to position [118, 0]
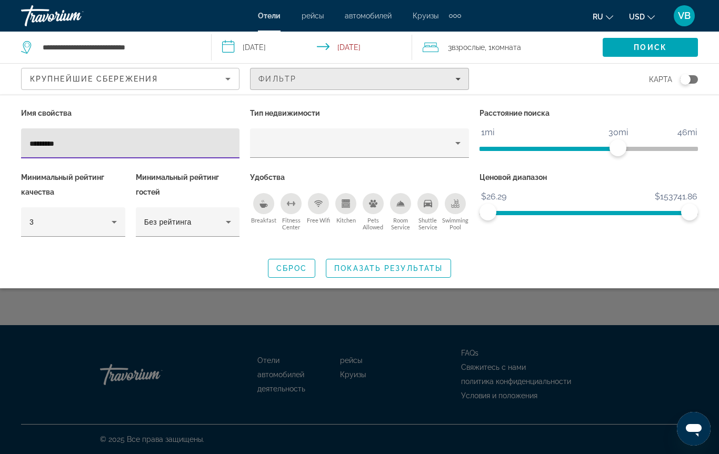
type input "**********"
click at [384, 264] on span "Показать результаты" at bounding box center [388, 268] width 108 height 8
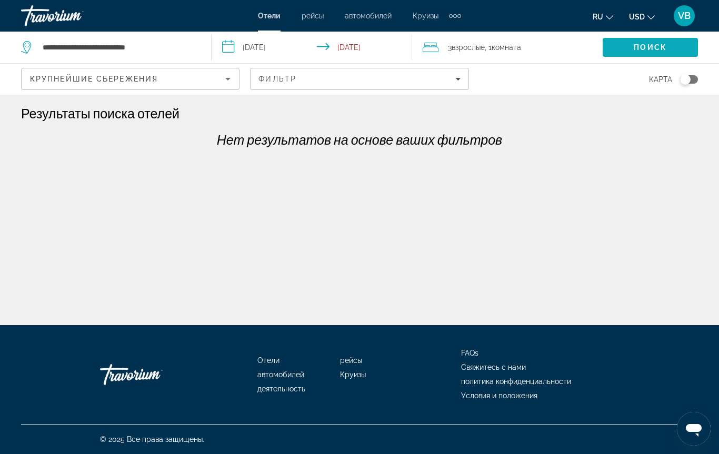
click at [629, 39] on span "Search" at bounding box center [650, 47] width 95 height 25
click at [694, 72] on div "карта" at bounding box center [589, 79] width 219 height 31
click at [693, 76] on div "Toggle map" at bounding box center [689, 79] width 18 height 8
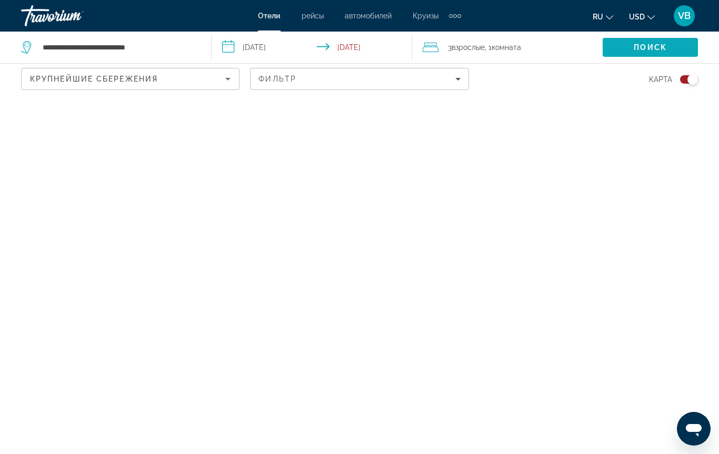
click at [645, 39] on span "Search" at bounding box center [650, 47] width 95 height 25
click at [627, 35] on span "Search" at bounding box center [650, 47] width 95 height 25
click at [690, 76] on div "Toggle map" at bounding box center [693, 79] width 11 height 11
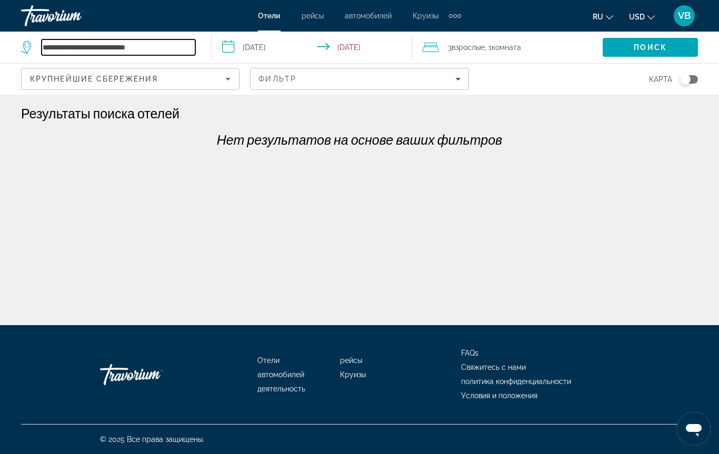
click at [117, 48] on input "**********" at bounding box center [119, 47] width 154 height 16
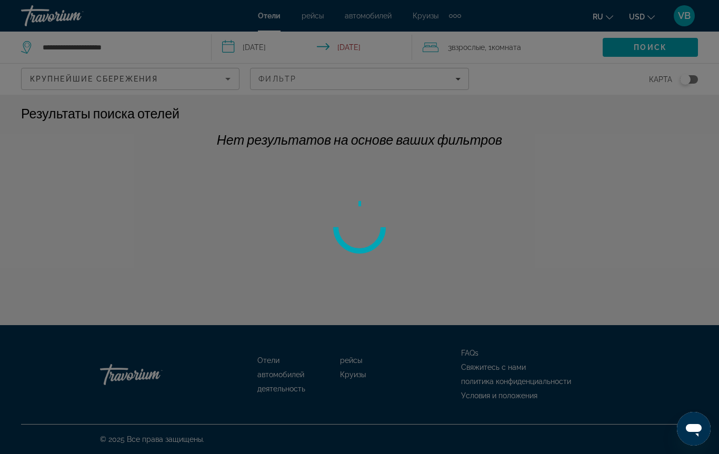
click at [142, 42] on div at bounding box center [359, 227] width 719 height 454
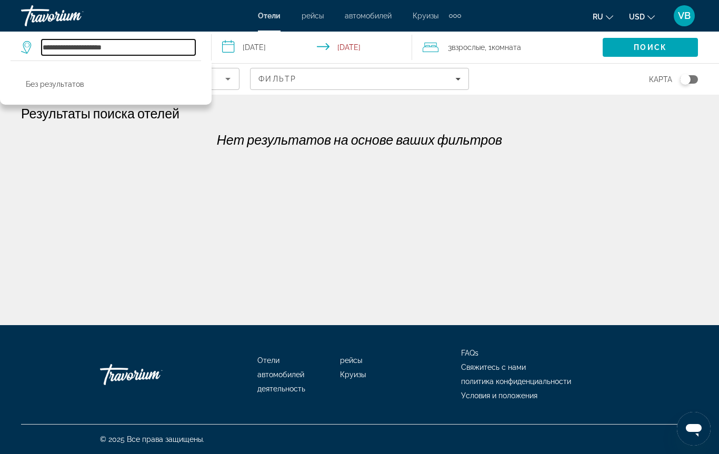
click at [150, 44] on input "**********" at bounding box center [119, 47] width 154 height 16
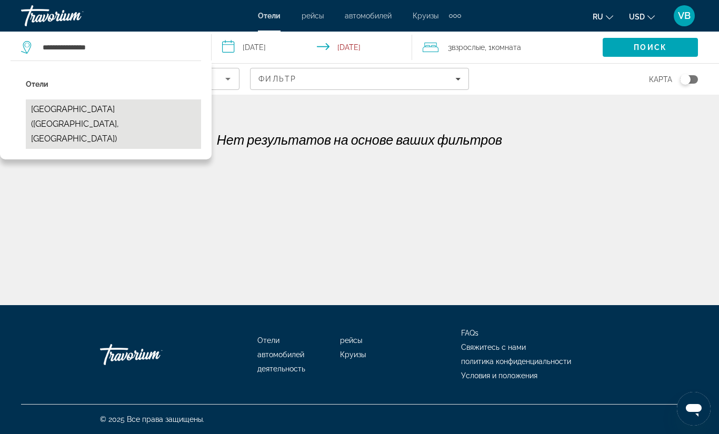
click at [117, 112] on button "Haydarpasa Hotel (Istanbul, TR)" at bounding box center [113, 125] width 175 height 50
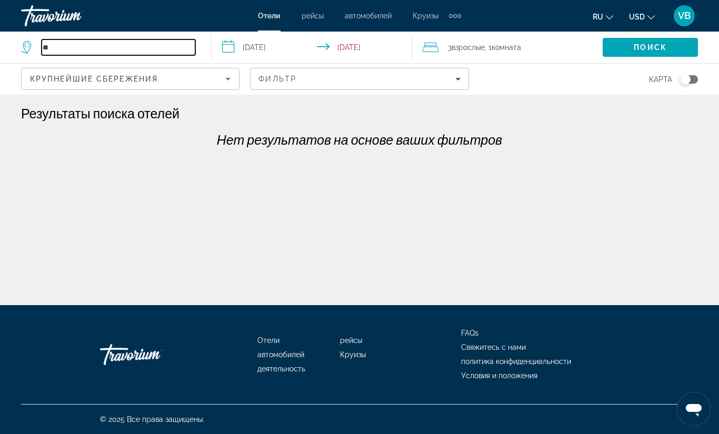
type input "*"
click at [68, 43] on input "Search hotel destination" at bounding box center [119, 47] width 154 height 16
paste input "**********"
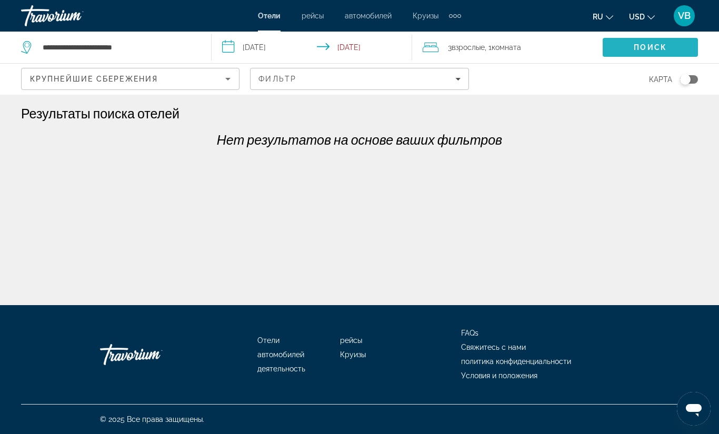
click at [633, 45] on span "Search" at bounding box center [650, 47] width 95 height 25
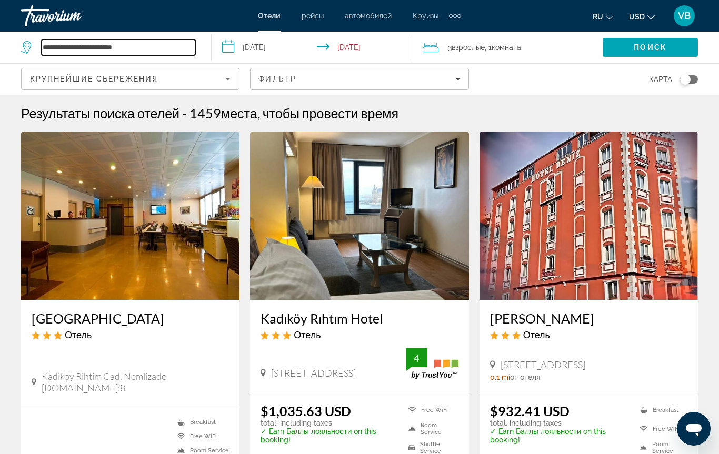
click at [157, 43] on input "**********" at bounding box center [119, 47] width 154 height 16
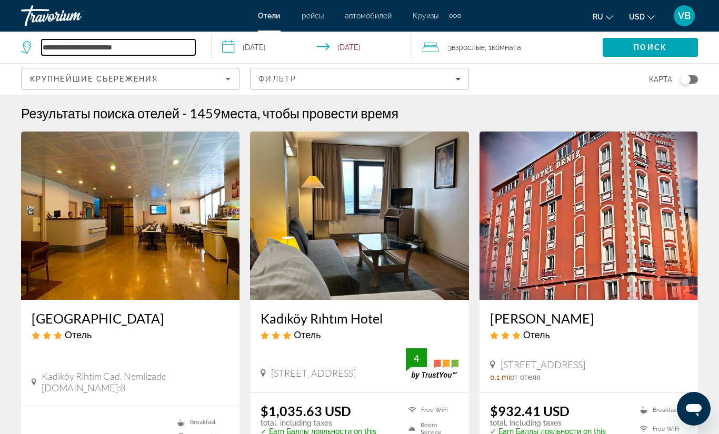
click at [186, 46] on input "**********" at bounding box center [119, 47] width 154 height 16
type input "*"
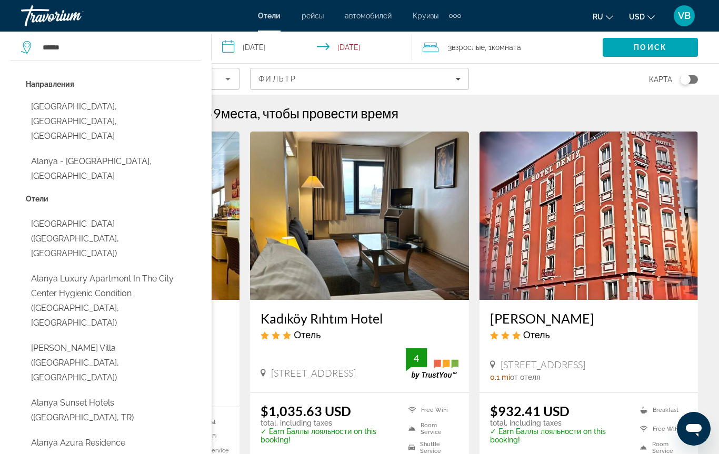
drag, startPoint x: 182, startPoint y: 180, endPoint x: 99, endPoint y: 105, distance: 111.1
click at [0, 0] on html "**********" at bounding box center [359, 227] width 719 height 454
click at [99, 105] on h1 "Результаты поиска отелей" at bounding box center [100, 113] width 159 height 16
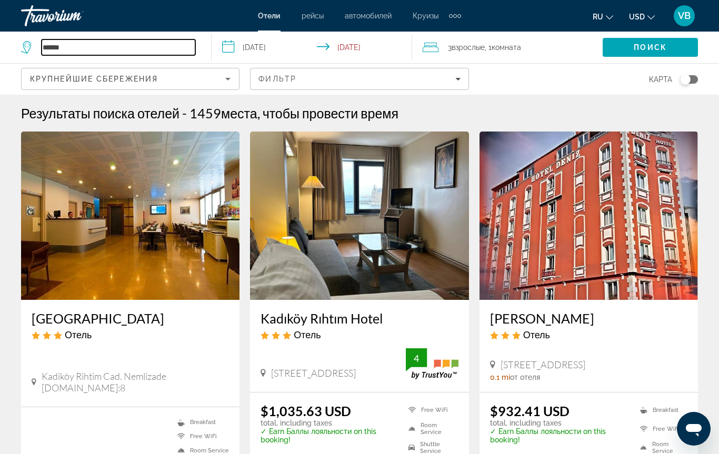
click at [95, 46] on input "******" at bounding box center [119, 47] width 154 height 16
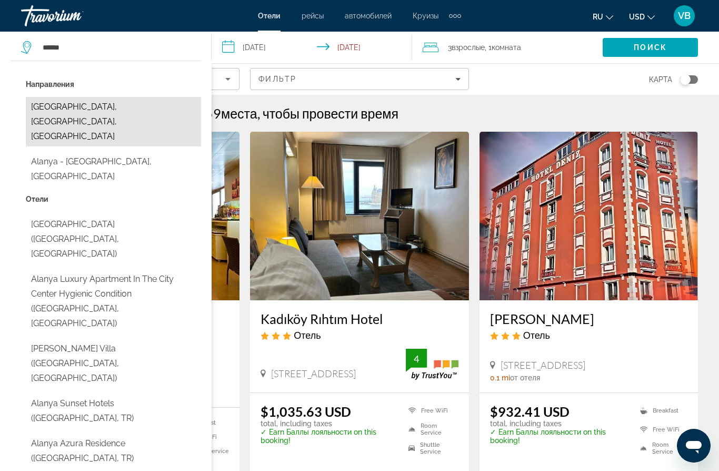
click at [79, 111] on button "[GEOGRAPHIC_DATA], [GEOGRAPHIC_DATA], [GEOGRAPHIC_DATA]" at bounding box center [113, 122] width 175 height 50
type input "**********"
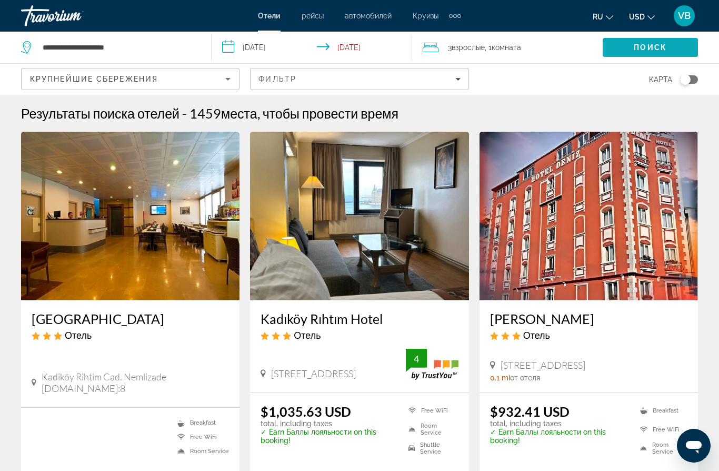
click at [636, 46] on span "Поиск" at bounding box center [650, 47] width 33 height 8
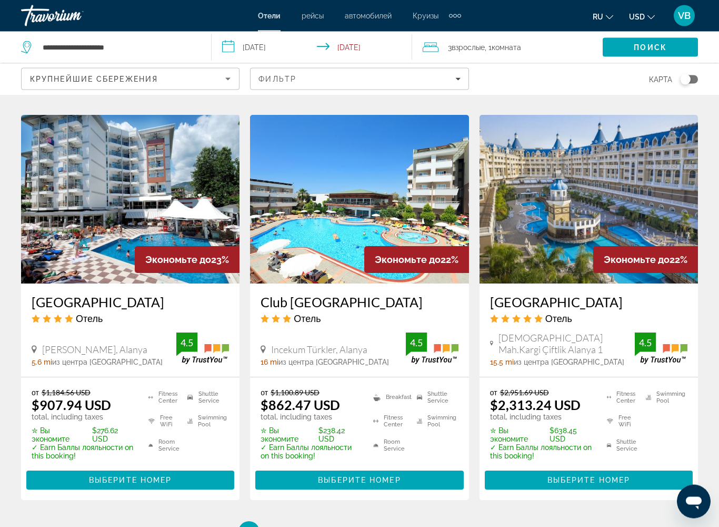
scroll to position [1290, 0]
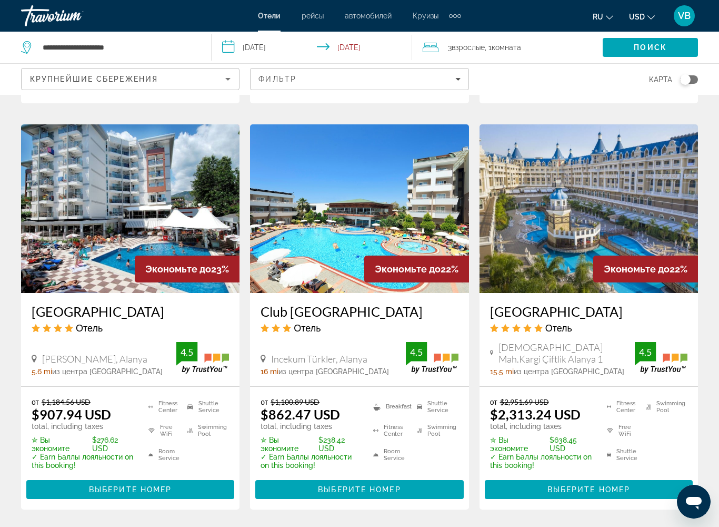
click at [538, 189] on img "Main content" at bounding box center [589, 208] width 219 height 169
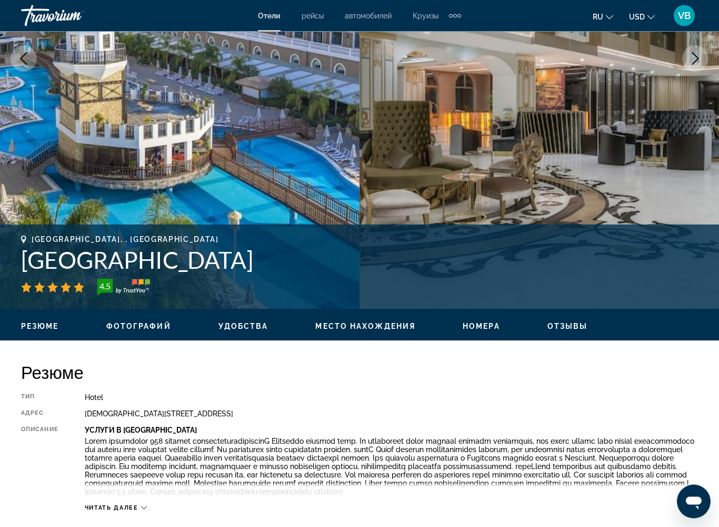
scroll to position [173, 0]
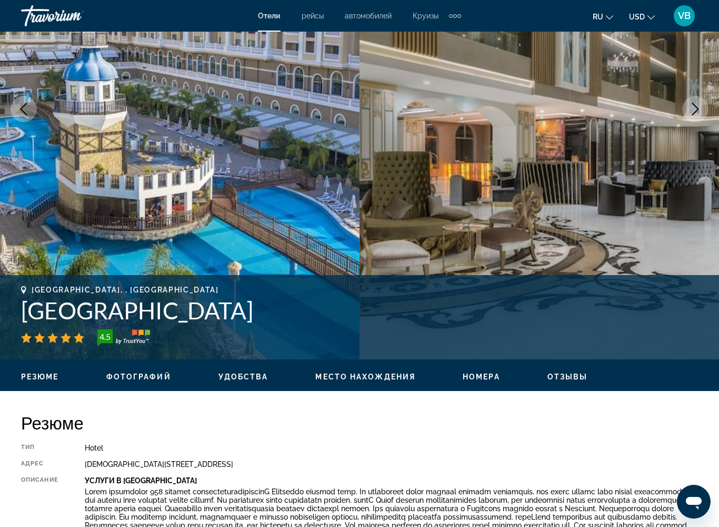
drag, startPoint x: 14, startPoint y: 311, endPoint x: 209, endPoint y: 305, distance: 194.9
click at [209, 305] on div "Alanya, , Turkey Haydarpasha Palace 4.5 адрес Türkler Mah.Kargi Çiftlik Alanya …" at bounding box center [359, 316] width 719 height 63
click at [231, 314] on h1 "Haydarpasha Palace" at bounding box center [359, 310] width 677 height 27
drag, startPoint x: 231, startPoint y: 314, endPoint x: 26, endPoint y: 320, distance: 204.9
click at [26, 320] on h1 "Haydarpasha Palace" at bounding box center [359, 310] width 677 height 27
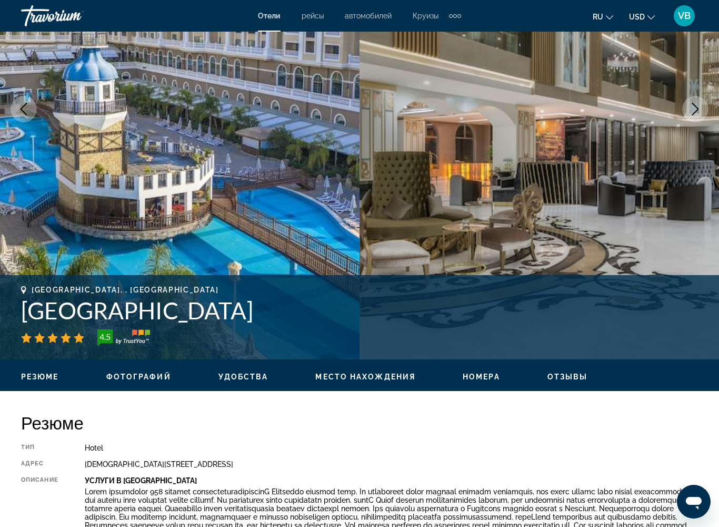
copy h1 "Haydarpasha Palace"
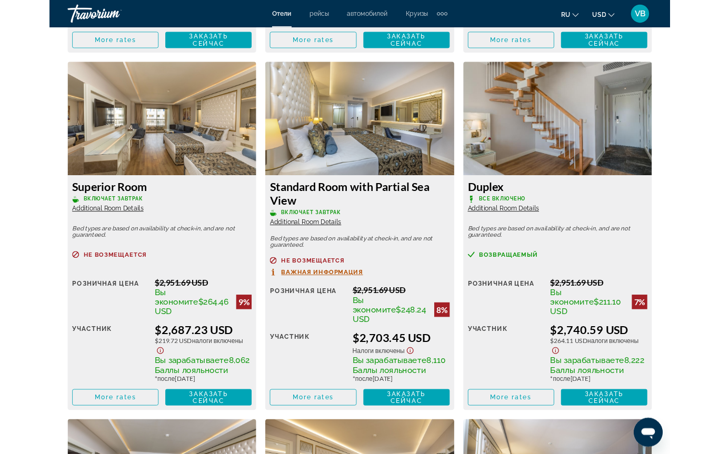
scroll to position [2032, 0]
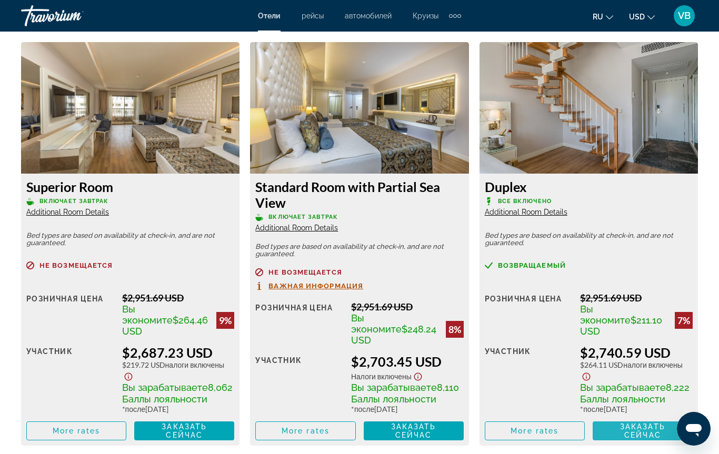
click at [642, 429] on span "Заказать сейчас" at bounding box center [642, 431] width 45 height 17
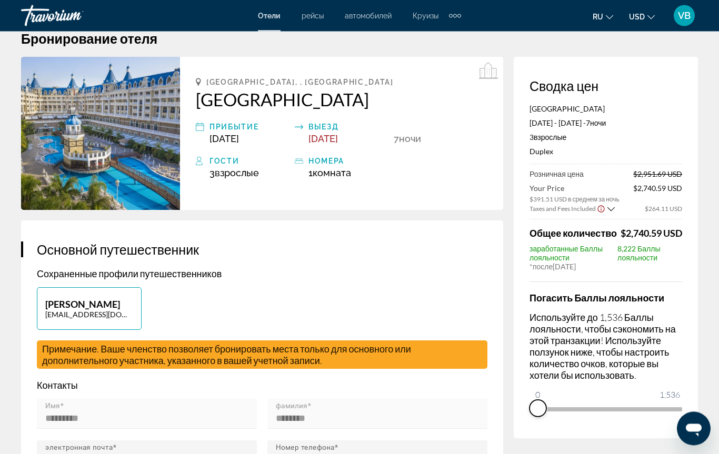
scroll to position [22, 0]
drag, startPoint x: 542, startPoint y: 408, endPoint x: 719, endPoint y: 399, distance: 176.6
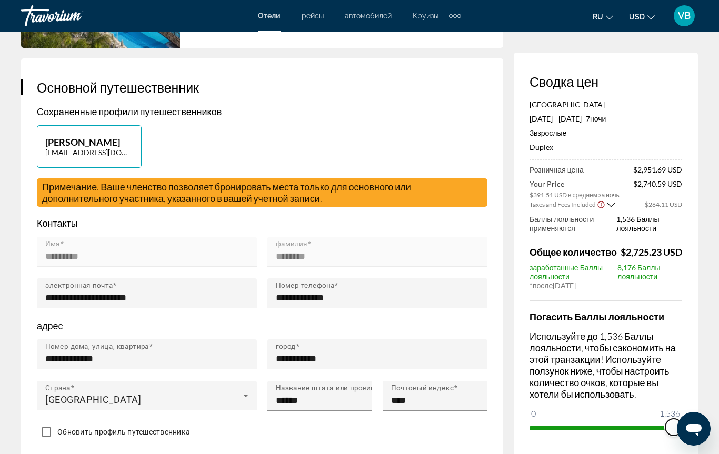
scroll to position [0, 0]
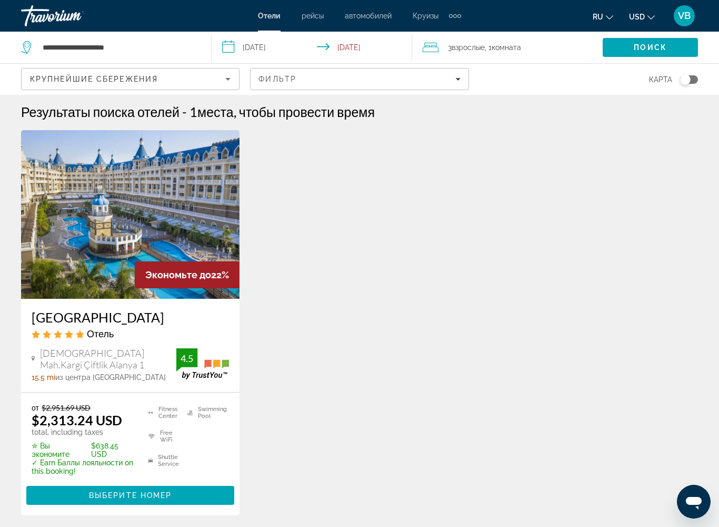
scroll to position [97, 0]
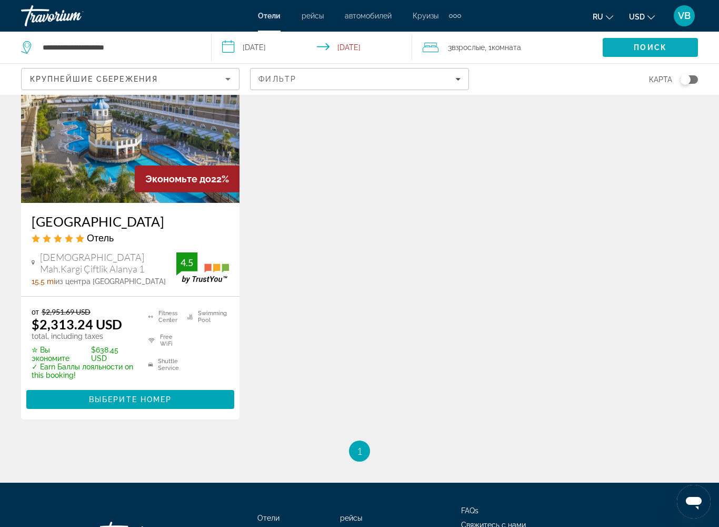
click at [643, 43] on span "Поиск" at bounding box center [650, 47] width 33 height 8
click at [643, 47] on span "Поиск" at bounding box center [650, 47] width 33 height 8
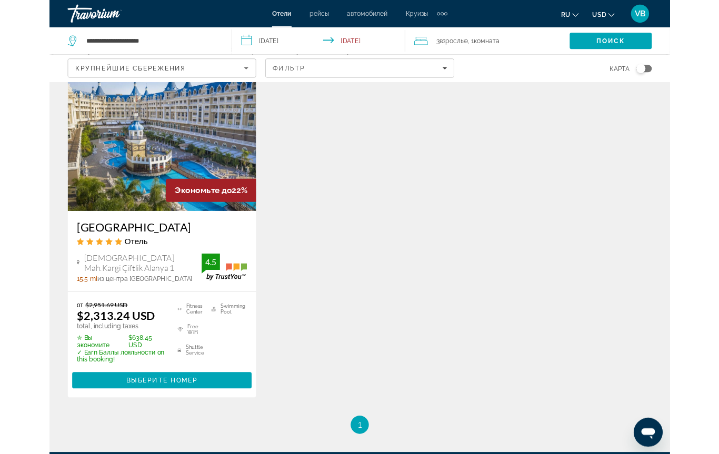
scroll to position [0, 0]
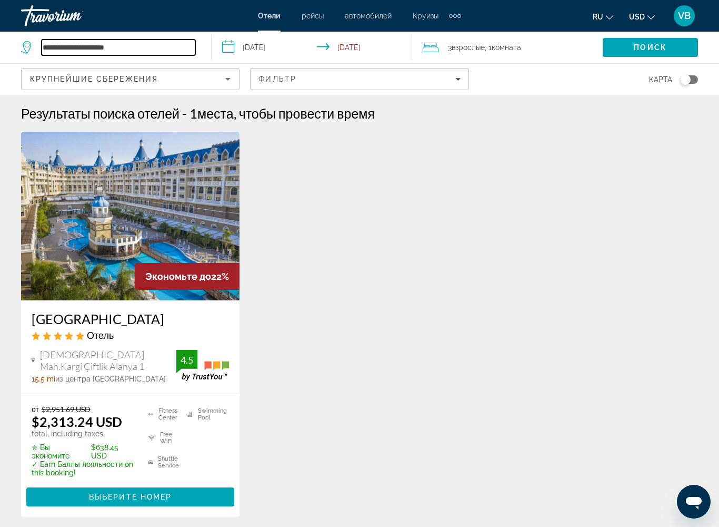
click at [119, 46] on input "**********" at bounding box center [119, 47] width 154 height 16
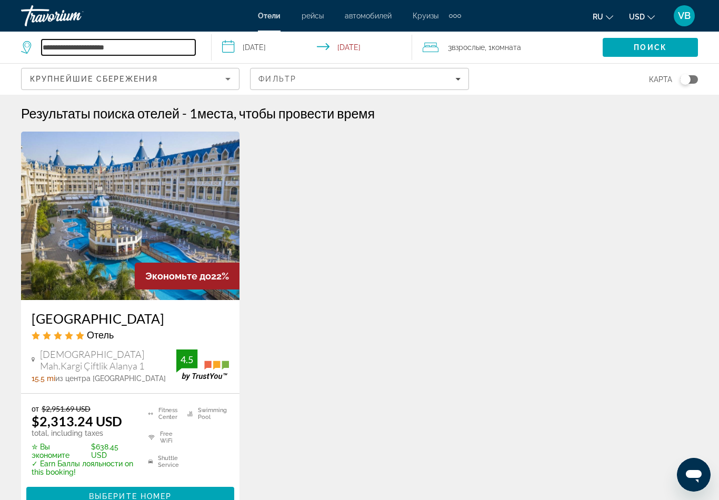
click at [142, 46] on input "**********" at bounding box center [119, 47] width 154 height 16
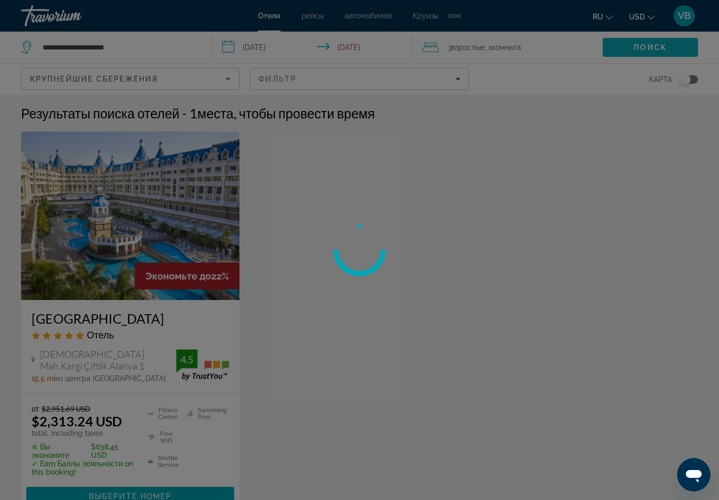
click at [640, 48] on span "Поиск" at bounding box center [650, 47] width 33 height 8
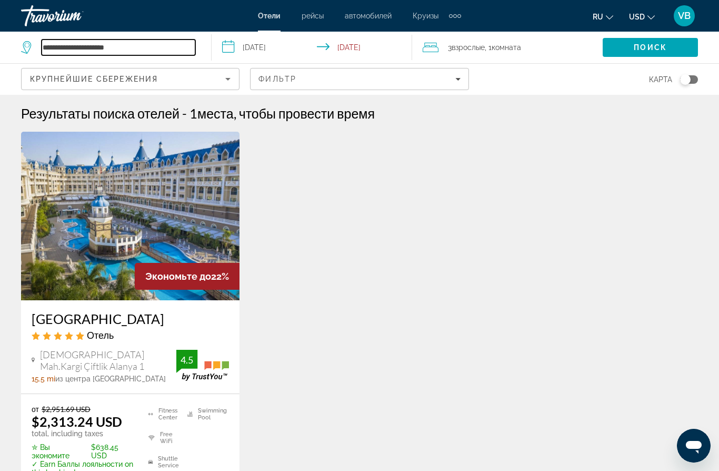
click at [159, 47] on input "**********" at bounding box center [119, 47] width 154 height 16
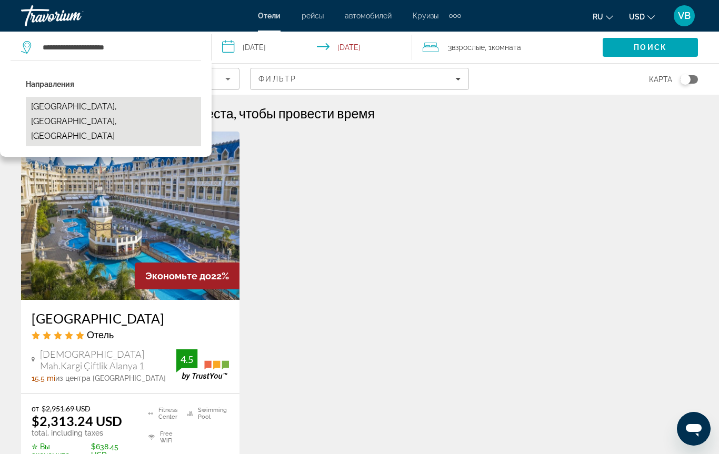
click at [103, 103] on button "[GEOGRAPHIC_DATA], [GEOGRAPHIC_DATA], [GEOGRAPHIC_DATA]" at bounding box center [113, 122] width 175 height 50
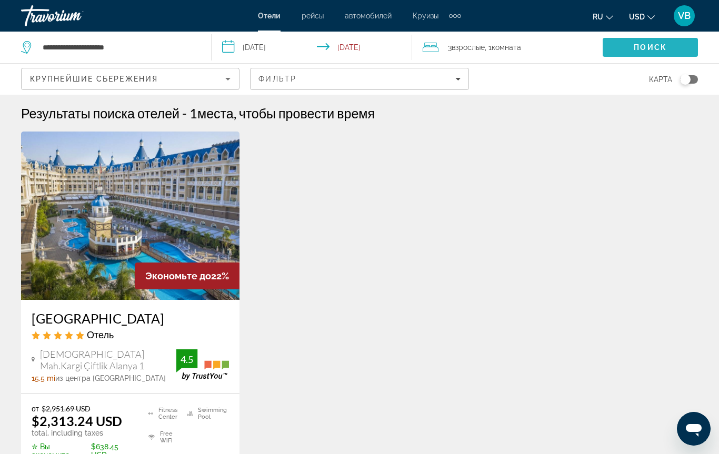
click at [641, 43] on span "Поиск" at bounding box center [650, 47] width 33 height 8
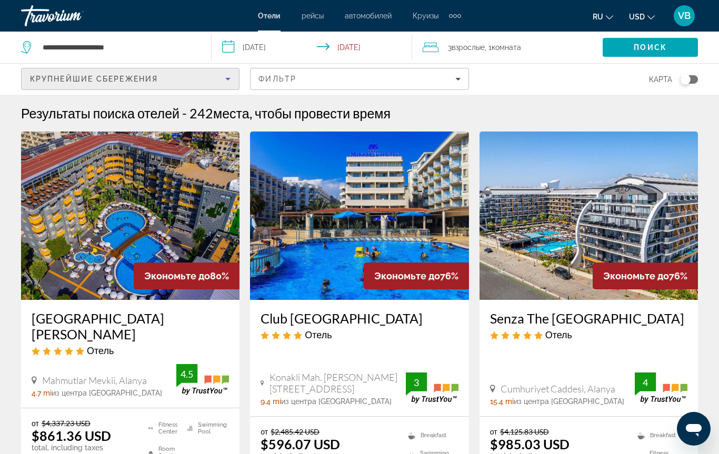
click at [229, 83] on icon "Sort by" at bounding box center [228, 79] width 13 height 13
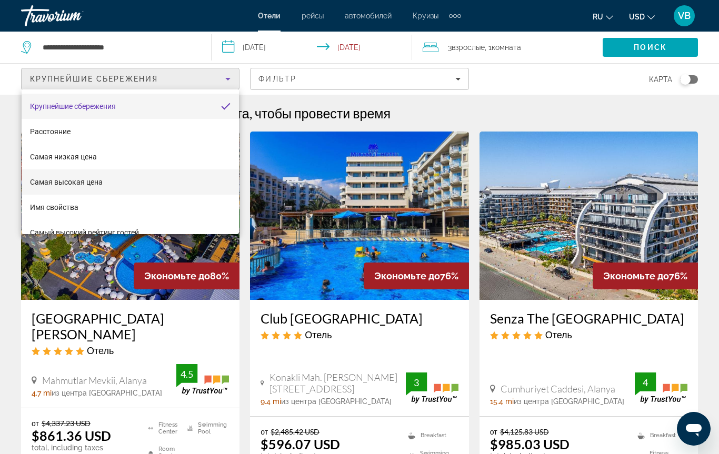
click at [77, 189] on mat-option "Самая высокая цена" at bounding box center [131, 182] width 218 height 25
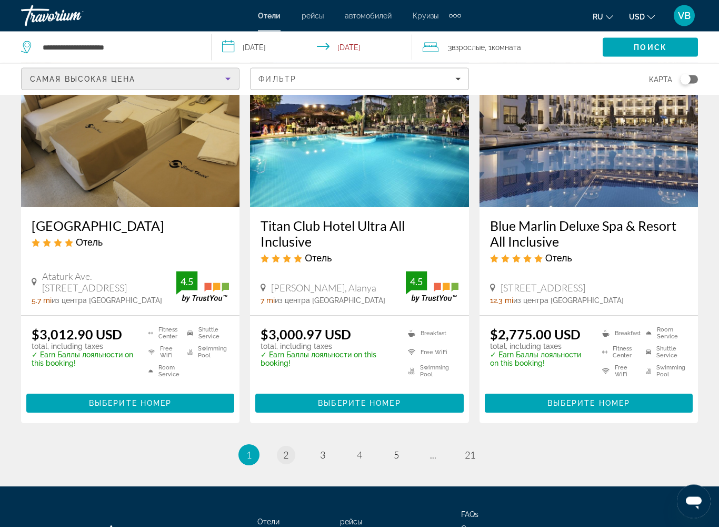
scroll to position [1339, 0]
click at [282, 429] on link "page 2" at bounding box center [286, 455] width 18 height 18
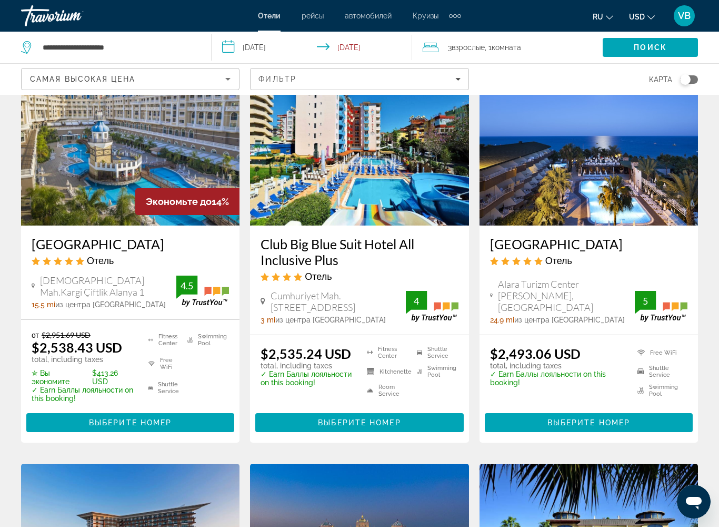
scroll to position [22, 0]
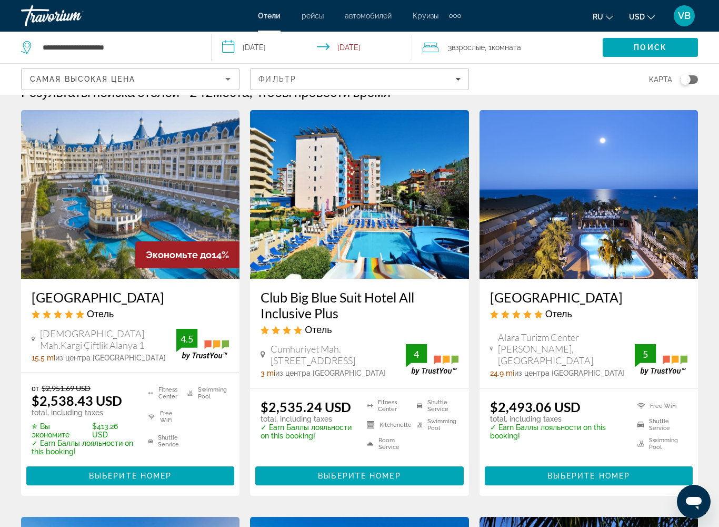
click at [526, 268] on img "Main content" at bounding box center [589, 194] width 219 height 169
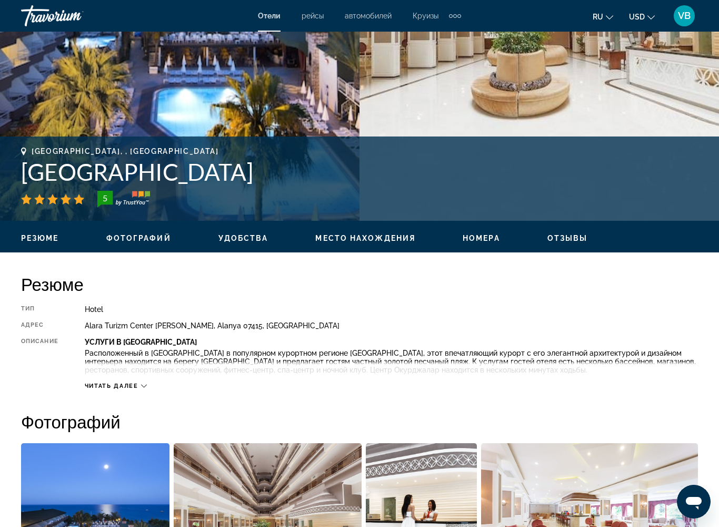
scroll to position [359, 0]
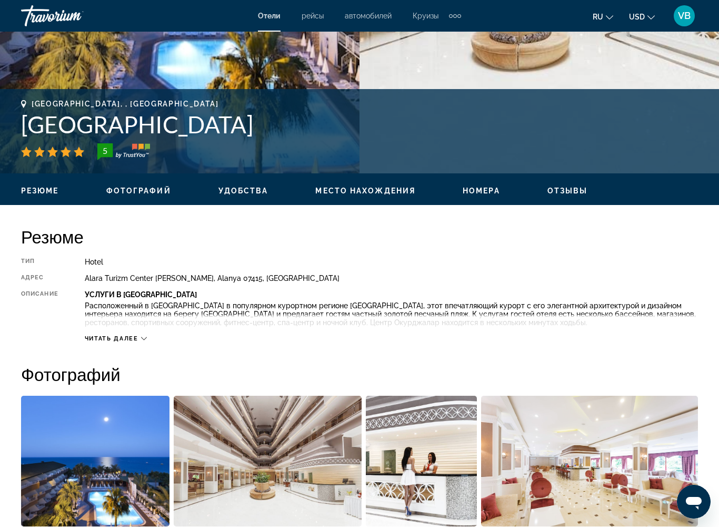
click at [149, 340] on div "Читать далее" at bounding box center [392, 327] width 614 height 29
click at [146, 339] on icon "Main content" at bounding box center [144, 338] width 6 height 3
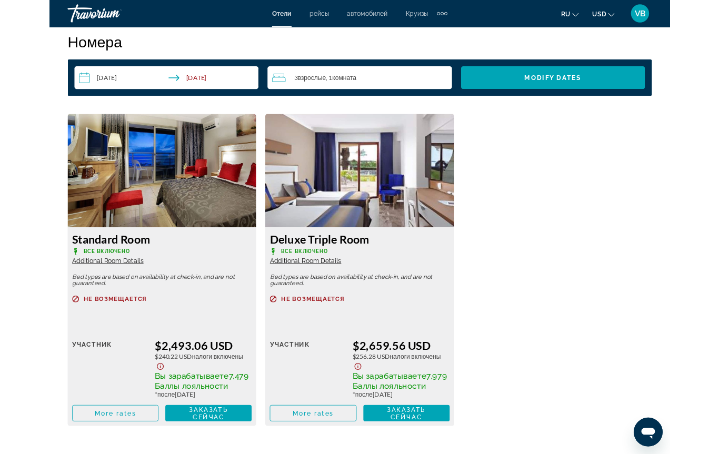
scroll to position [1533, 0]
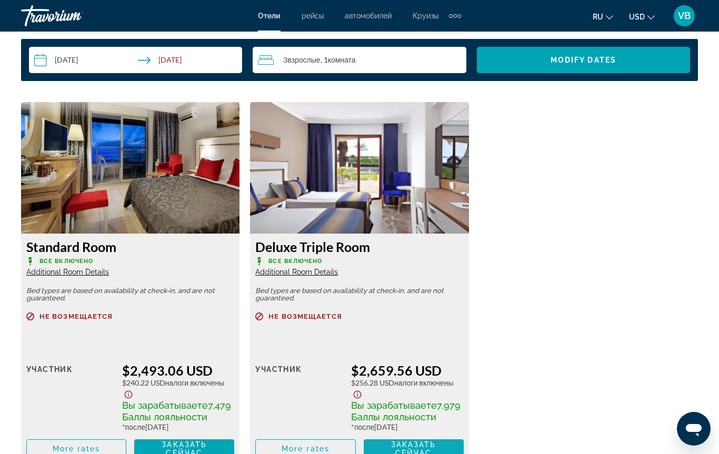
click at [414, 429] on span "Заказать сейчас" at bounding box center [413, 449] width 45 height 17
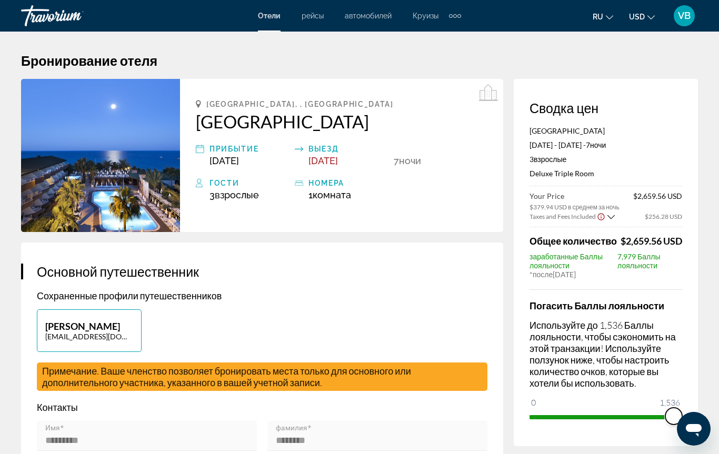
drag, startPoint x: 540, startPoint y: 411, endPoint x: 719, endPoint y: 427, distance: 179.8
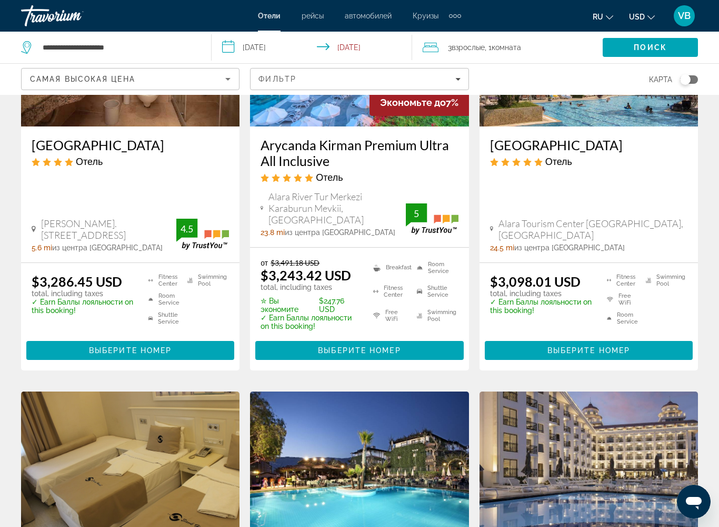
scroll to position [1417, 0]
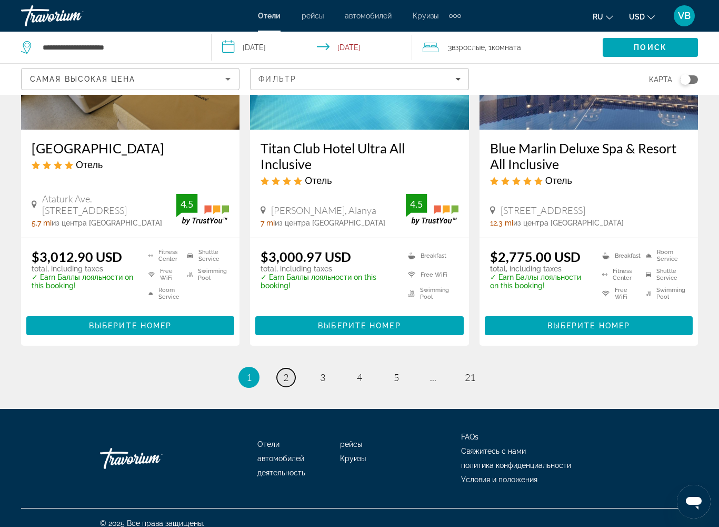
click at [289, 373] on link "page 2" at bounding box center [286, 377] width 18 height 18
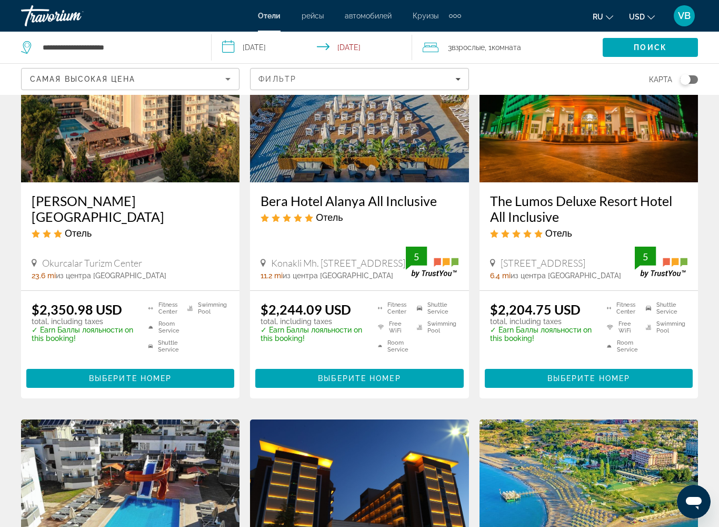
scroll to position [948, 0]
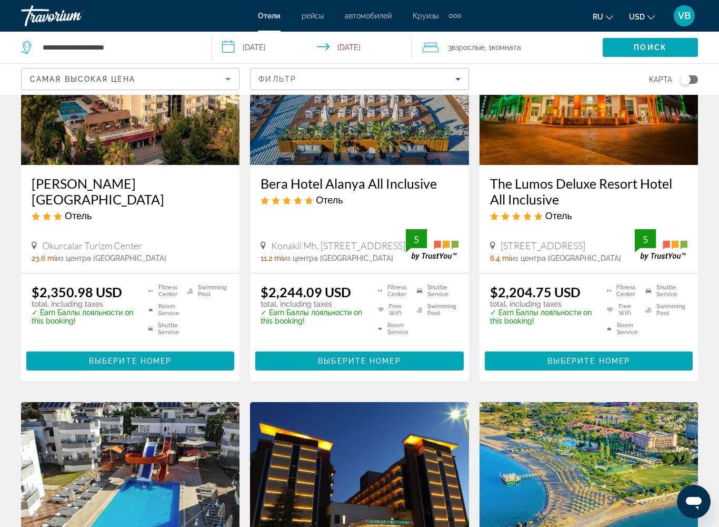
click at [421, 163] on img "Main content" at bounding box center [359, 80] width 219 height 169
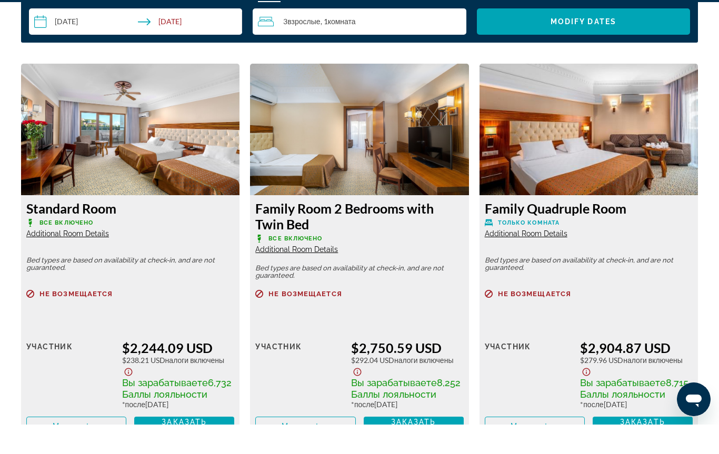
scroll to position [1612, 0]
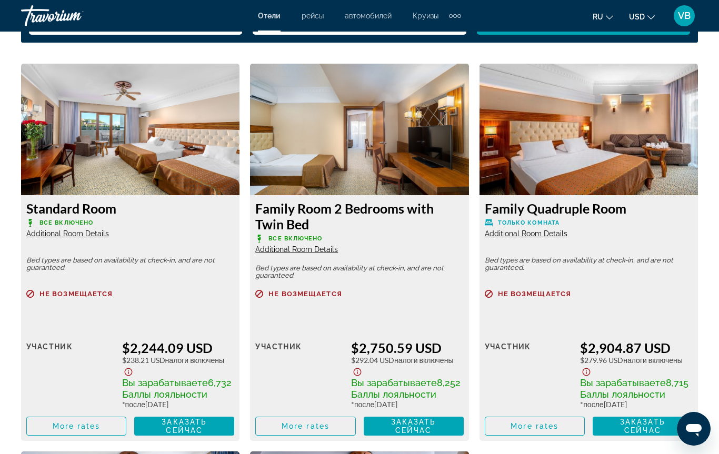
click at [74, 338] on div "Розничная цена $0.00 когда вы выкупаете участник $2,244.09 USD $238.21 USD Нало…" at bounding box center [130, 378] width 208 height 115
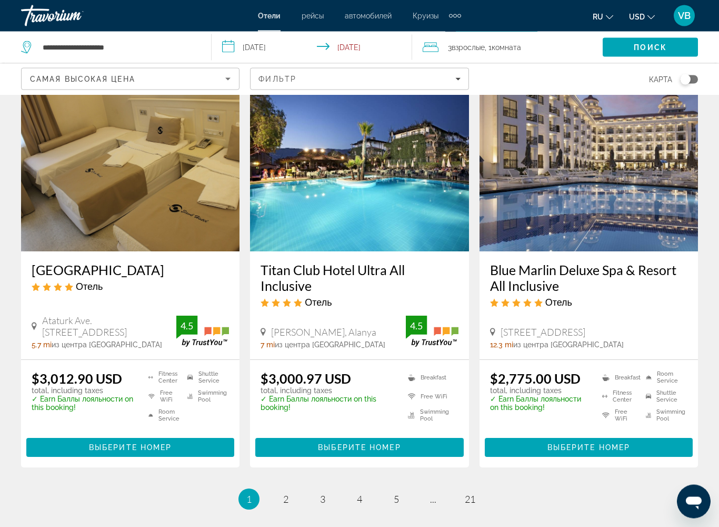
scroll to position [1417, 0]
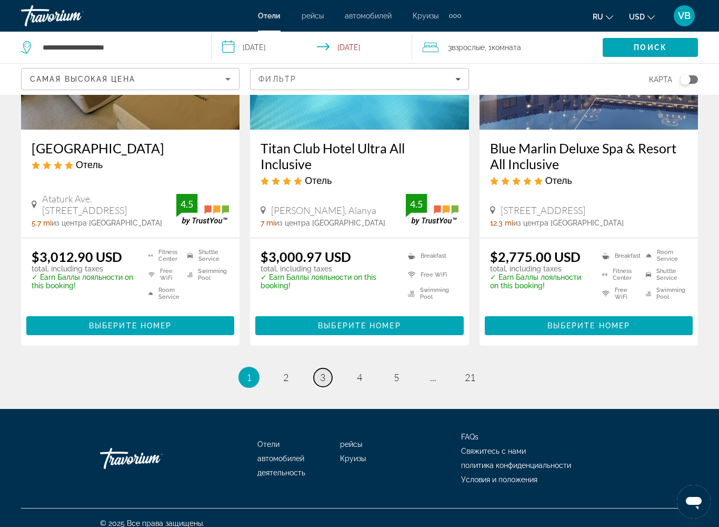
click at [318, 368] on link "page 3" at bounding box center [323, 377] width 18 height 18
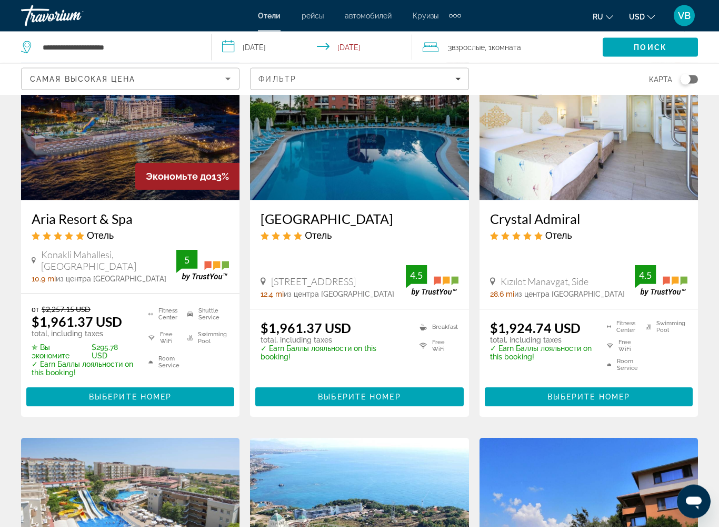
scroll to position [507, 0]
click at [51, 134] on img "Main content" at bounding box center [130, 116] width 219 height 169
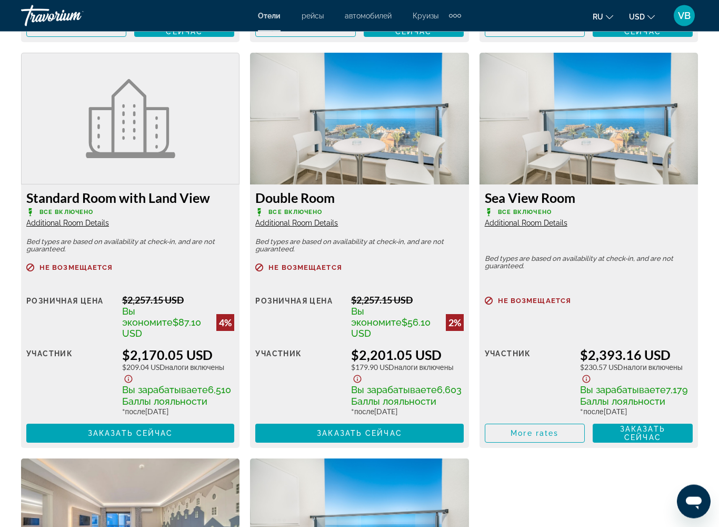
scroll to position [2002, 0]
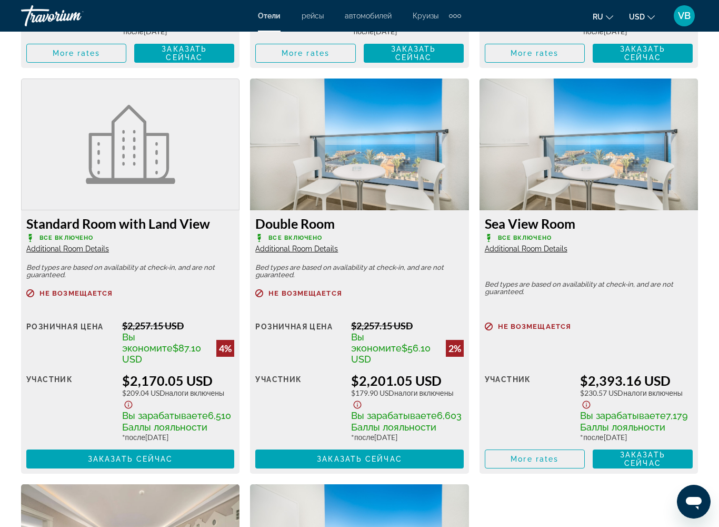
click at [342, 145] on img "Main content" at bounding box center [359, 144] width 219 height 132
click at [357, 103] on img "Main content" at bounding box center [359, 144] width 219 height 132
click at [393, 134] on img "Main content" at bounding box center [359, 144] width 219 height 132
click at [415, 156] on img "Main content" at bounding box center [359, 144] width 219 height 132
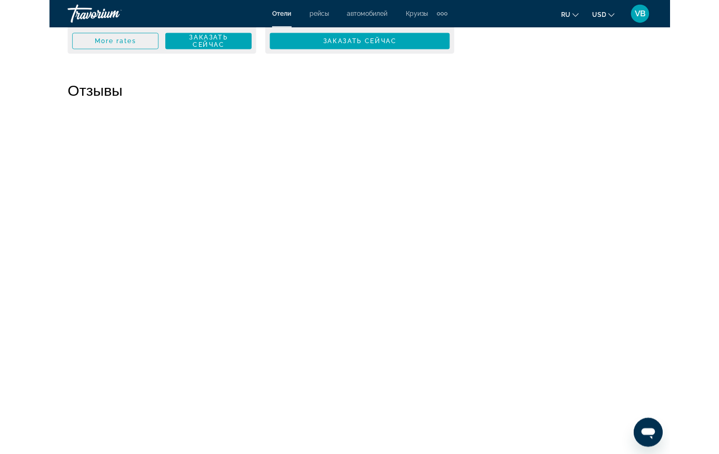
scroll to position [2827, 0]
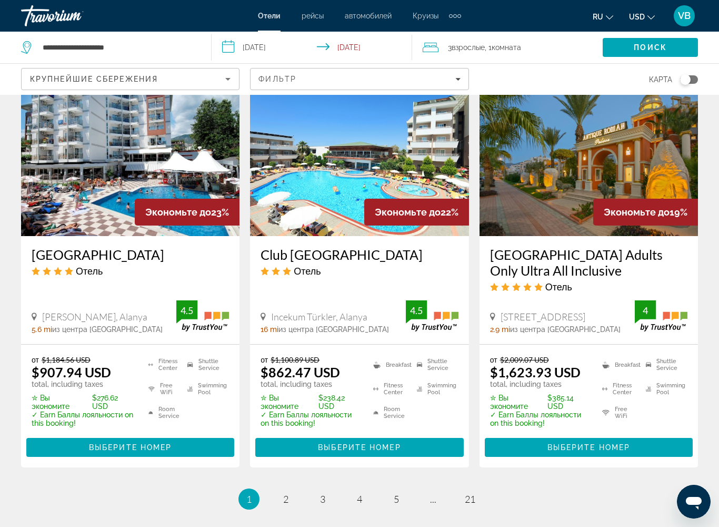
scroll to position [1430, 0]
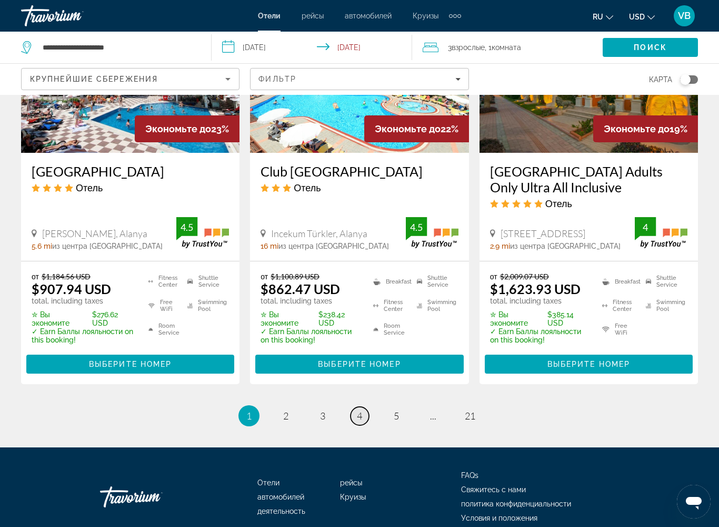
click at [362, 410] on span "4" at bounding box center [359, 416] width 5 height 12
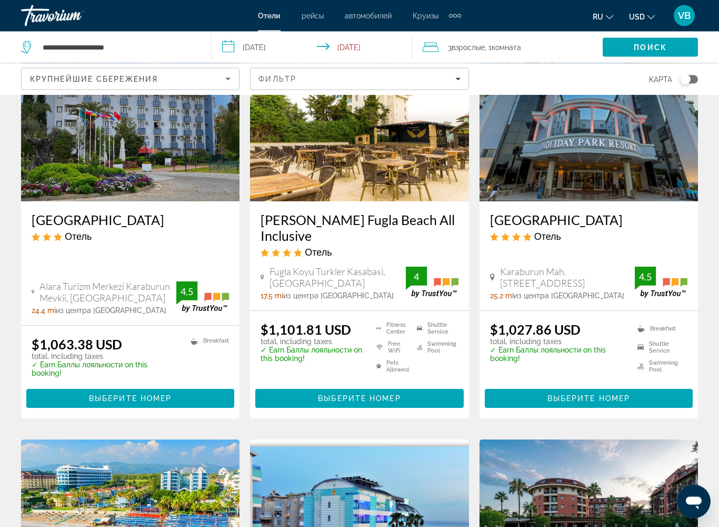
scroll to position [895, 0]
click at [530, 165] on img "Main content" at bounding box center [589, 117] width 219 height 169
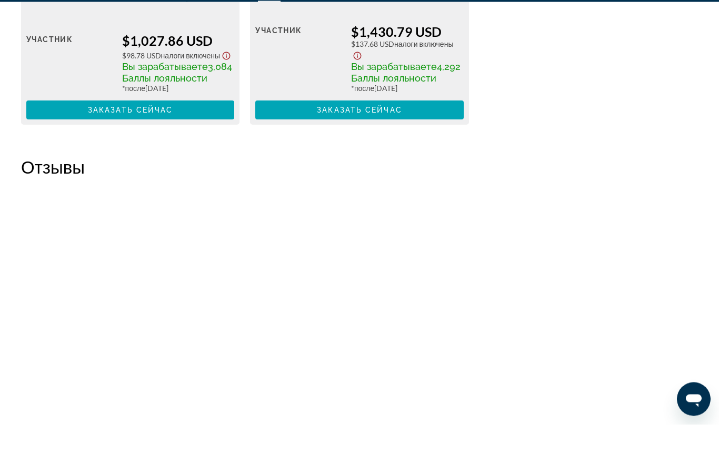
scroll to position [1898, 0]
